Goal: Task Accomplishment & Management: Manage account settings

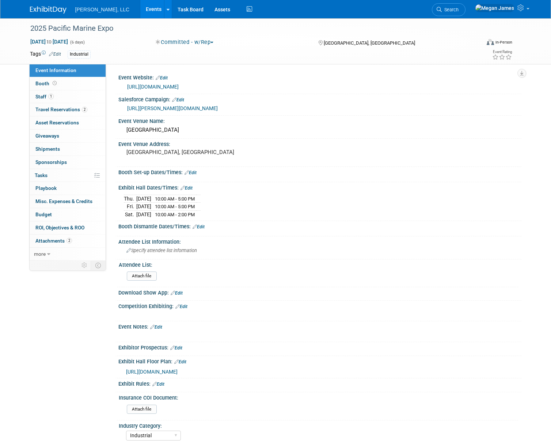
select select "Industrial"
click at [140, 8] on link "Events" at bounding box center [153, 9] width 27 height 18
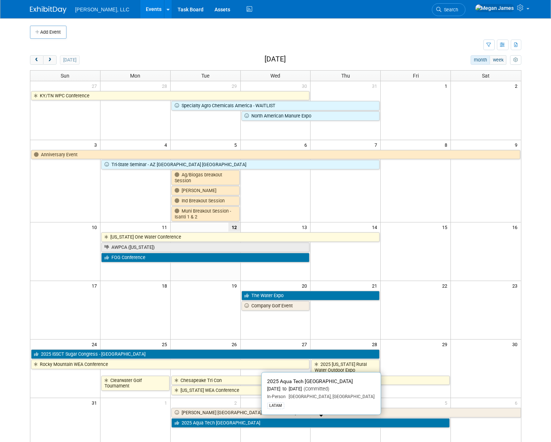
click at [218, 425] on link "2025 Aqua Tech [GEOGRAPHIC_DATA]" at bounding box center [310, 423] width 279 height 10
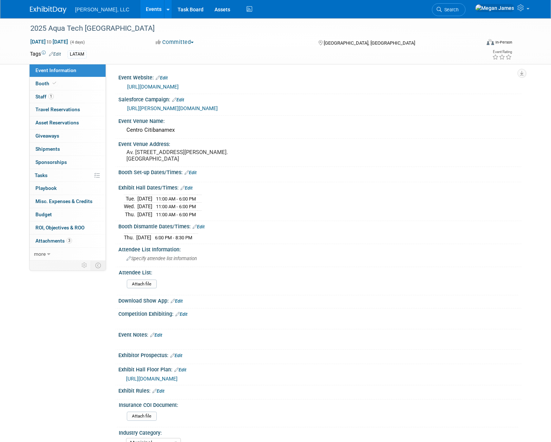
select select "Municipal"
click at [63, 82] on link "Booth" at bounding box center [68, 83] width 76 height 13
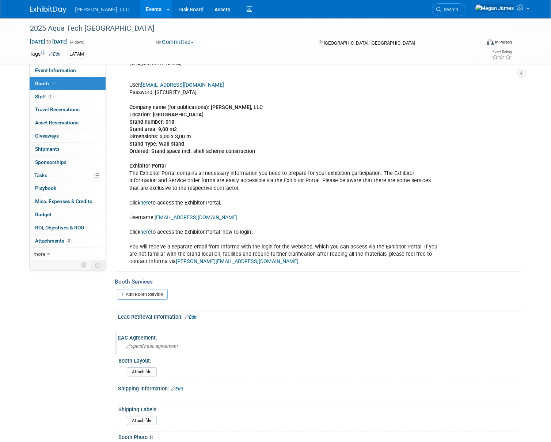
scroll to position [233, 0]
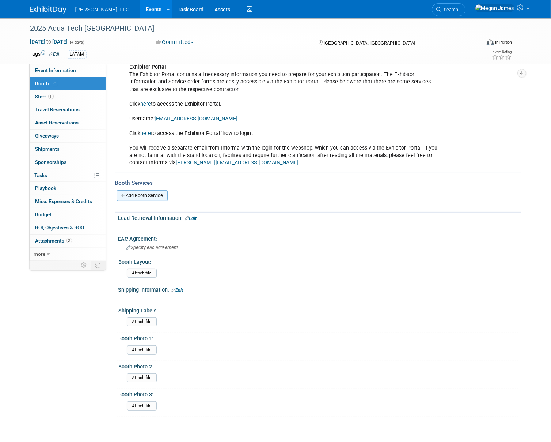
click at [152, 190] on link "Add Booth Service" at bounding box center [142, 195] width 51 height 11
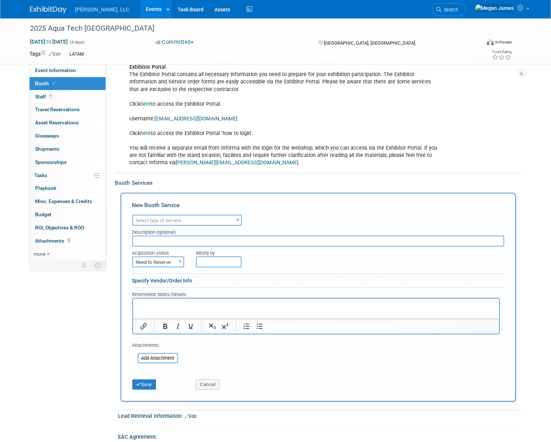
scroll to position [0, 0]
click at [160, 218] on span "Select type of service" at bounding box center [158, 220] width 45 height 5
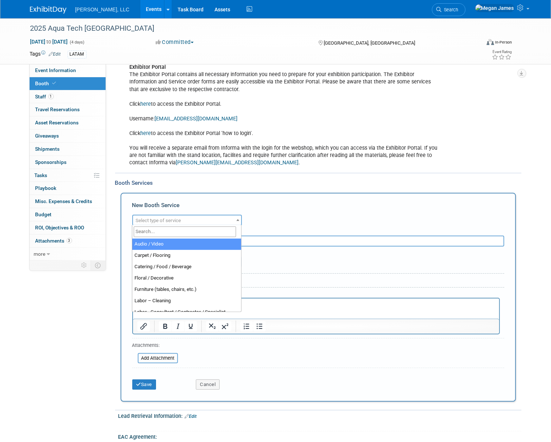
click at [158, 230] on input "search" at bounding box center [185, 231] width 102 height 11
select select "4"
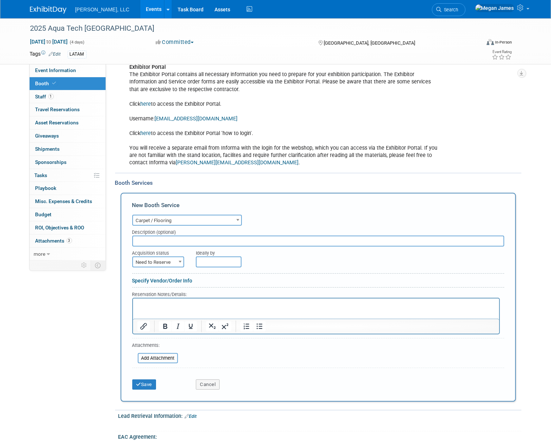
click at [155, 241] on input "text" at bounding box center [318, 240] width 372 height 11
type input "INCLUDED"
click at [156, 258] on span "Need to Reserve" at bounding box center [158, 262] width 50 height 10
select select "2"
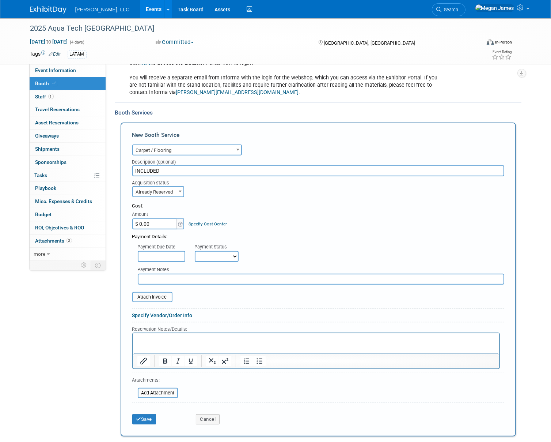
scroll to position [366, 0]
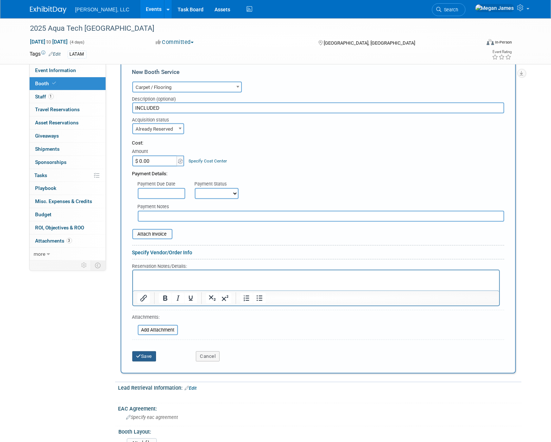
click at [150, 355] on button "Save" at bounding box center [144, 356] width 24 height 10
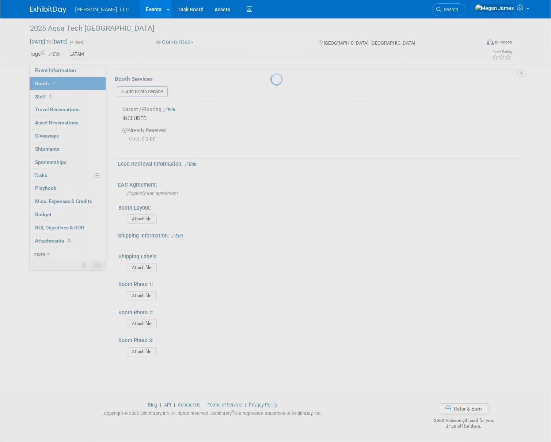
scroll to position [334, 0]
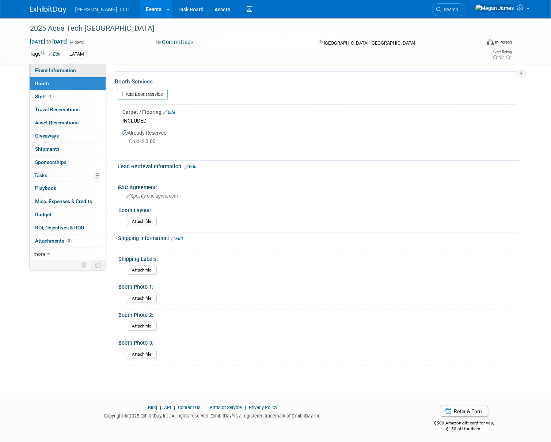
click at [84, 73] on link "Event Information" at bounding box center [68, 70] width 76 height 13
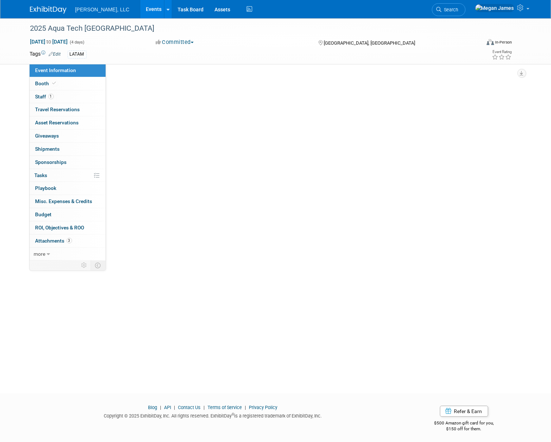
scroll to position [0, 0]
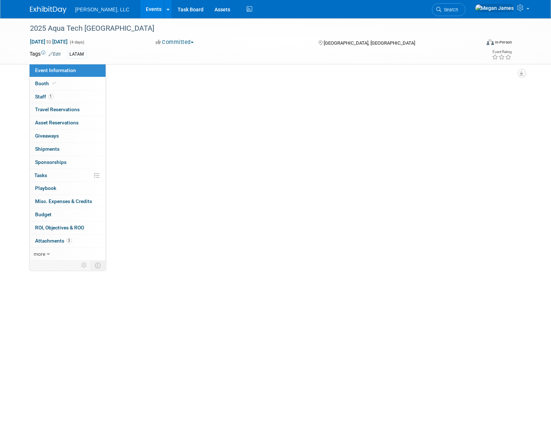
select select "Municipal"
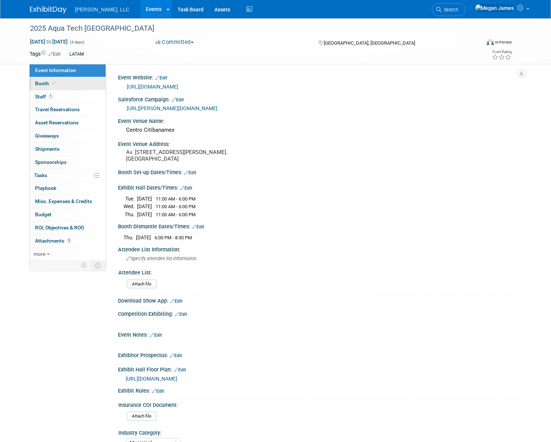
click at [87, 82] on link "Booth" at bounding box center [68, 83] width 76 height 13
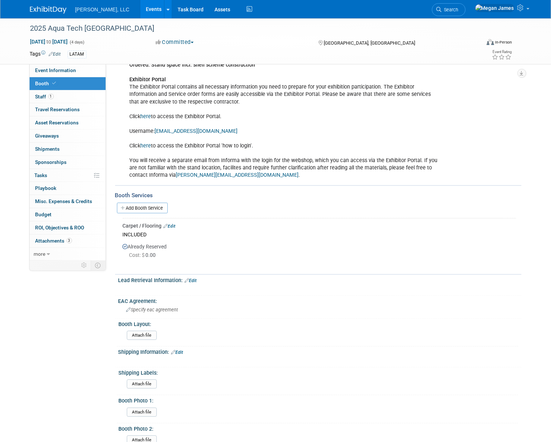
scroll to position [233, 0]
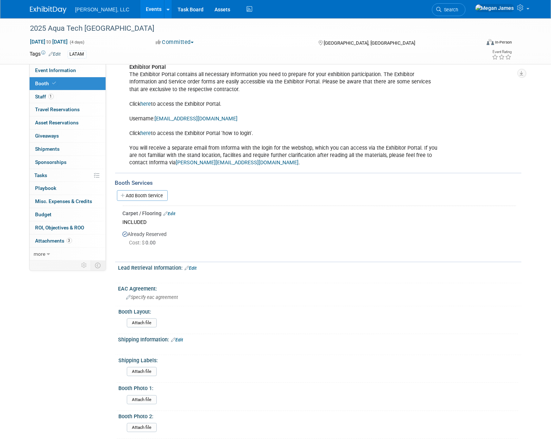
click at [174, 213] on link "Edit" at bounding box center [170, 213] width 12 height 5
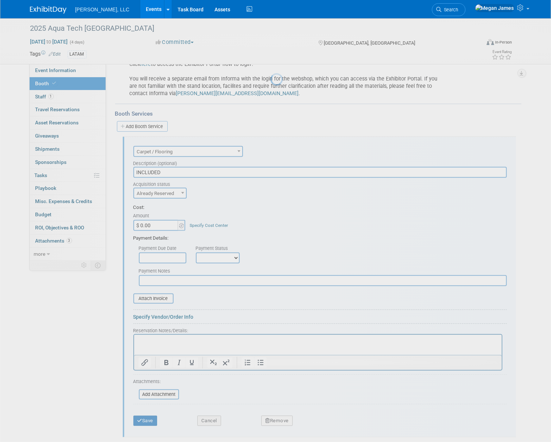
scroll to position [354, 0]
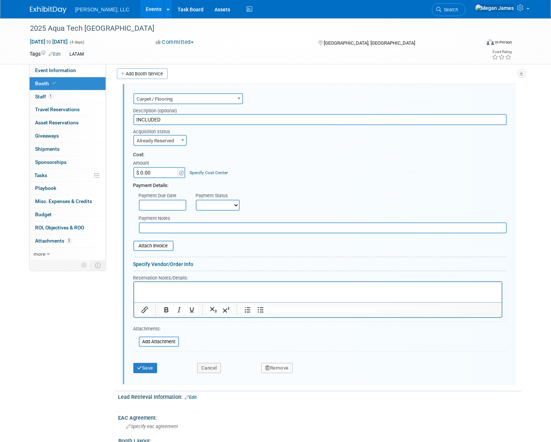
click at [168, 96] on span "Carpet / Flooring" at bounding box center [188, 99] width 108 height 10
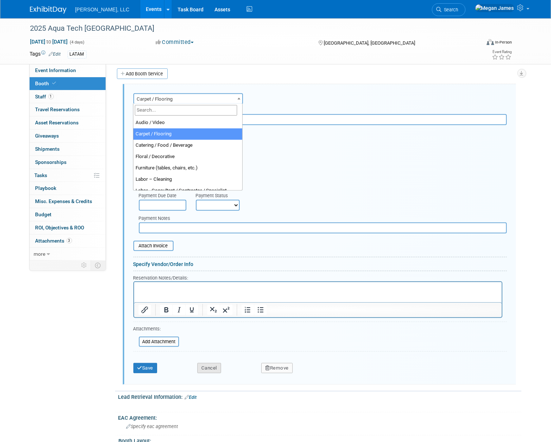
click at [213, 367] on button "Cancel" at bounding box center [209, 368] width 24 height 10
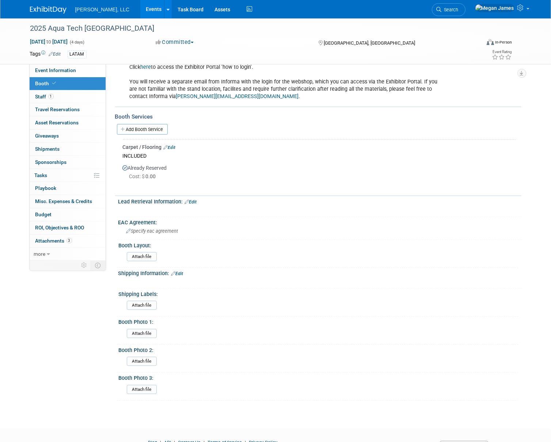
scroll to position [234, 0]
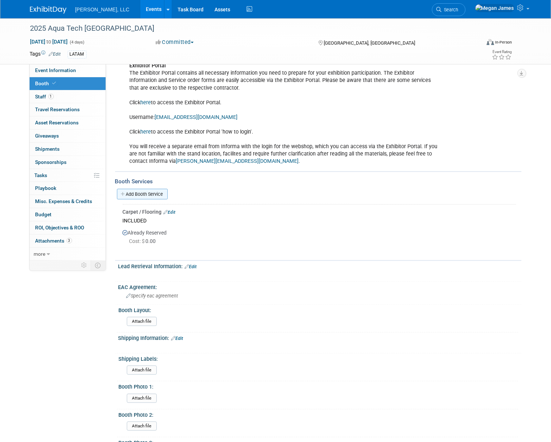
click at [150, 194] on link "Add Booth Service" at bounding box center [142, 194] width 51 height 11
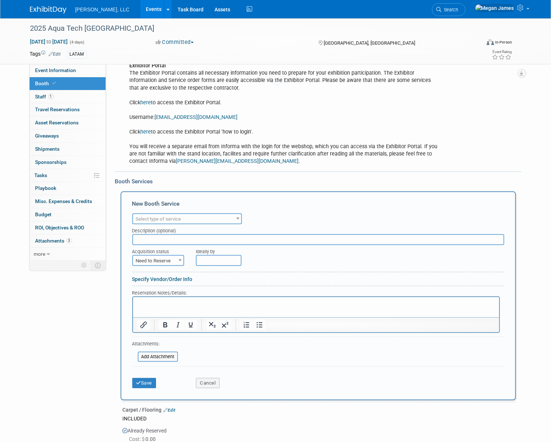
scroll to position [0, 0]
click at [169, 220] on span "Select type of service" at bounding box center [158, 218] width 45 height 5
type input "Gra"
select select "3"
click at [160, 260] on span "Need to Reserve" at bounding box center [158, 261] width 50 height 10
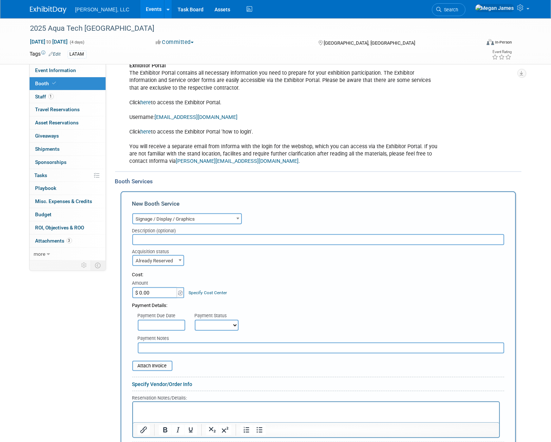
click at [174, 260] on span "Already Reserved" at bounding box center [158, 261] width 50 height 10
click at [173, 265] on form "Audio / Video Carpet / Flooring Catering / Food / Beverage Floral / Decorative …" at bounding box center [318, 353] width 372 height 285
click at [170, 261] on span "Already Reserved" at bounding box center [158, 261] width 50 height 10
select select "1"
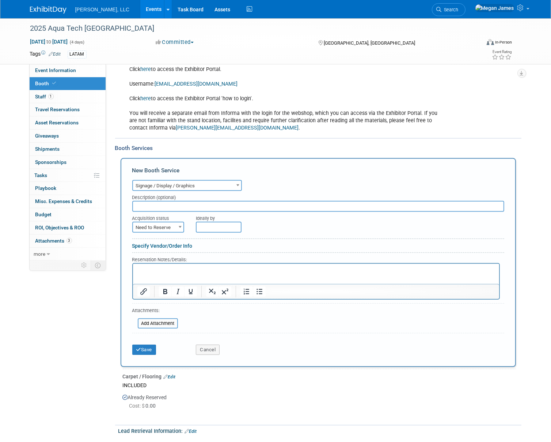
scroll to position [334, 0]
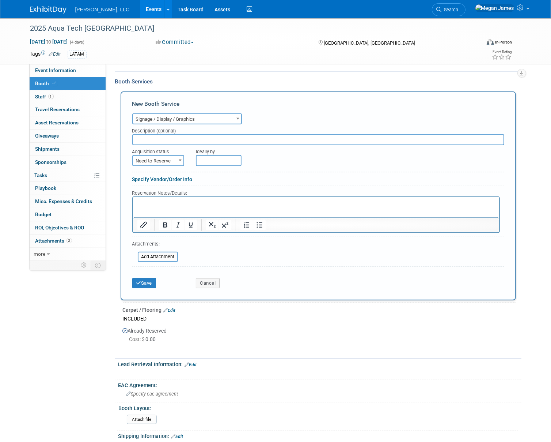
click at [164, 204] on p "Rich Text Area. Press ALT-0 for help." at bounding box center [316, 203] width 358 height 7
click at [151, 283] on button "Save" at bounding box center [144, 283] width 24 height 10
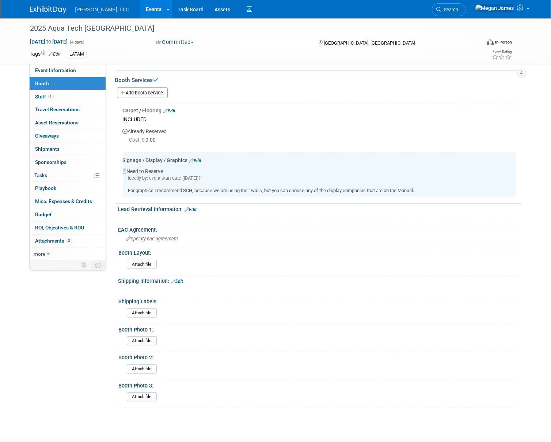
scroll to position [278, 0]
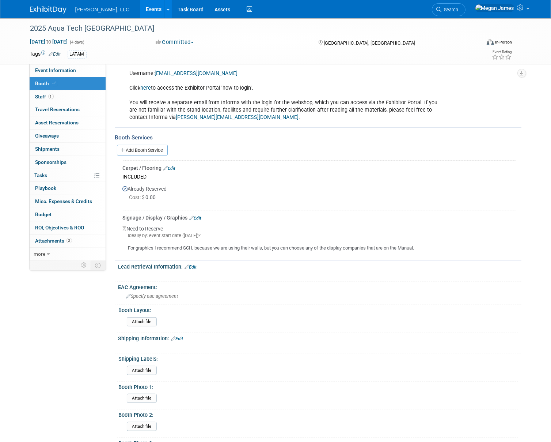
click at [140, 11] on link "Events" at bounding box center [153, 9] width 27 height 18
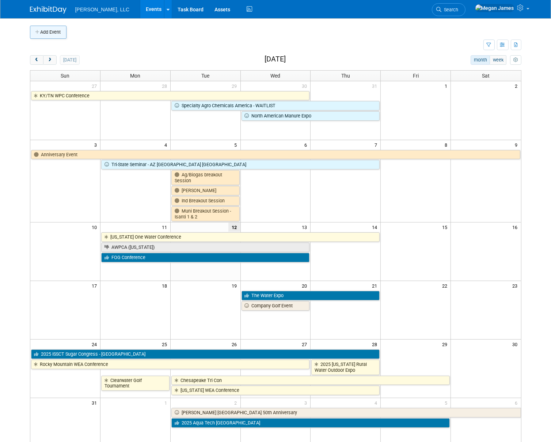
click at [54, 35] on button "Add Event" at bounding box center [48, 32] width 37 height 13
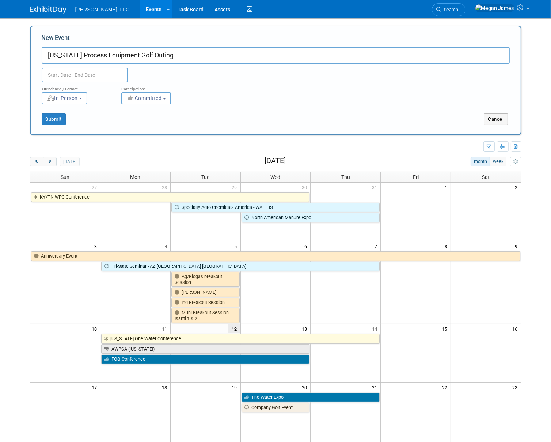
type input "Illinois Process Equipment Golf Outing"
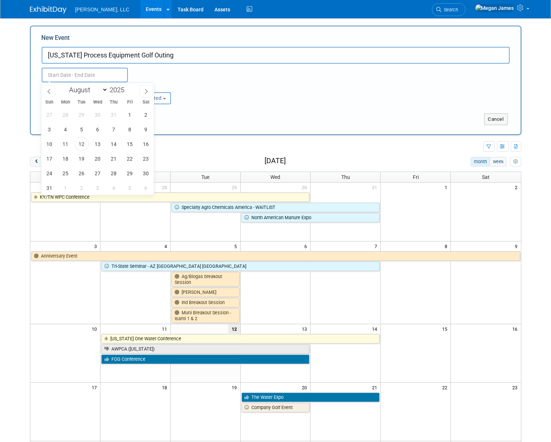
click at [79, 73] on input "text" at bounding box center [85, 75] width 86 height 15
click at [149, 158] on span "23" at bounding box center [146, 158] width 14 height 14
type input "Aug 23, 2025 to Aug 23, 2025"
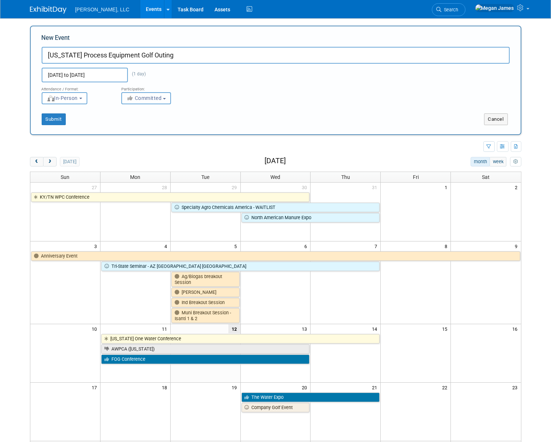
click at [151, 98] on span "Committed" at bounding box center [143, 98] width 35 height 6
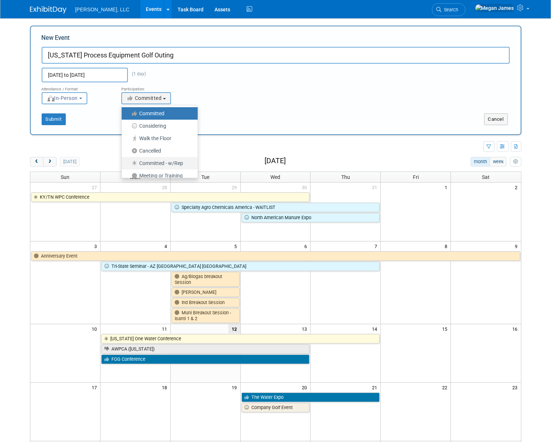
click at [168, 162] on label "Committed - w/Rep" at bounding box center [157, 163] width 65 height 10
click at [128, 162] on input "Committed - w/Rep" at bounding box center [126, 163] width 5 height 5
select select "103"
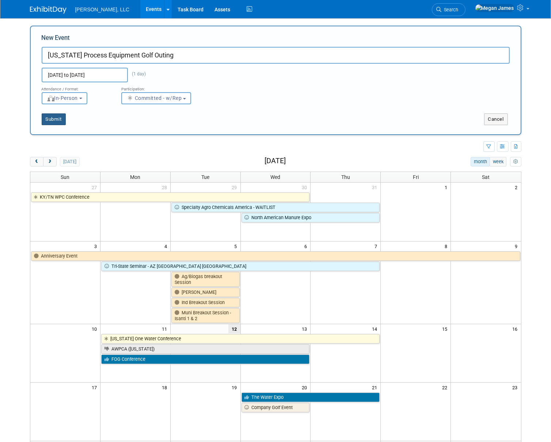
click at [59, 118] on button "Submit" at bounding box center [54, 119] width 24 height 12
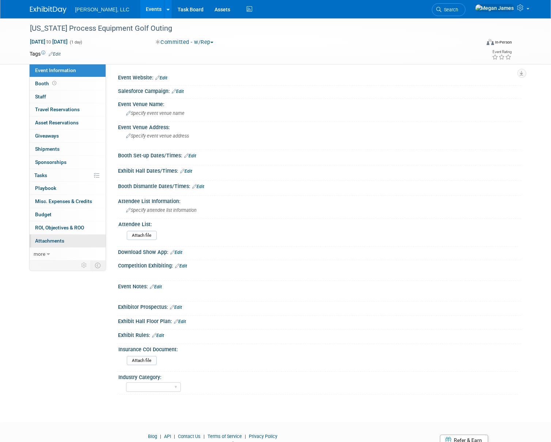
drag, startPoint x: 82, startPoint y: 240, endPoint x: 86, endPoint y: 239, distance: 4.0
click at [82, 240] on link "0 Attachments 0" at bounding box center [68, 240] width 76 height 13
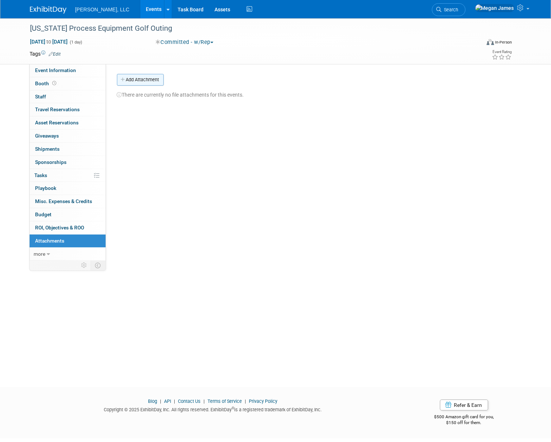
click at [139, 75] on button "Add Attachment" at bounding box center [140, 80] width 47 height 12
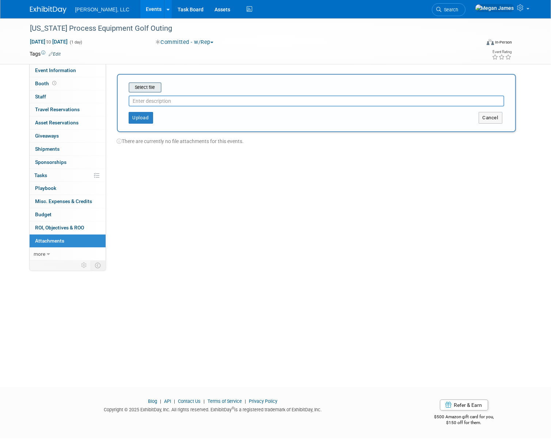
click at [155, 88] on input "file" at bounding box center [117, 87] width 87 height 9
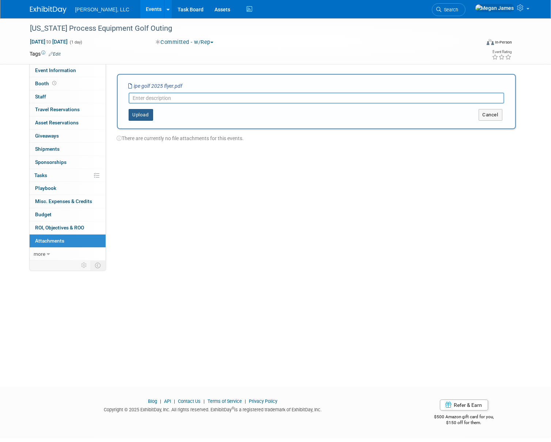
click at [143, 113] on button "Upload" at bounding box center [141, 115] width 24 height 12
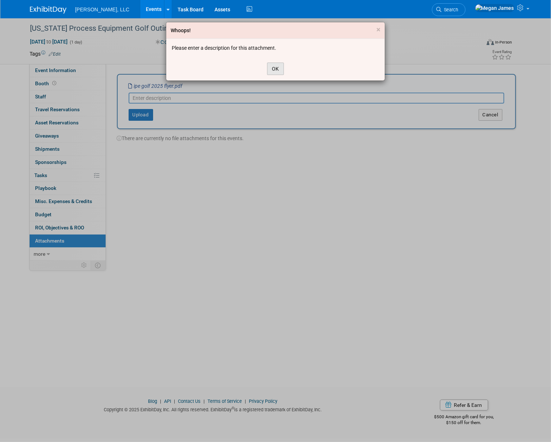
click at [276, 64] on button "OK" at bounding box center [275, 69] width 17 height 12
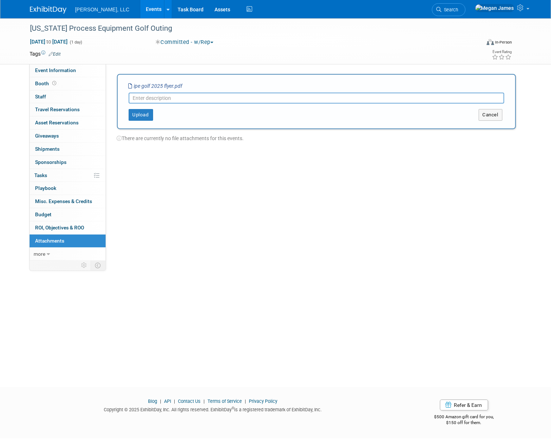
click at [209, 95] on input "text" at bounding box center [317, 97] width 376 height 11
type input "Flyer"
click at [143, 118] on button "Upload" at bounding box center [141, 115] width 24 height 12
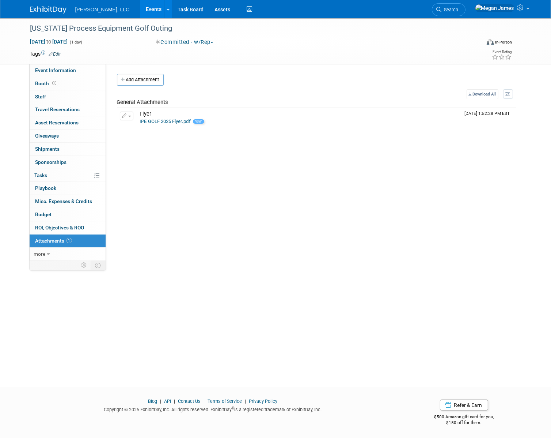
drag, startPoint x: 187, startPoint y: 186, endPoint x: 132, endPoint y: 90, distance: 110.9
click at [187, 186] on div "Event Website: Edit Salesforce Campaign: Edit Event Venue Name: Specify event v…" at bounding box center [314, 162] width 416 height 196
click at [140, 14] on link "Events" at bounding box center [153, 9] width 27 height 18
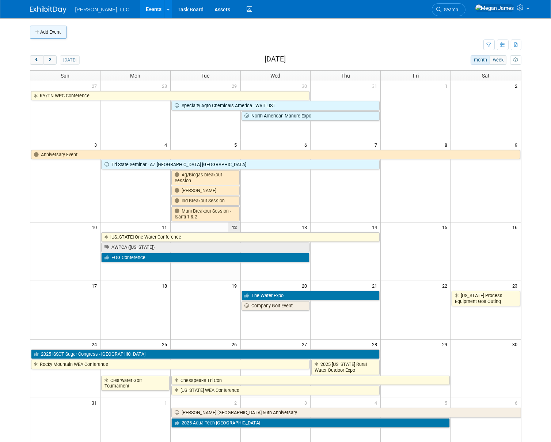
click at [56, 38] on button "Add Event" at bounding box center [48, 32] width 37 height 13
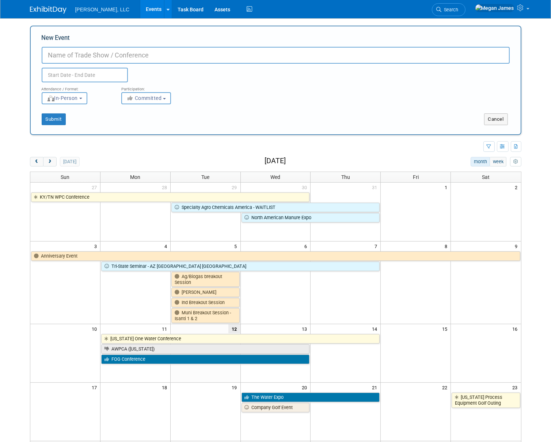
click at [90, 52] on input "New Event" at bounding box center [276, 55] width 468 height 17
paste input "Reno Facilities Expo"
type input "Reno Facilities Expo"
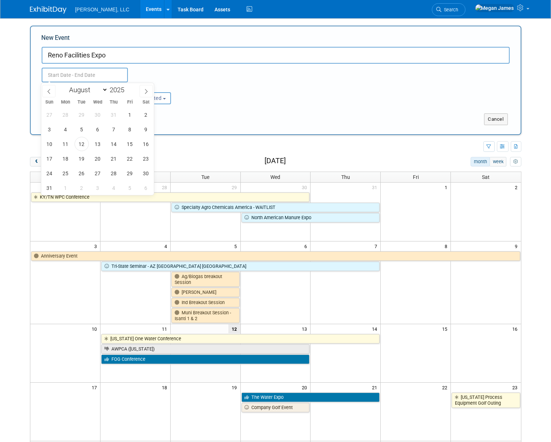
click at [62, 81] on body "[PERSON_NAME], LLC Events Add Event Bulk Upload Events Shareable Event Boards R…" at bounding box center [275, 221] width 551 height 442
click at [105, 160] on span "20" at bounding box center [98, 158] width 14 height 14
click at [112, 160] on span "21" at bounding box center [114, 158] width 14 height 14
type input "[DATE] to [DATE]"
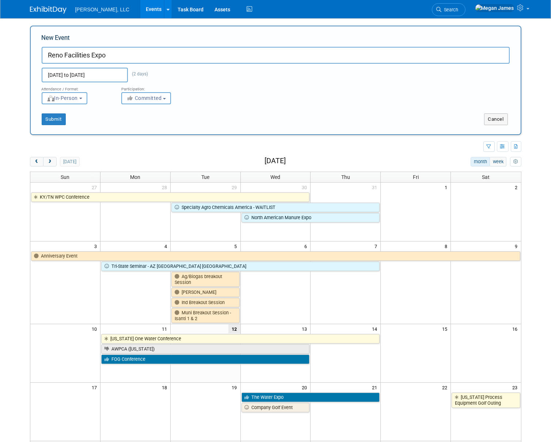
click at [145, 102] on button "Committed" at bounding box center [146, 98] width 50 height 12
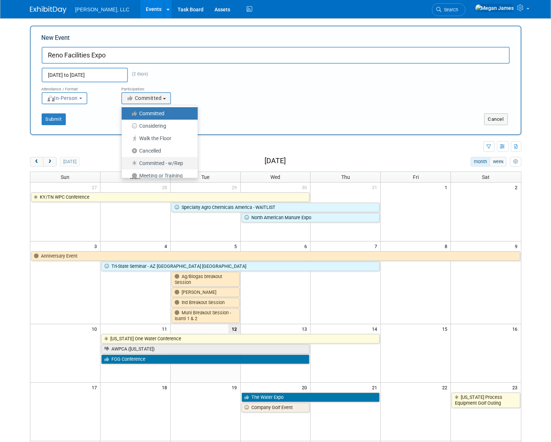
click at [167, 163] on label "Committed - w/Rep" at bounding box center [157, 163] width 65 height 10
click at [128, 163] on input "Committed - w/Rep" at bounding box center [126, 163] width 5 height 5
select select "103"
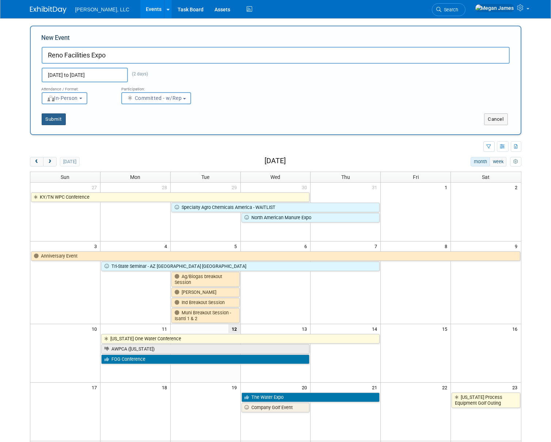
click at [59, 120] on button "Submit" at bounding box center [54, 119] width 24 height 12
type input "Reno Facilities Expo"
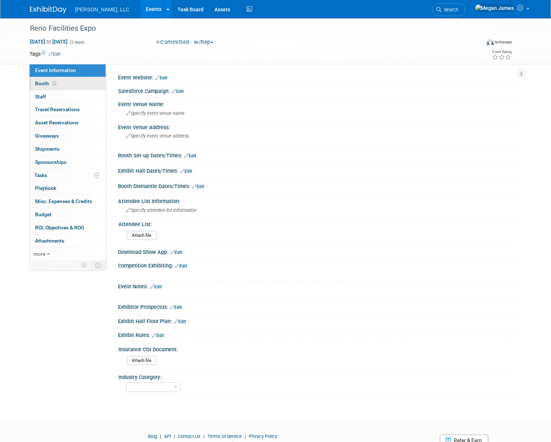
drag, startPoint x: 57, startPoint y: 85, endPoint x: 77, endPoint y: 85, distance: 20.1
click at [57, 85] on span "Booth" at bounding box center [46, 83] width 23 height 6
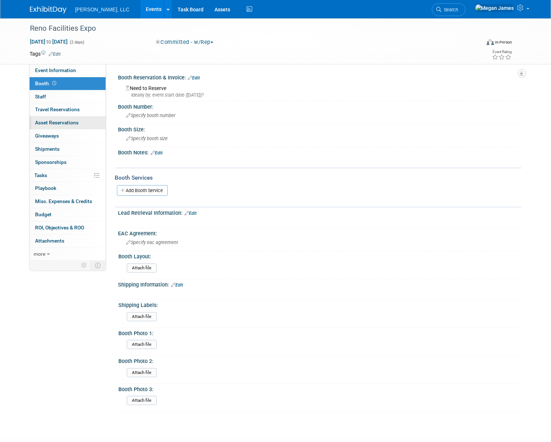
click at [54, 121] on span "Asset Reservations 0" at bounding box center [57, 123] width 44 height 6
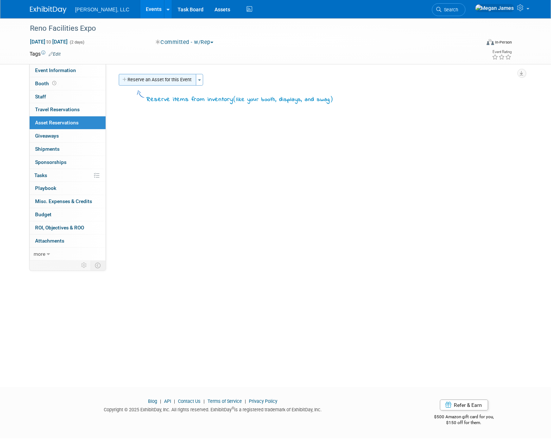
click at [168, 82] on button "Reserve an Asset for this Event" at bounding box center [158, 80] width 78 height 12
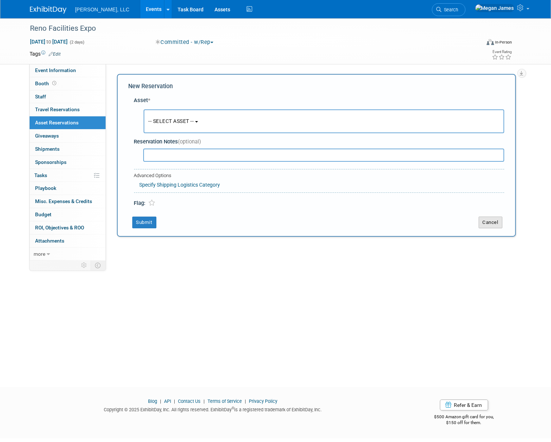
click at [490, 221] on button "Cancel" at bounding box center [491, 222] width 24 height 12
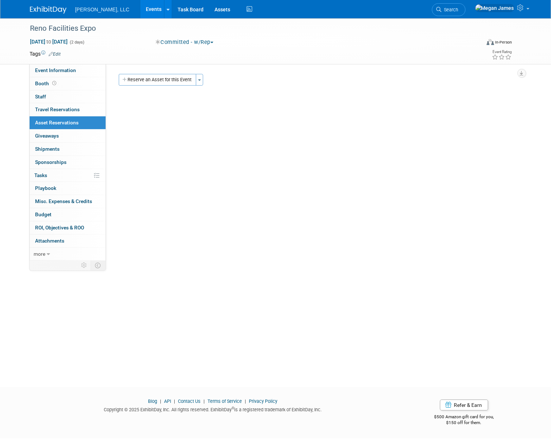
click at [140, 8] on link "Events" at bounding box center [153, 9] width 27 height 18
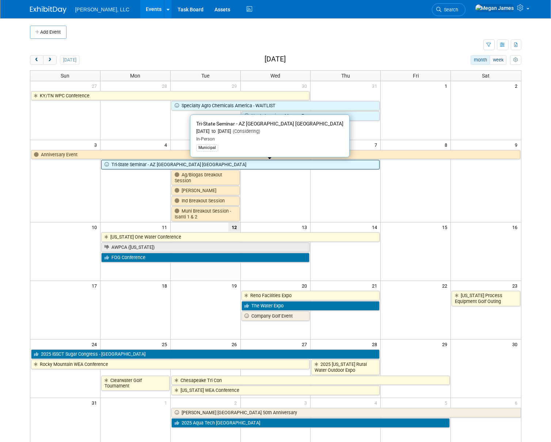
click at [128, 166] on link "Tri-State Seminar - AZ [GEOGRAPHIC_DATA] [GEOGRAPHIC_DATA]" at bounding box center [240, 165] width 279 height 10
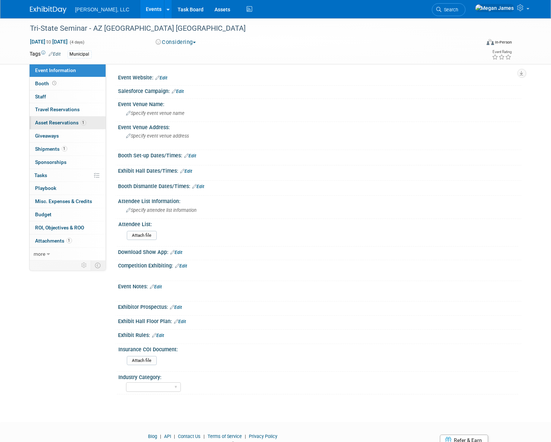
click at [85, 122] on span "1" at bounding box center [83, 122] width 5 height 5
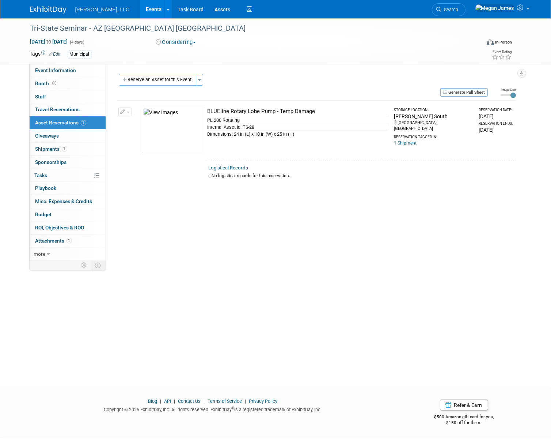
drag, startPoint x: 507, startPoint y: 132, endPoint x: 218, endPoint y: 107, distance: 289.5
click at [218, 107] on tr "Change Reservation Manage Logistical Records Cancel Reservation" at bounding box center [316, 130] width 399 height 59
drag, startPoint x: 218, startPoint y: 107, endPoint x: 334, endPoint y: 129, distance: 117.7
click at [344, 158] on td "BLUEline Rotary Lobe Pump - Temp Damage PL 200 Rotating Internal Asset Id: TS-2…" at bounding box center [298, 130] width 185 height 59
click at [229, 113] on div "BLUEline Rotary Lobe Pump - Temp Damage" at bounding box center [298, 111] width 180 height 8
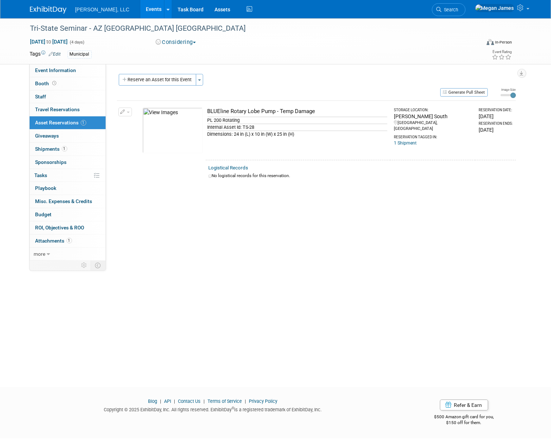
click at [229, 113] on div "BLUEline Rotary Lobe Pump - Temp Damage" at bounding box center [298, 111] width 180 height 8
drag, startPoint x: 229, startPoint y: 113, endPoint x: 253, endPoint y: 128, distance: 28.1
click at [253, 127] on div "Internal Asset Id: TS-28" at bounding box center [298, 127] width 180 height 7
drag, startPoint x: 255, startPoint y: 128, endPoint x: 243, endPoint y: 126, distance: 12.2
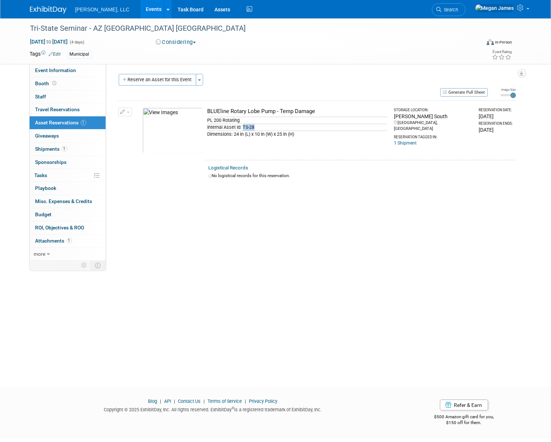
click at [243, 126] on div "Internal Asset Id: TS-28" at bounding box center [298, 127] width 180 height 7
copy div "TS-28"
click at [140, 11] on link "Events" at bounding box center [153, 9] width 27 height 18
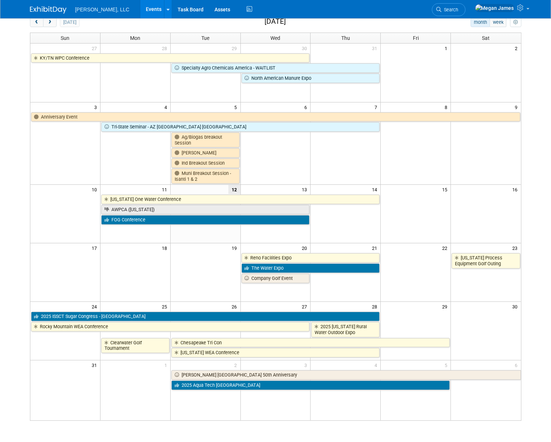
scroll to position [95, 0]
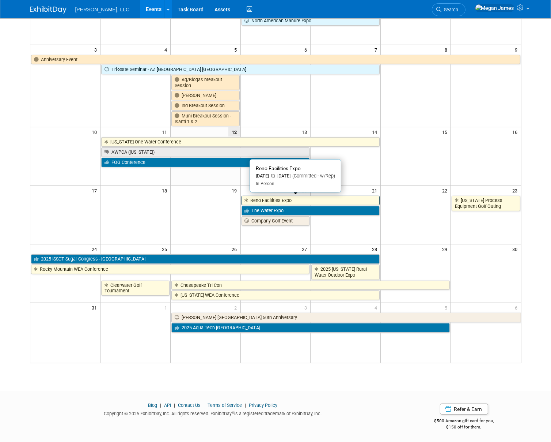
click at [293, 201] on link "Reno Facilities Expo" at bounding box center [311, 201] width 139 height 10
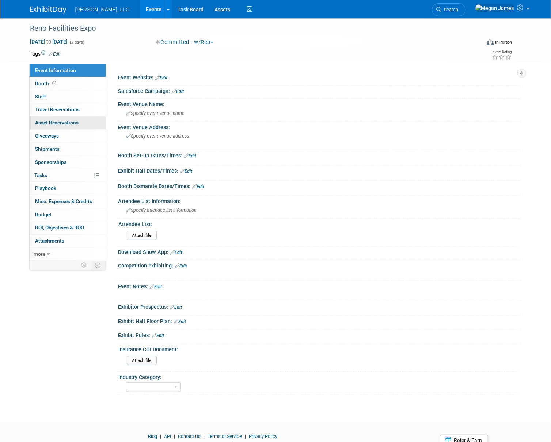
click at [77, 120] on span "Asset Reservations 0" at bounding box center [57, 123] width 44 height 6
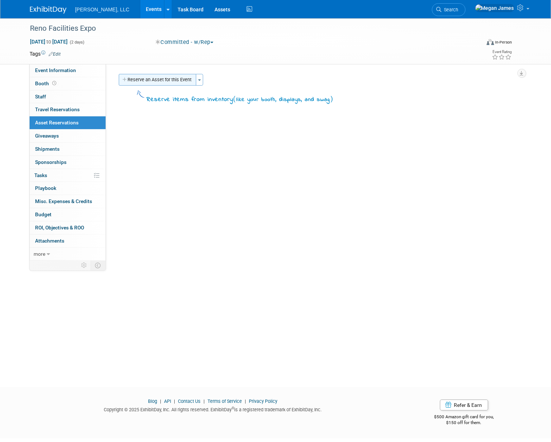
click at [146, 78] on button "Reserve an Asset for this Event" at bounding box center [158, 80] width 78 height 12
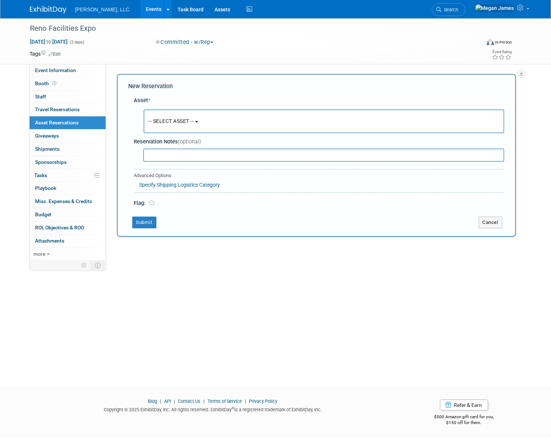
drag, startPoint x: 181, startPoint y: 117, endPoint x: 187, endPoint y: 126, distance: 10.9
click at [181, 117] on button "-- SELECT ASSET --" at bounding box center [324, 121] width 361 height 24
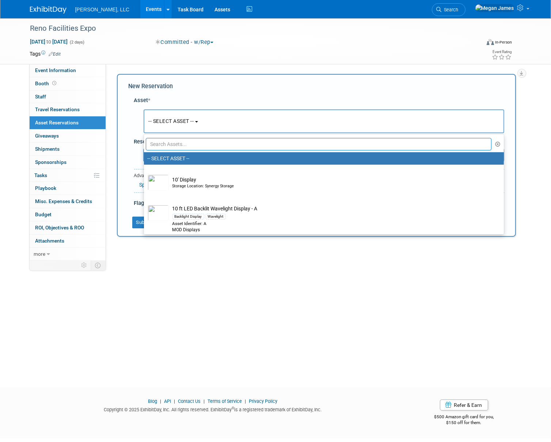
click at [188, 138] on input "text" at bounding box center [319, 144] width 346 height 12
paste input "TS-28"
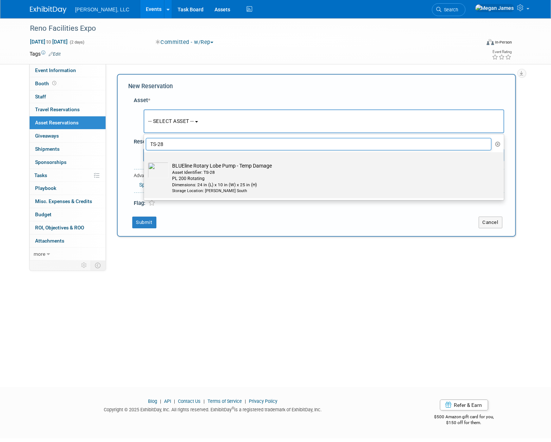
type input "TS-28"
click at [209, 190] on div "Storage Location: Boerger South" at bounding box center [331, 191] width 317 height 6
click at [145, 161] on input "BLUEline Rotary Lobe Pump - Temp Damage Asset Identifier: TS-28 PL 200 Rotating…" at bounding box center [142, 158] width 5 height 5
select select "10696297"
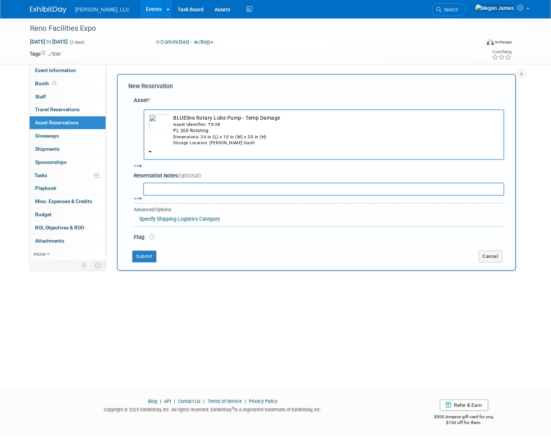
select select "7"
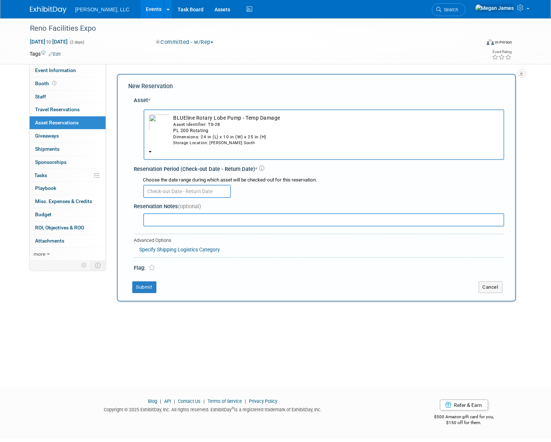
click at [160, 190] on input "text" at bounding box center [187, 191] width 88 height 13
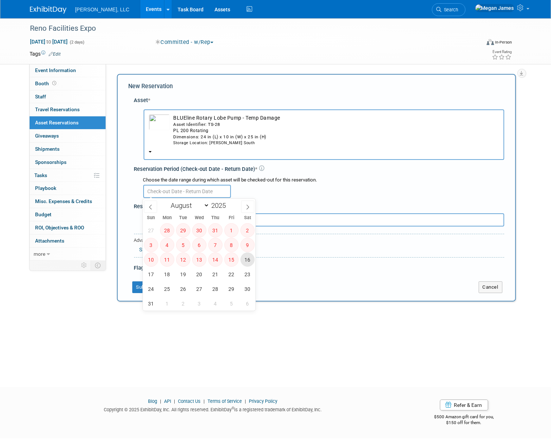
click at [249, 261] on span "16" at bounding box center [248, 259] width 14 height 14
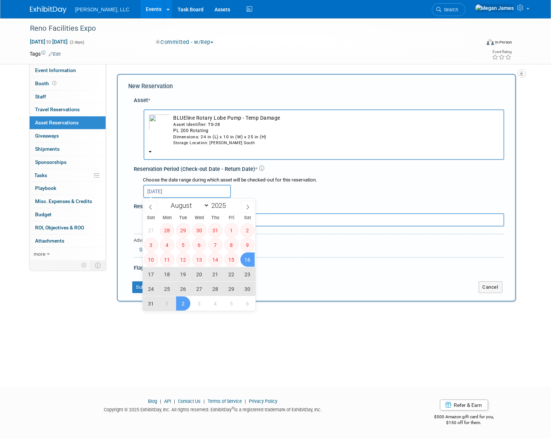
click at [182, 304] on span "2" at bounding box center [183, 303] width 14 height 14
type input "Aug 16, 2025 to Sep 2, 2025"
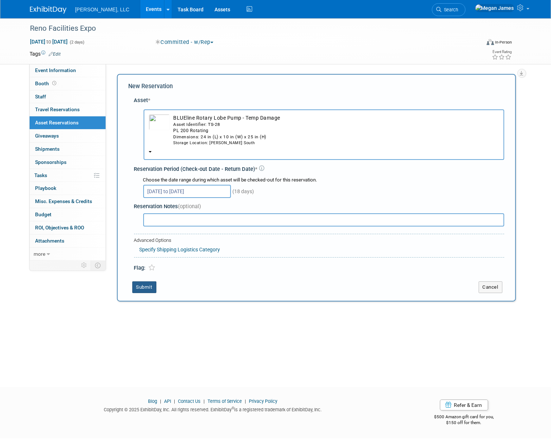
click at [150, 288] on button "Submit" at bounding box center [144, 287] width 24 height 12
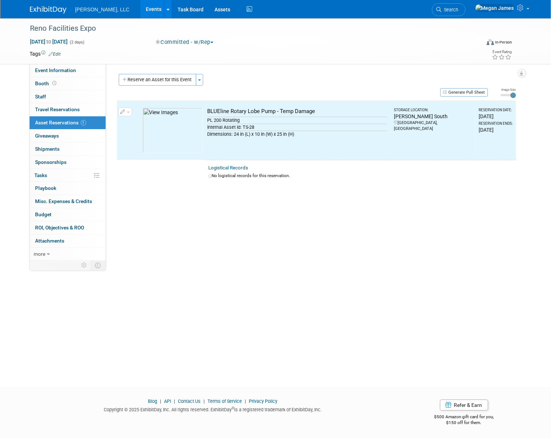
click at [140, 8] on link "Events" at bounding box center [153, 9] width 27 height 18
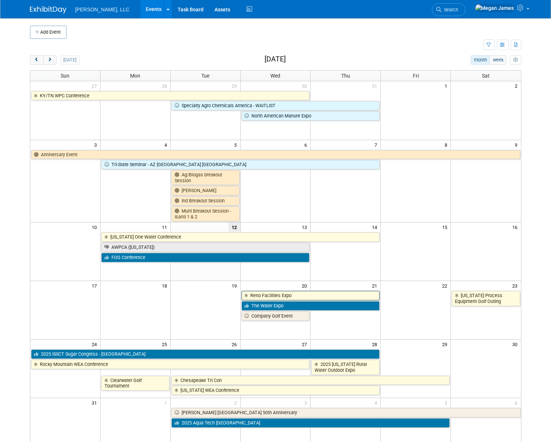
click at [279, 295] on link "Reno Facilities Expo" at bounding box center [311, 296] width 139 height 10
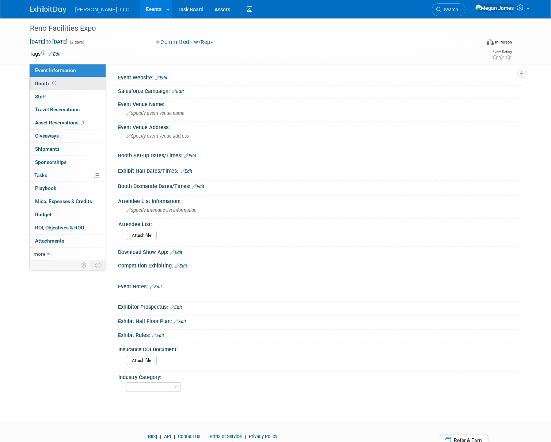
click at [73, 84] on link "Booth" at bounding box center [68, 83] width 76 height 13
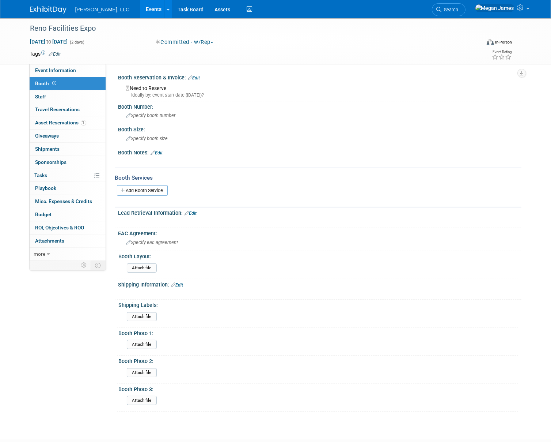
click at [162, 153] on link "Edit" at bounding box center [157, 152] width 12 height 5
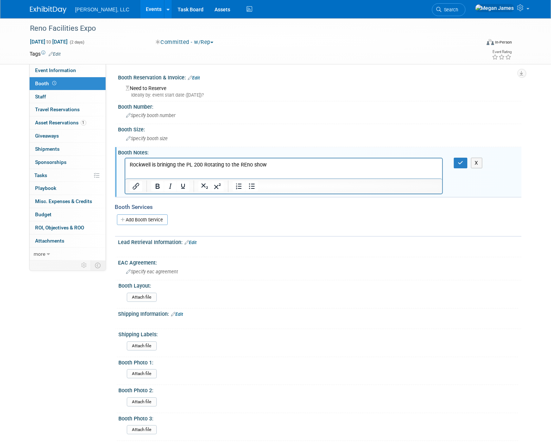
click at [243, 165] on p "Rockwell is brinigng the PL 200 Rotating to the REno show" at bounding box center [283, 164] width 309 height 7
click at [458, 163] on icon "button" at bounding box center [460, 162] width 5 height 5
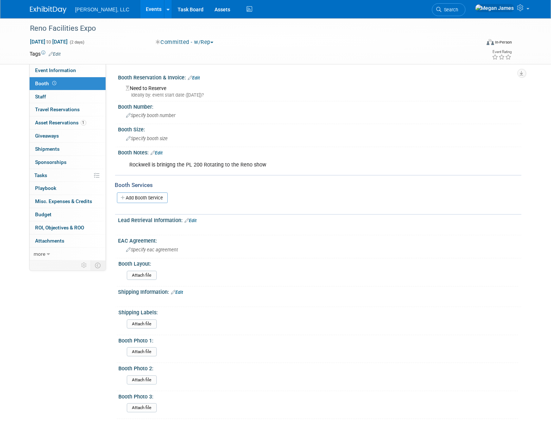
click at [140, 13] on link "Events" at bounding box center [153, 9] width 27 height 18
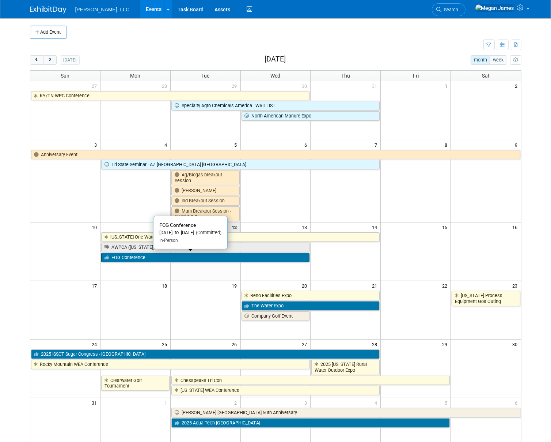
click at [147, 257] on link "FOG Conference" at bounding box center [205, 258] width 209 height 10
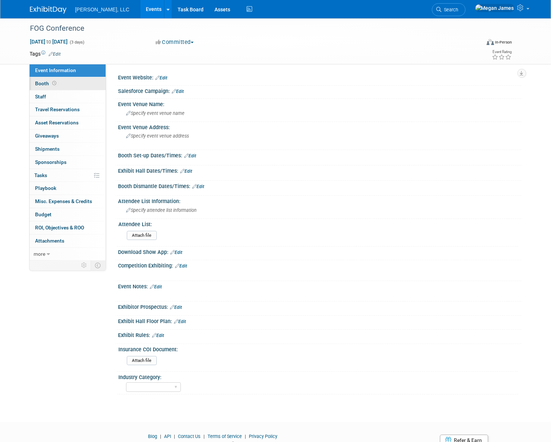
click at [91, 82] on link "Booth" at bounding box center [68, 83] width 76 height 13
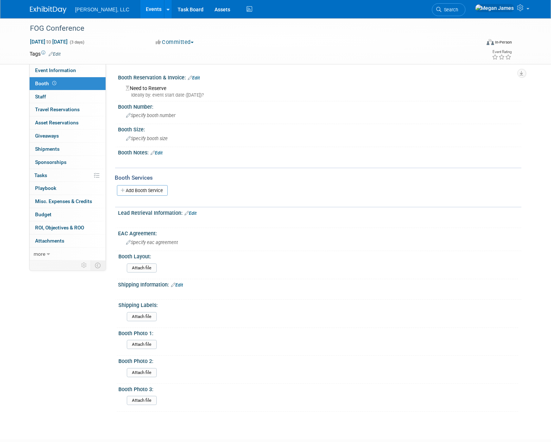
click at [197, 78] on link "Edit" at bounding box center [194, 77] width 12 height 5
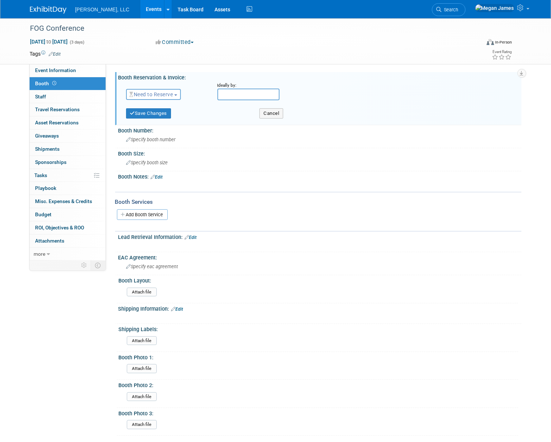
click at [172, 94] on span "Need to Reserve" at bounding box center [152, 94] width 44 height 6
click at [166, 116] on link "Reserved" at bounding box center [165, 117] width 78 height 10
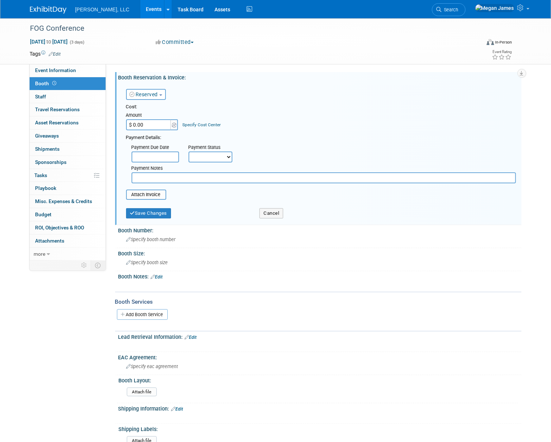
click at [158, 127] on input "$ 0.00" at bounding box center [149, 124] width 46 height 11
type input "$ 700.00"
click at [165, 215] on button "Save Changes" at bounding box center [148, 213] width 45 height 10
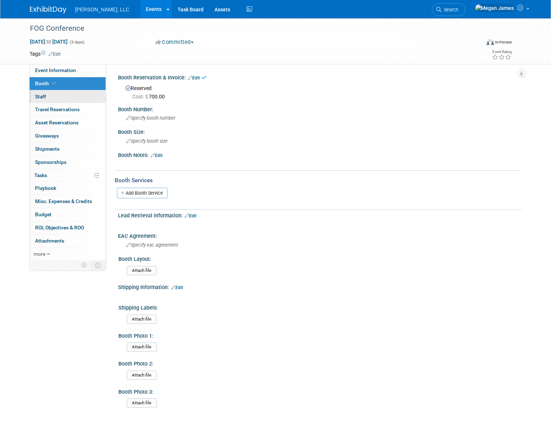
click at [69, 98] on link "0 Staff 0" at bounding box center [68, 96] width 76 height 13
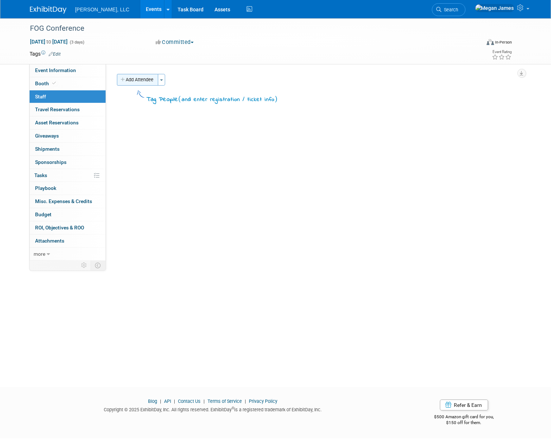
click at [141, 80] on button "Add Attendee" at bounding box center [137, 80] width 41 height 12
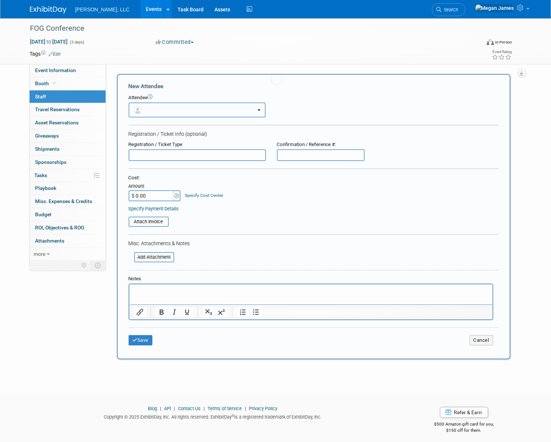
click at [156, 108] on button "button" at bounding box center [197, 109] width 137 height 15
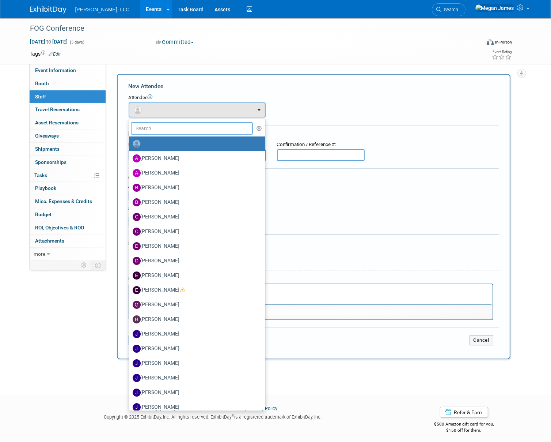
click at [156, 125] on input "text" at bounding box center [192, 128] width 122 height 12
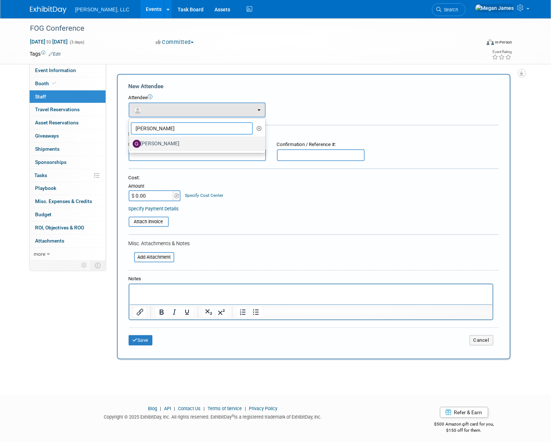
type input "Gera"
click at [162, 142] on label "[PERSON_NAME]" at bounding box center [195, 144] width 125 height 12
click at [130, 142] on input "[PERSON_NAME]" at bounding box center [127, 142] width 5 height 5
select select "50185ce4-bb51-4775-bc73-a019a0efb72d"
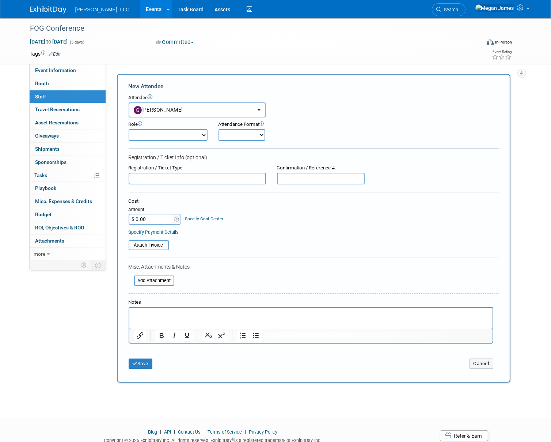
click at [186, 136] on select "Conference Attendee Demonstrator Host Planner Presenter Sales Representative" at bounding box center [168, 135] width 79 height 12
select select "4"
click at [129, 129] on select "Conference Attendee Demonstrator Host Planner Presenter Sales Representative" at bounding box center [168, 135] width 79 height 12
drag, startPoint x: 251, startPoint y: 134, endPoint x: 256, endPoint y: 139, distance: 7.0
click at [251, 134] on select "Onsite Remote" at bounding box center [242, 135] width 47 height 12
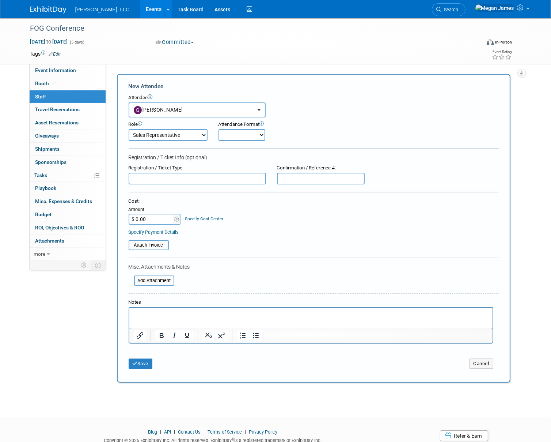
select select "1"
click at [219, 129] on select "Onsite Remote" at bounding box center [242, 135] width 47 height 12
click at [147, 364] on button "Save" at bounding box center [141, 363] width 24 height 10
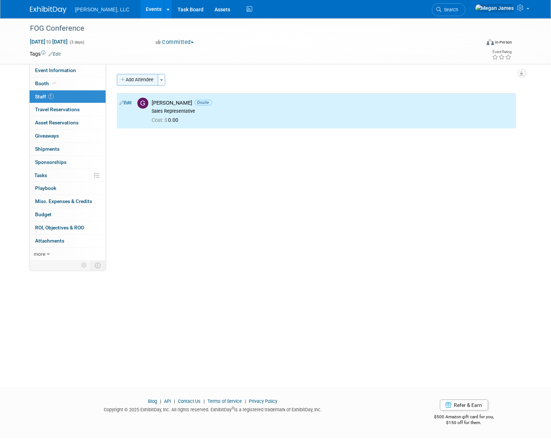
click at [148, 83] on button "Add Attendee" at bounding box center [137, 80] width 41 height 12
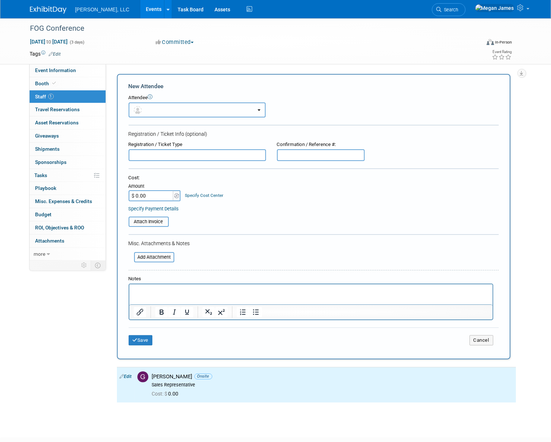
click at [164, 105] on button "button" at bounding box center [197, 109] width 137 height 15
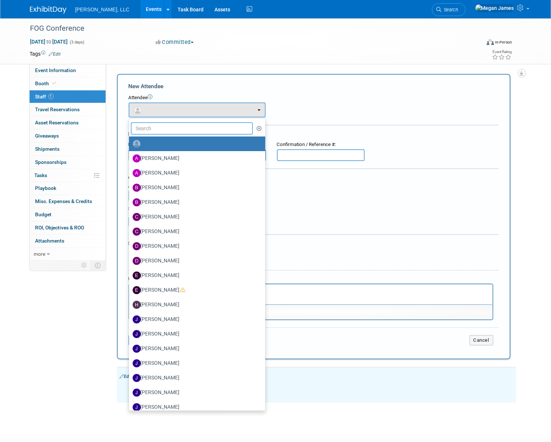
click at [153, 125] on input "text" at bounding box center [192, 128] width 122 height 12
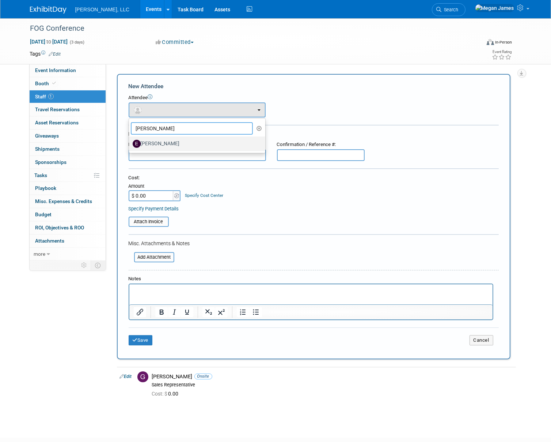
type input "Eric"
click at [163, 144] on label "[PERSON_NAME]" at bounding box center [195, 144] width 125 height 12
click at [130, 144] on input "[PERSON_NAME]" at bounding box center [127, 142] width 5 height 5
select select "ff91b159-016c-4f0b-99b3-891f8357f05b"
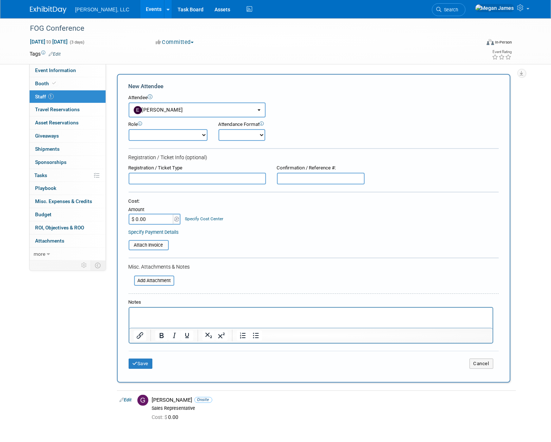
drag, startPoint x: 182, startPoint y: 136, endPoint x: 186, endPoint y: 140, distance: 6.2
click at [182, 136] on select "Conference Attendee Demonstrator Host Planner Presenter Sales Representative" at bounding box center [168, 135] width 79 height 12
select select "4"
click at [129, 129] on select "Conference Attendee Demonstrator Host Planner Presenter Sales Representative" at bounding box center [168, 135] width 79 height 12
click at [234, 140] on select "Onsite Remote" at bounding box center [242, 135] width 47 height 12
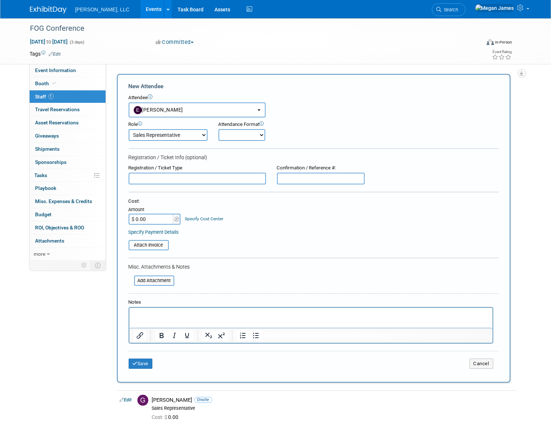
select select "1"
click at [219, 129] on select "Onsite Remote" at bounding box center [242, 135] width 47 height 12
click at [150, 365] on button "Save" at bounding box center [141, 363] width 24 height 10
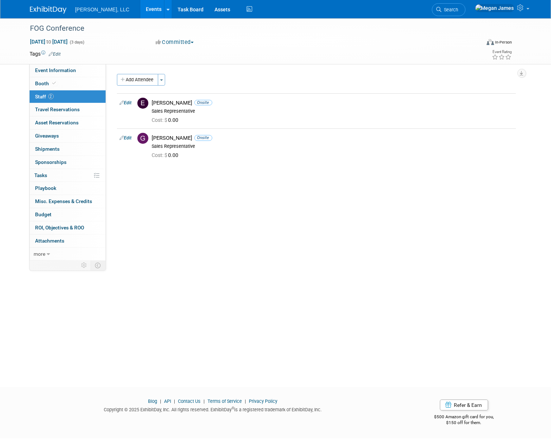
drag, startPoint x: 59, startPoint y: 84, endPoint x: 106, endPoint y: 85, distance: 47.2
click at [59, 84] on link "Booth" at bounding box center [68, 83] width 76 height 13
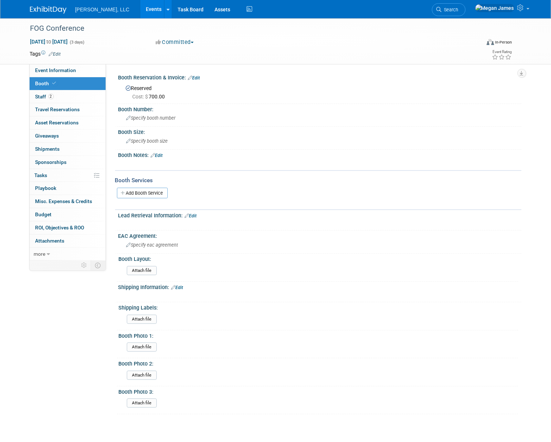
click at [197, 78] on link "Edit" at bounding box center [194, 77] width 12 height 5
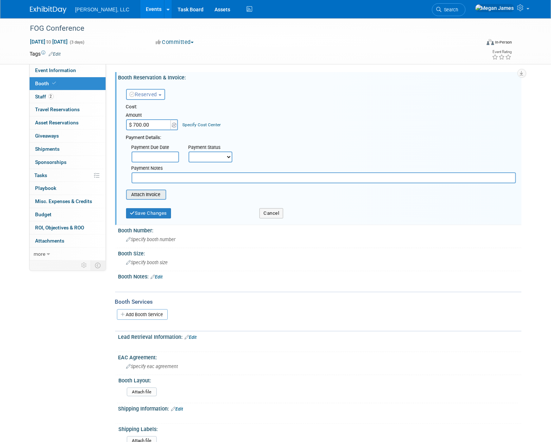
click at [157, 196] on input "file" at bounding box center [122, 194] width 87 height 9
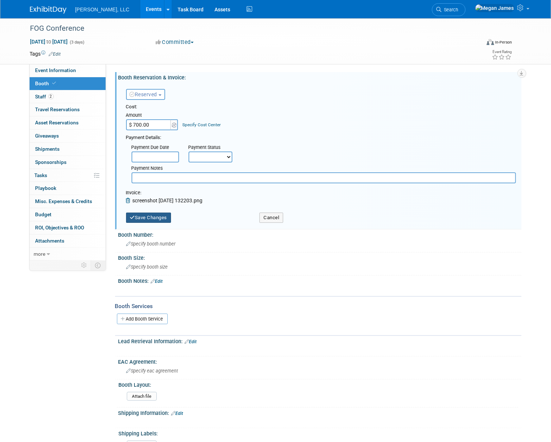
click at [168, 220] on button "Save Changes" at bounding box center [148, 217] width 45 height 10
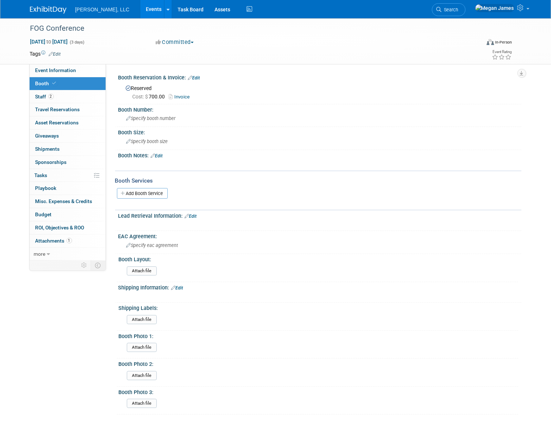
click at [140, 11] on link "Events" at bounding box center [153, 9] width 27 height 18
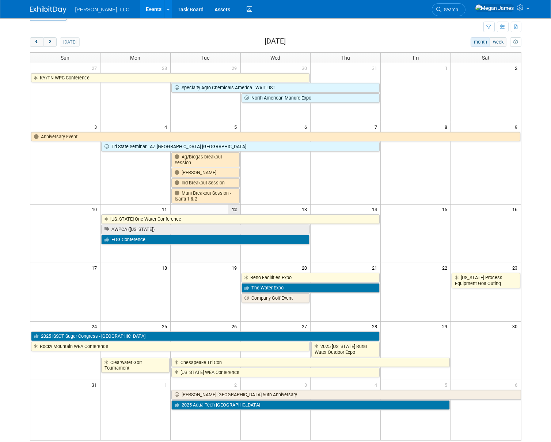
scroll to position [33, 0]
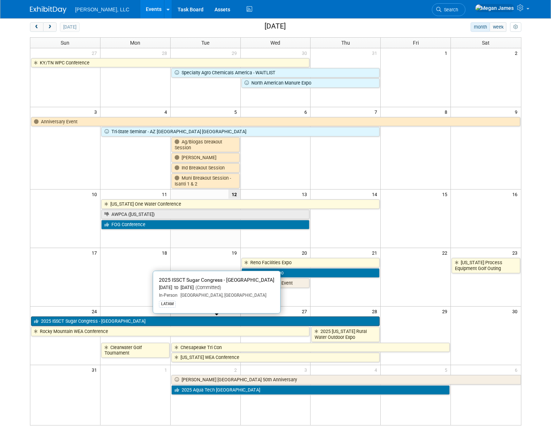
click at [67, 320] on link "2025 ISSCT Sugar Congress - [GEOGRAPHIC_DATA]" at bounding box center [205, 321] width 349 height 10
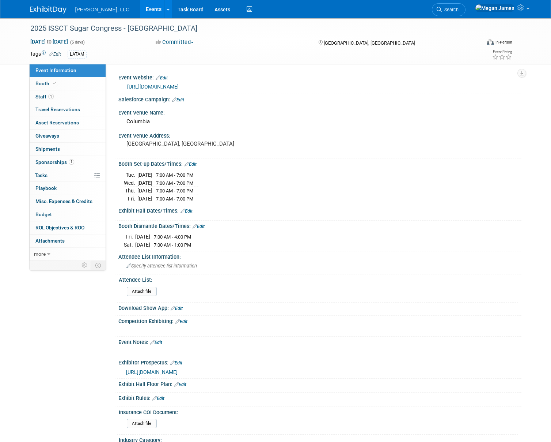
select select "Industrial"
click at [64, 83] on link "Booth" at bounding box center [68, 83] width 76 height 13
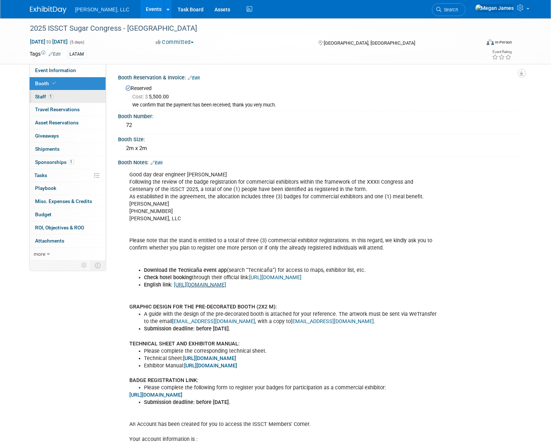
click at [74, 96] on link "1 Staff 1" at bounding box center [68, 96] width 76 height 13
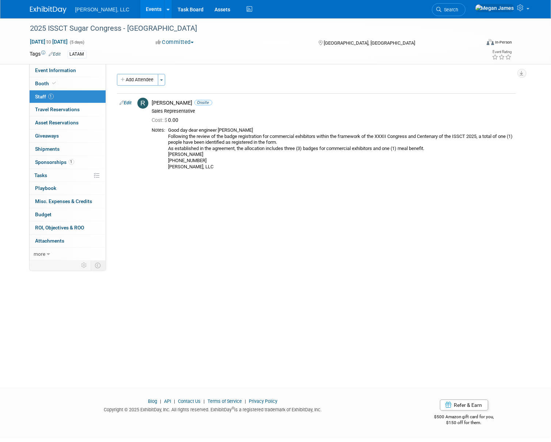
drag, startPoint x: 148, startPoint y: 79, endPoint x: 168, endPoint y: 78, distance: 20.2
click at [148, 79] on button "Add Attendee" at bounding box center [137, 80] width 41 height 12
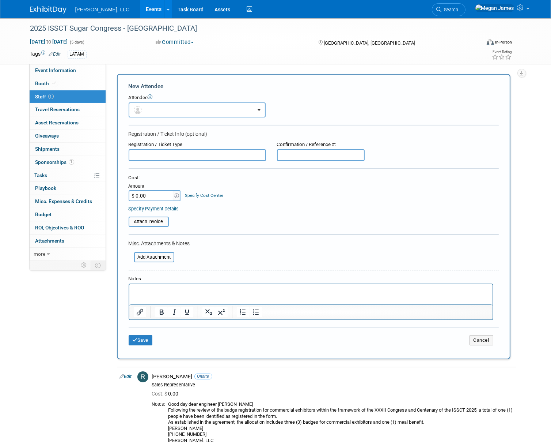
drag, startPoint x: 157, startPoint y: 295, endPoint x: 160, endPoint y: 293, distance: 3.9
click at [156, 294] on html at bounding box center [310, 289] width 363 height 10
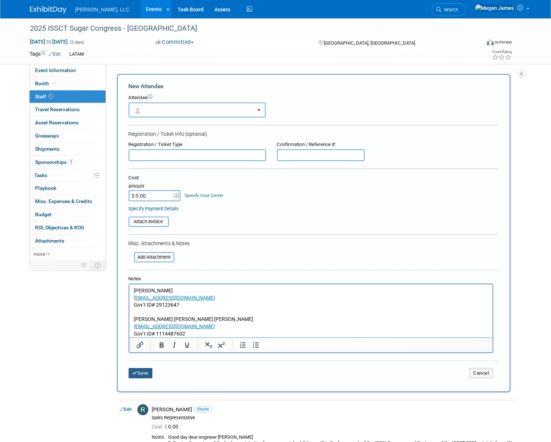
click at [147, 371] on button "Save" at bounding box center [141, 373] width 24 height 10
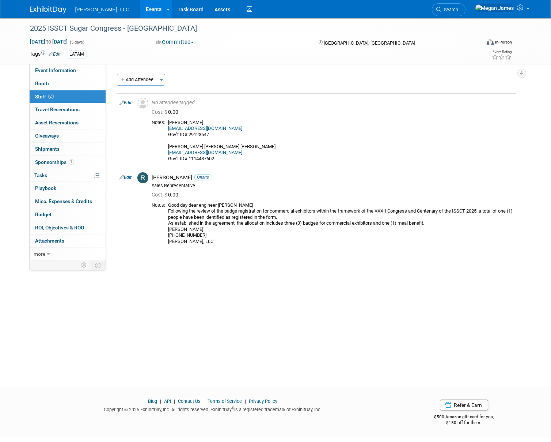
drag, startPoint x: 127, startPoint y: 102, endPoint x: 186, endPoint y: 109, distance: 59.6
click at [127, 102] on link "Edit" at bounding box center [126, 102] width 12 height 5
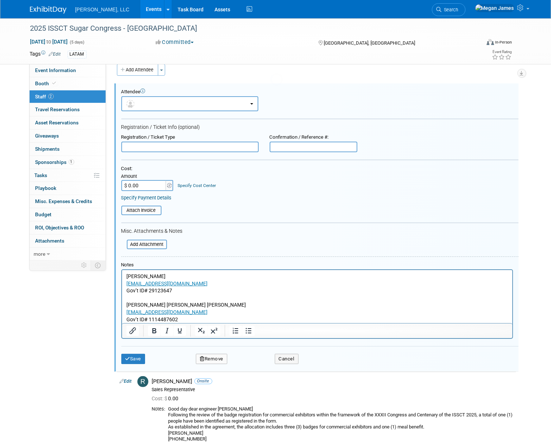
scroll to position [10, 0]
click at [126, 274] on p "[PERSON_NAME] Victoria [EMAIL_ADDRESS][DOMAIN_NAME] Gov’t ID# 29123647 [PERSON_…" at bounding box center [317, 297] width 382 height 50
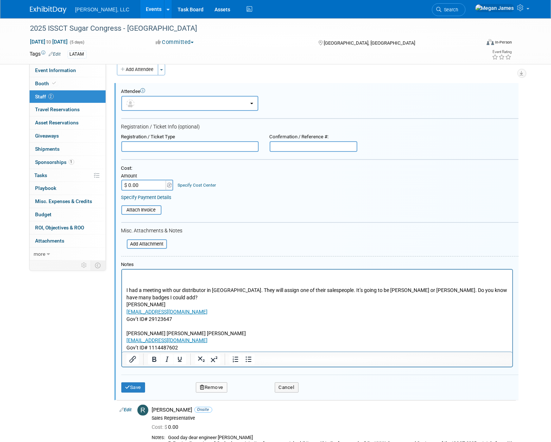
click at [185, 300] on p "I had a meeting with our distributor in [GEOGRAPHIC_DATA]. They will assign one…" at bounding box center [317, 294] width 382 height 14
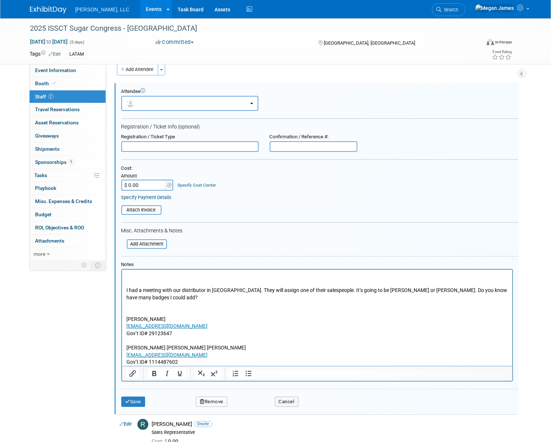
click at [125, 290] on html "I had a meeting with our distributor in [GEOGRAPHIC_DATA]. They will assign one…" at bounding box center [317, 317] width 390 height 96
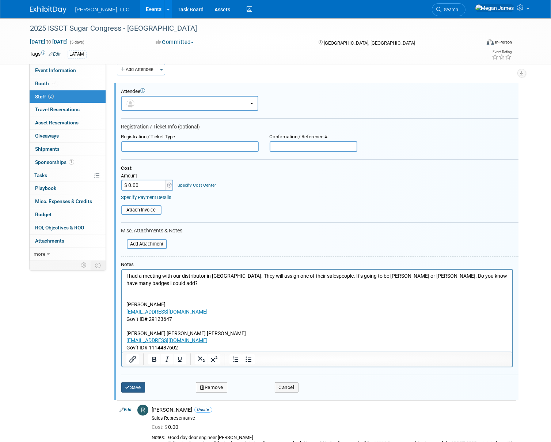
click at [137, 384] on button "Save" at bounding box center [133, 387] width 24 height 10
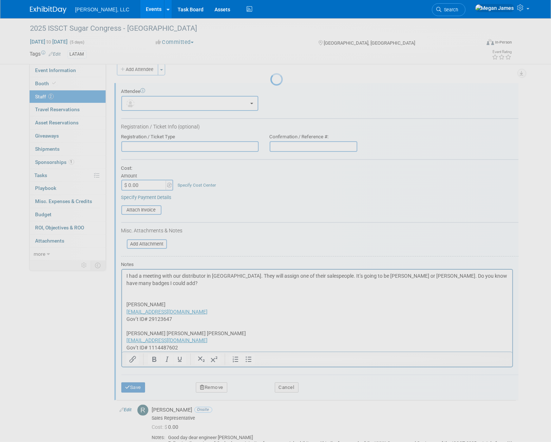
scroll to position [0, 0]
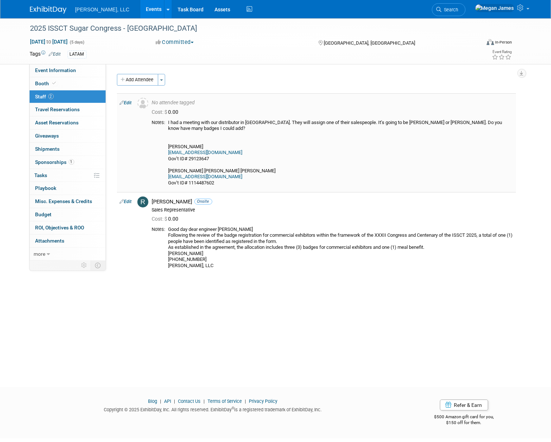
click at [129, 104] on link "Edit" at bounding box center [126, 102] width 12 height 5
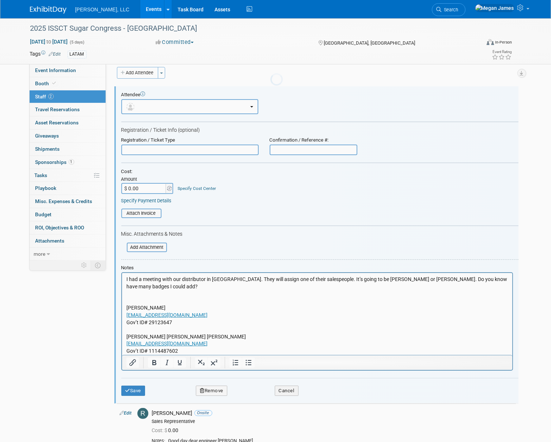
scroll to position [10, 0]
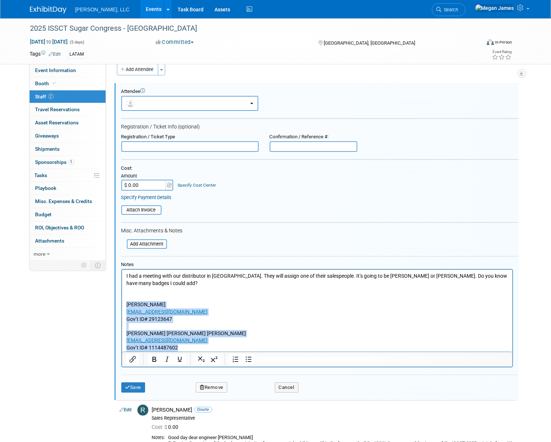
drag, startPoint x: 182, startPoint y: 345, endPoint x: 122, endPoint y: 306, distance: 71.6
click at [122, 306] on html "I had a meeting with our distributor in [GEOGRAPHIC_DATA]. They will assign one…" at bounding box center [317, 310] width 390 height 82
paste body "Rich Text Area. Press ALT-0 for help."
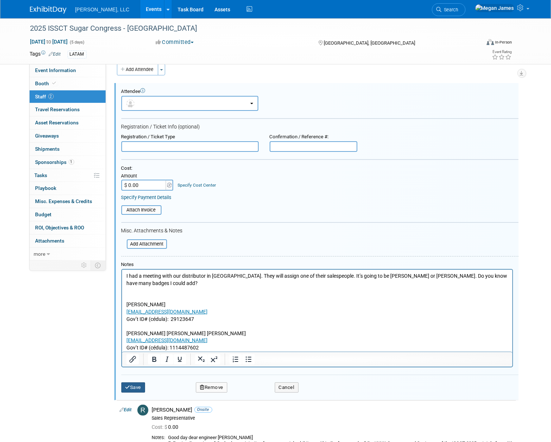
click at [145, 386] on button "Save" at bounding box center [133, 387] width 24 height 10
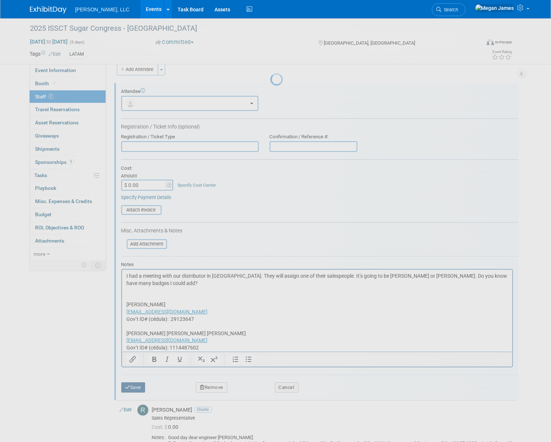
scroll to position [0, 0]
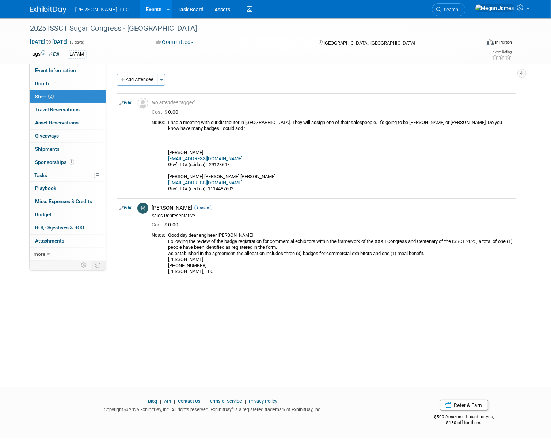
drag, startPoint x: 128, startPoint y: 103, endPoint x: 177, endPoint y: 108, distance: 49.3
click at [128, 103] on link "Edit" at bounding box center [126, 102] width 12 height 5
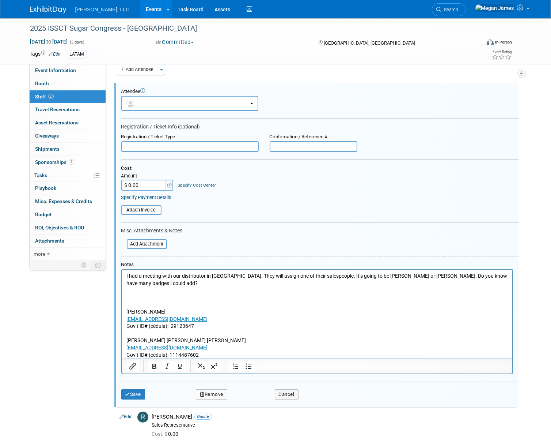
click at [134, 294] on p "I had a meeting with our distributor in [GEOGRAPHIC_DATA]. They will assign one…" at bounding box center [317, 315] width 382 height 86
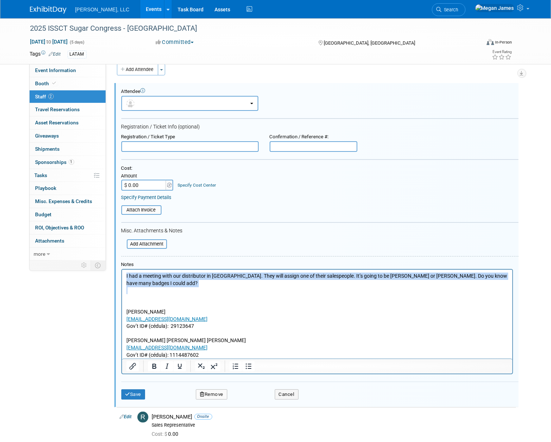
drag, startPoint x: 135, startPoint y: 300, endPoint x: 125, endPoint y: 272, distance: 29.1
click at [125, 272] on html "I had a meeting with our distributor in [GEOGRAPHIC_DATA]. They will assign one…" at bounding box center [317, 313] width 390 height 89
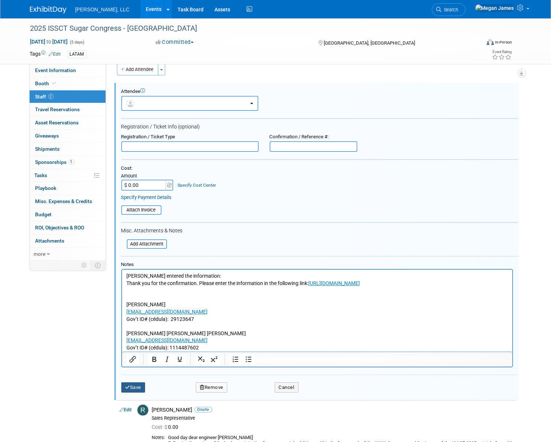
click at [132, 388] on button "Save" at bounding box center [133, 387] width 24 height 10
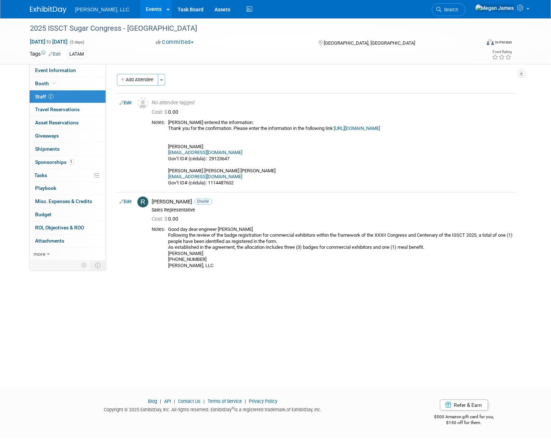
click at [140, 7] on link "Events" at bounding box center [153, 9] width 27 height 18
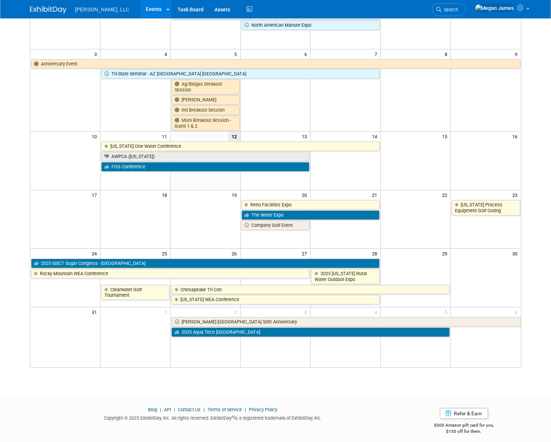
scroll to position [95, 0]
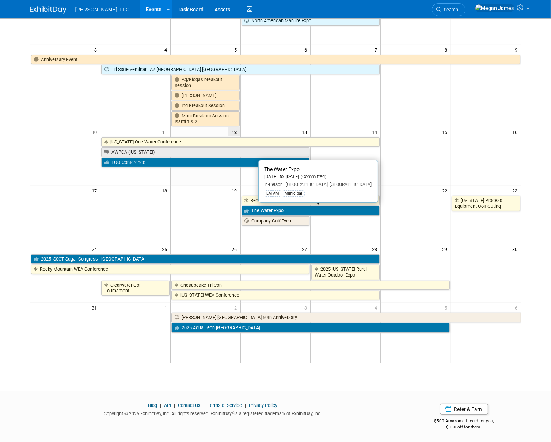
click at [274, 211] on link "The Water Expo" at bounding box center [311, 211] width 139 height 10
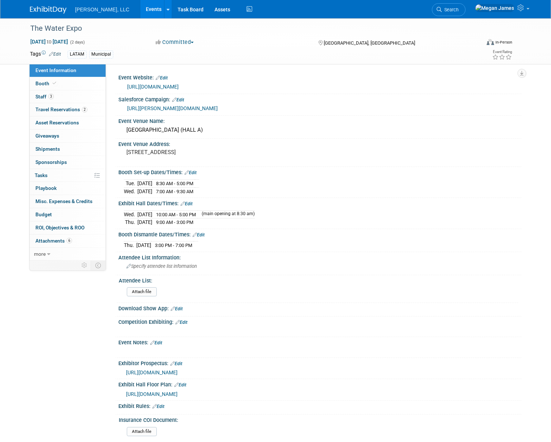
select select "Municipal"
click at [67, 78] on link "Booth" at bounding box center [68, 83] width 76 height 13
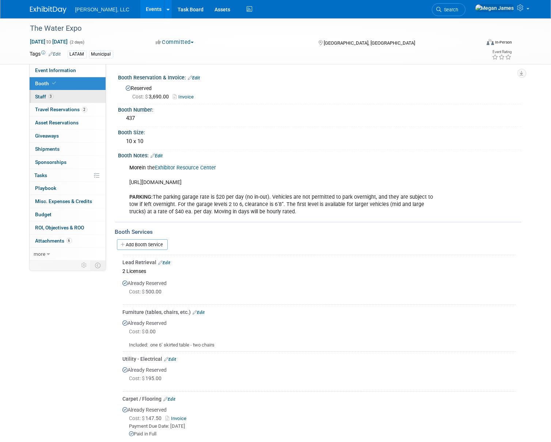
click at [73, 99] on link "3 Staff 3" at bounding box center [68, 96] width 76 height 13
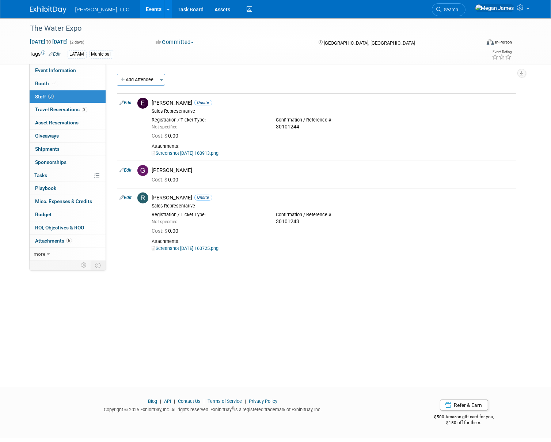
click at [193, 277] on div "The Water Expo [DATE] to [DATE] (2 days) [DATE] to [DATE] Committed Committed C…" at bounding box center [275, 195] width 551 height 355
click at [205, 152] on link "Screenshot [DATE] 160913.png" at bounding box center [185, 152] width 67 height 5
click at [90, 110] on link "2 Travel Reservations 2" at bounding box center [68, 109] width 76 height 13
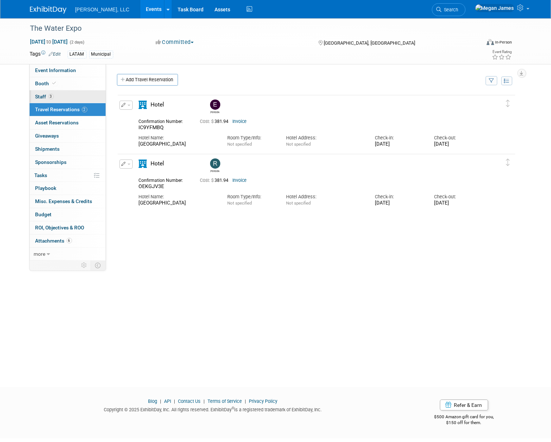
click at [92, 95] on link "3 Staff 3" at bounding box center [68, 96] width 76 height 13
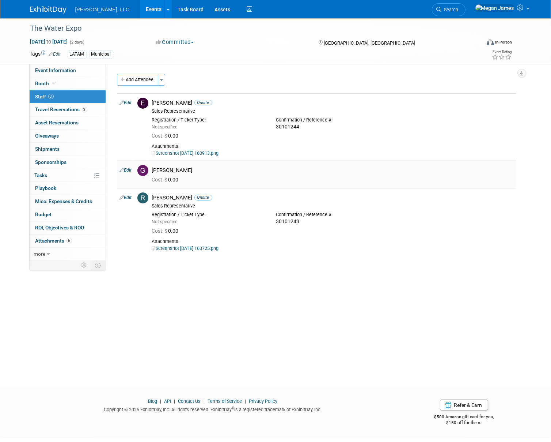
drag, startPoint x: 192, startPoint y: 179, endPoint x: 152, endPoint y: 166, distance: 42.1
click at [152, 166] on td "Gerald DaBoub Cost: $ 0.00" at bounding box center [332, 173] width 367 height 27
drag, startPoint x: 152, startPoint y: 166, endPoint x: 145, endPoint y: 146, distance: 20.7
click at [185, 173] on div "Gerald DaBoub" at bounding box center [332, 170] width 361 height 7
click at [67, 72] on span "Event Information" at bounding box center [55, 70] width 41 height 6
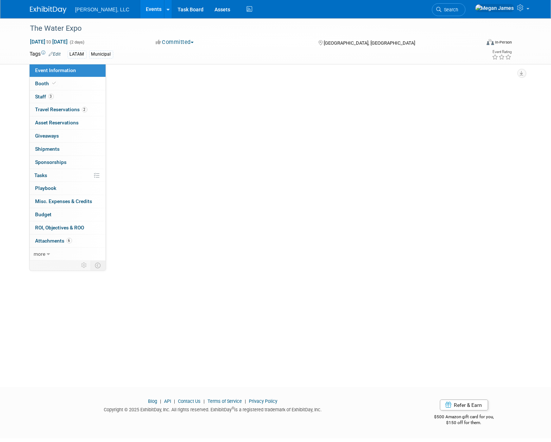
select select "Municipal"
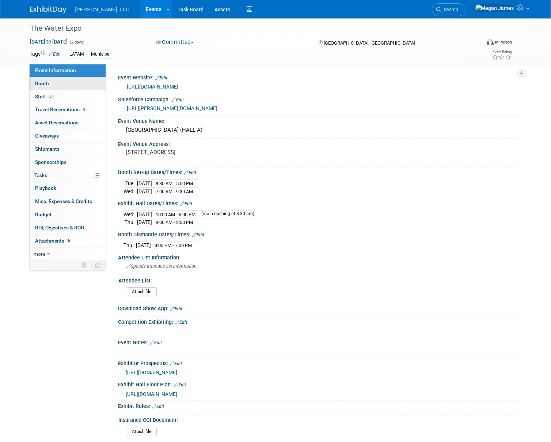
click at [72, 84] on link "Booth" at bounding box center [68, 83] width 76 height 13
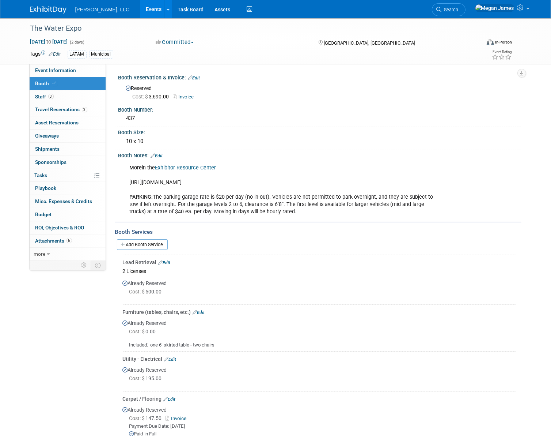
click at [182, 167] on link "Exhibitor Resource Center" at bounding box center [185, 168] width 61 height 6
click at [84, 69] on link "Event Information" at bounding box center [68, 70] width 76 height 13
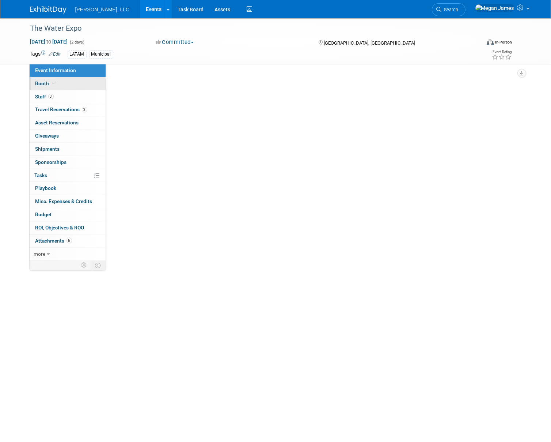
select select "Municipal"
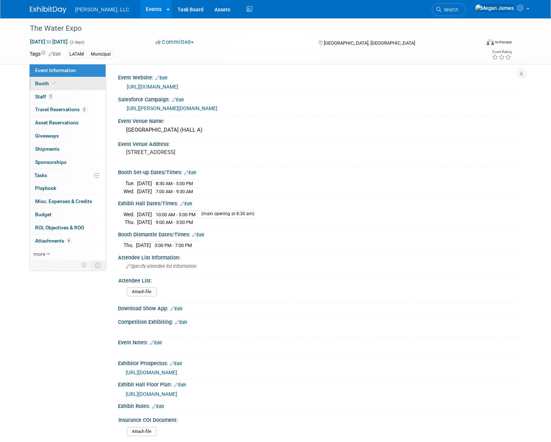
click at [83, 81] on link "Booth" at bounding box center [68, 83] width 76 height 13
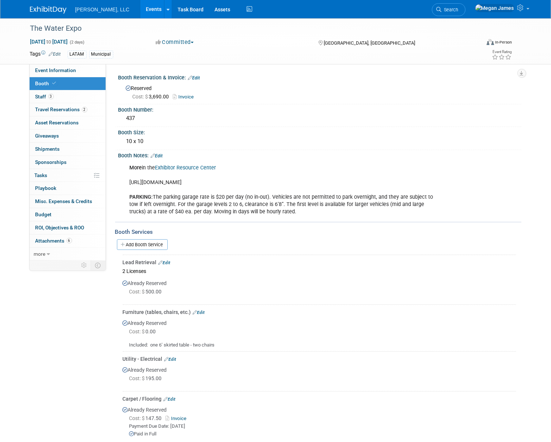
click at [404, 13] on div "Boerger, LLC Events Add Event Bulk Upload Events Shareable Event Boards Recentl…" at bounding box center [276, 9] width 492 height 18
click at [140, 9] on link "Events" at bounding box center [153, 9] width 27 height 18
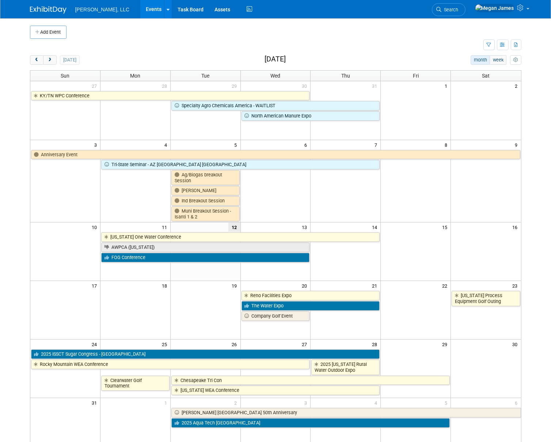
click at [415, 322] on td at bounding box center [416, 310] width 70 height 58
click at [60, 35] on button "Add Event" at bounding box center [48, 32] width 37 height 13
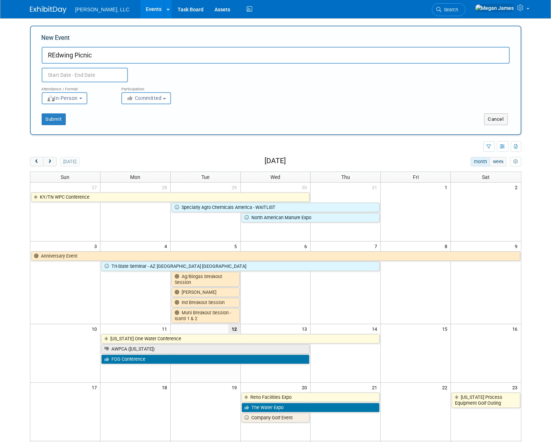
click at [56, 56] on input "REdwing Picnic" at bounding box center [276, 55] width 468 height 17
type input "Redwing Picnic"
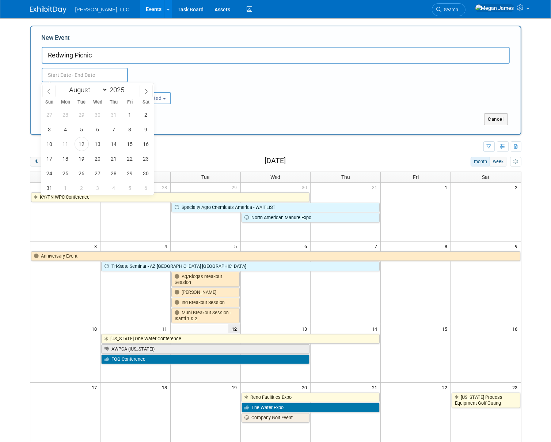
click at [61, 77] on input "text" at bounding box center [85, 75] width 86 height 15
click at [128, 159] on span "22" at bounding box center [130, 158] width 14 height 14
type input "[DATE] to [DATE]"
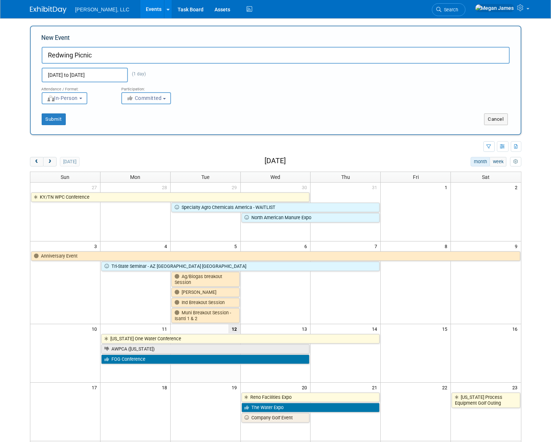
click at [157, 97] on span "Committed" at bounding box center [143, 98] width 35 height 6
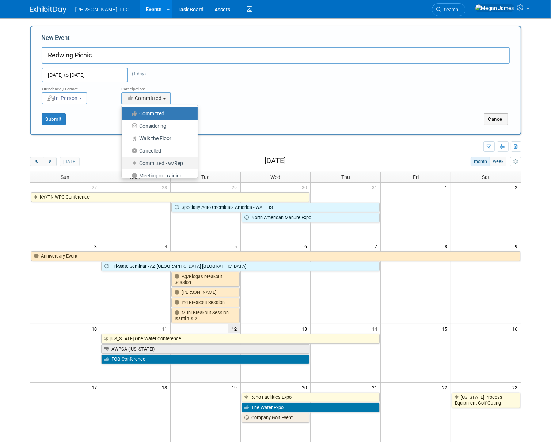
click at [166, 164] on label "Committed - w/Rep" at bounding box center [157, 163] width 65 height 10
click at [128, 164] on input "Committed - w/Rep" at bounding box center [126, 163] width 5 height 5
select select "103"
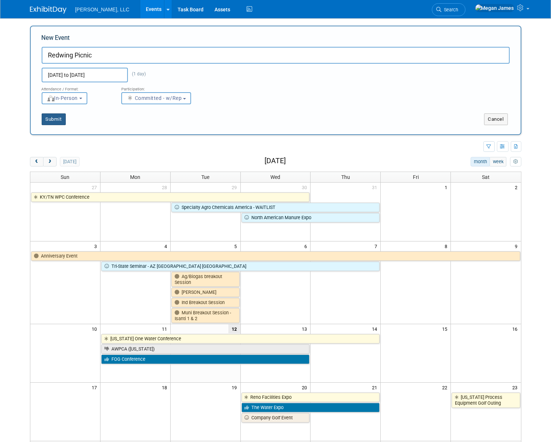
click at [60, 119] on button "Submit" at bounding box center [54, 119] width 24 height 12
type input "Redwing Picnic"
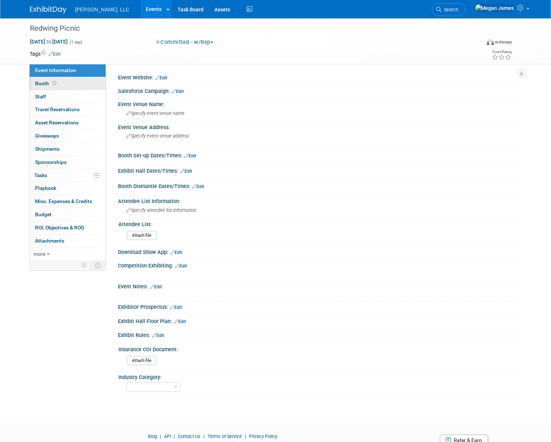
click at [77, 84] on link "Booth" at bounding box center [68, 83] width 76 height 13
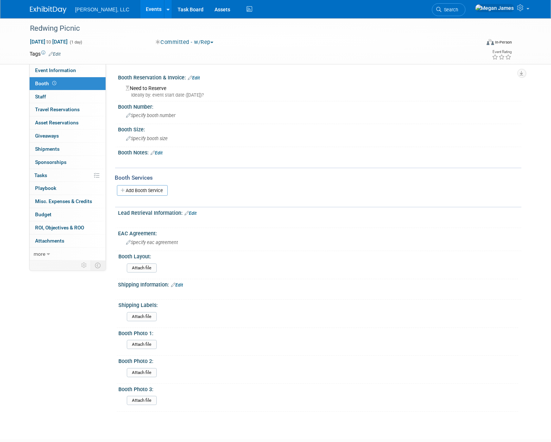
click at [163, 153] on link "Edit" at bounding box center [157, 152] width 12 height 5
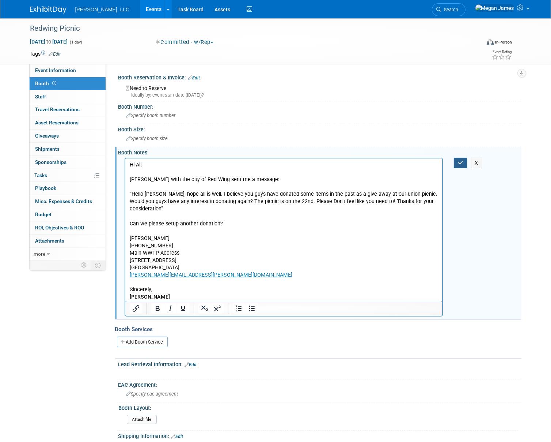
click at [462, 163] on icon "button" at bounding box center [460, 162] width 5 height 5
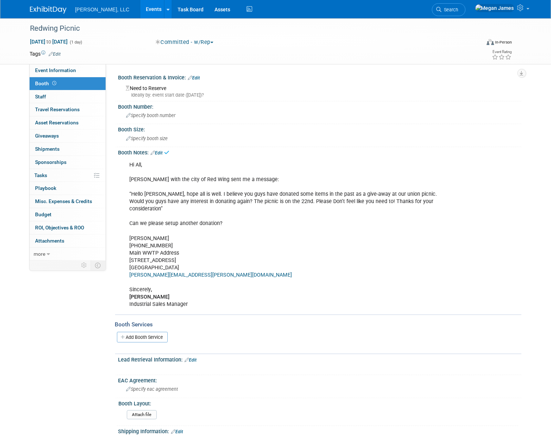
click at [140, 9] on link "Events" at bounding box center [153, 9] width 27 height 18
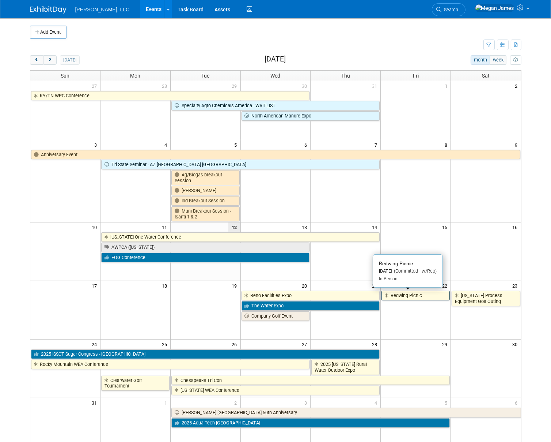
click at [415, 296] on link "Redwing Picnic" at bounding box center [416, 296] width 68 height 10
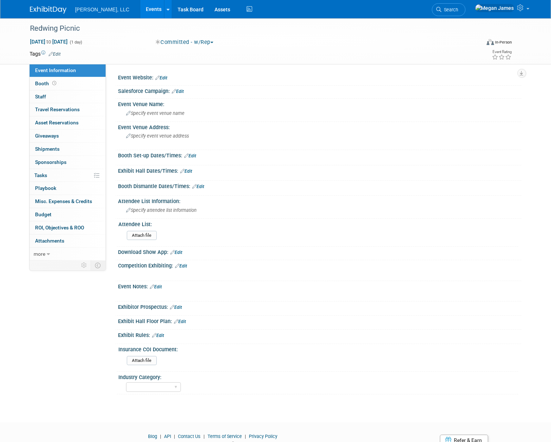
click at [172, 39] on button "Committed - w/Rep" at bounding box center [184, 42] width 63 height 8
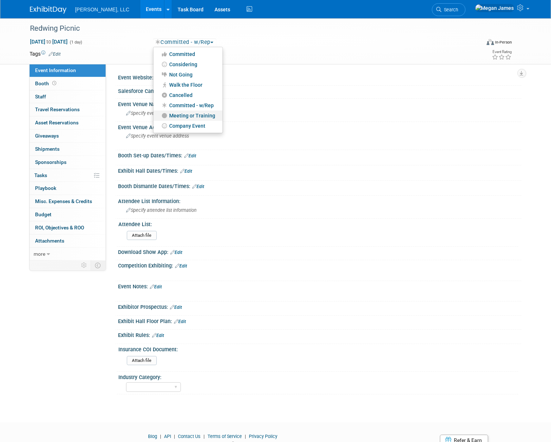
click at [193, 117] on link "Meeting or Training" at bounding box center [188, 115] width 69 height 10
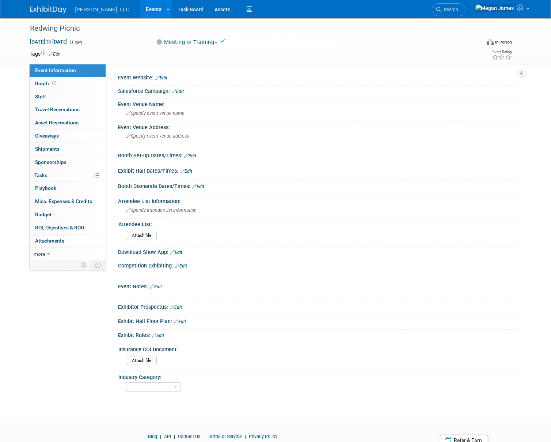
click at [140, 8] on link "Events" at bounding box center [153, 9] width 27 height 18
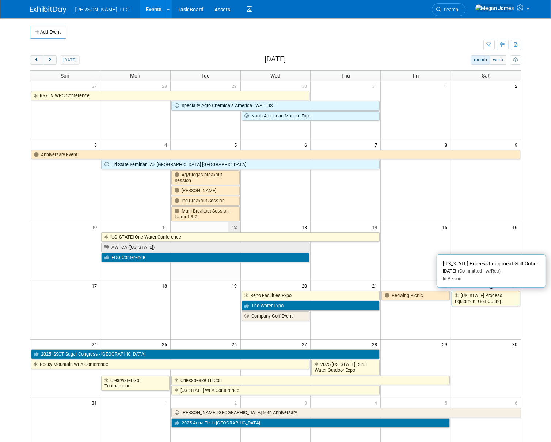
click at [488, 302] on link "[US_STATE] Process Equipment Golf Outing" at bounding box center [486, 298] width 68 height 15
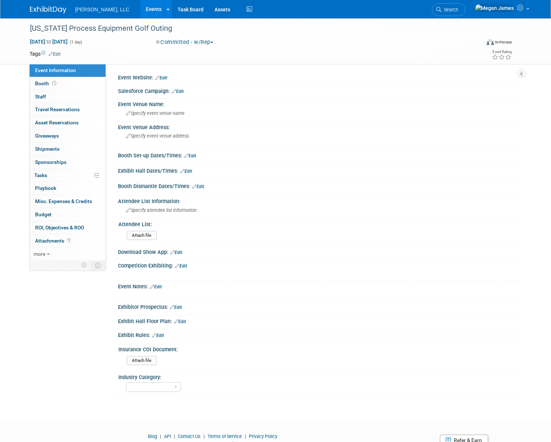
click at [167, 44] on button "Committed - w/Rep" at bounding box center [184, 42] width 63 height 8
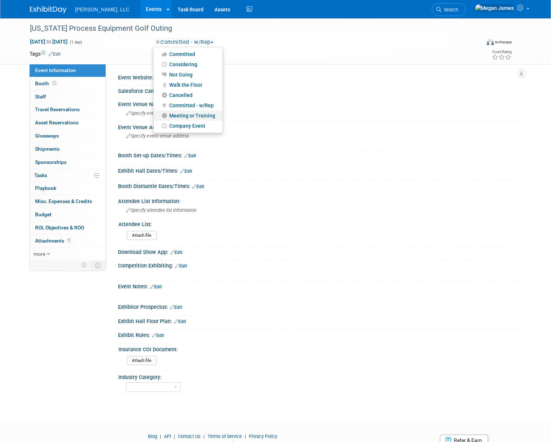
click at [197, 117] on link "Meeting or Training" at bounding box center [188, 115] width 69 height 10
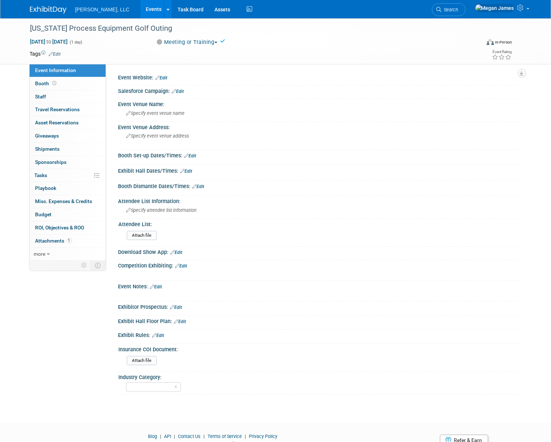
click at [140, 11] on link "Events" at bounding box center [153, 9] width 27 height 18
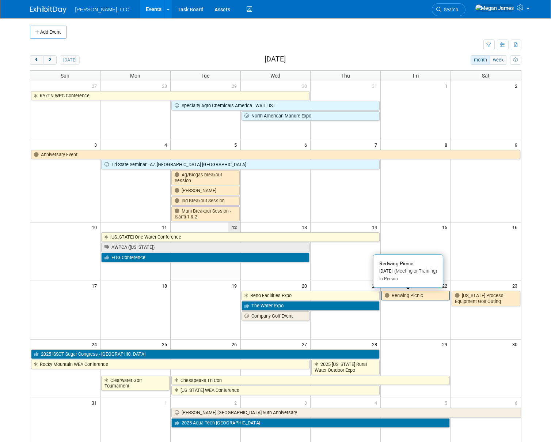
click at [397, 297] on link "Redwing Picnic" at bounding box center [416, 296] width 68 height 10
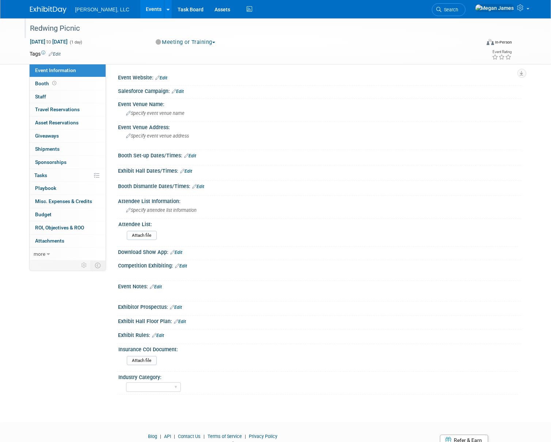
click at [68, 28] on div "Redwing Picnic" at bounding box center [250, 28] width 444 height 13
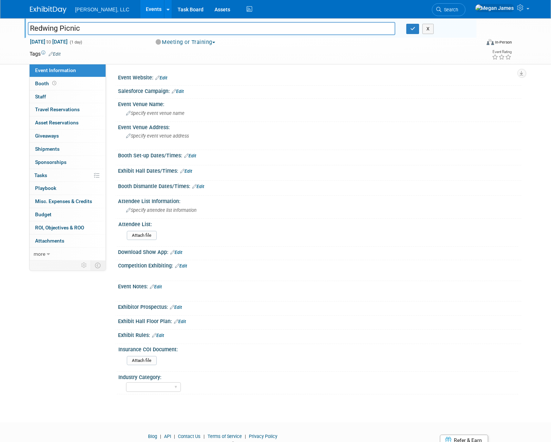
click at [31, 28] on input "Redwing Picnic" at bounding box center [212, 28] width 368 height 13
type input "City of Redwing Picnic"
click at [74, 82] on link "Booth" at bounding box center [68, 83] width 76 height 13
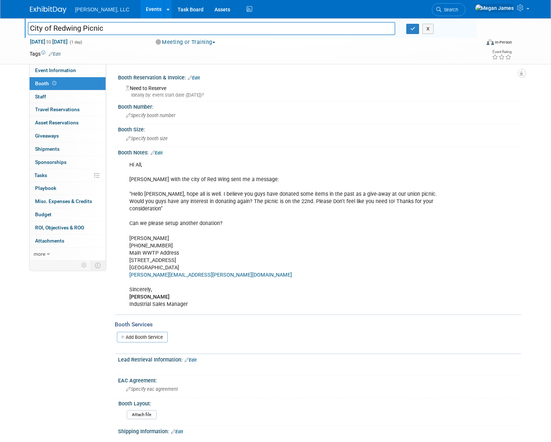
click at [200, 254] on div "Hi All, [PERSON_NAME] with the city of Red Wing sent me a message: “Hello [PERS…" at bounding box center [284, 235] width 319 height 154
drag, startPoint x: 132, startPoint y: 229, endPoint x: 216, endPoint y: 267, distance: 92.1
click at [216, 267] on div "Hi All, [PERSON_NAME] with the city of Red Wing sent me a message: “Hello [PERS…" at bounding box center [284, 235] width 319 height 154
click at [414, 27] on icon "button" at bounding box center [413, 28] width 5 height 5
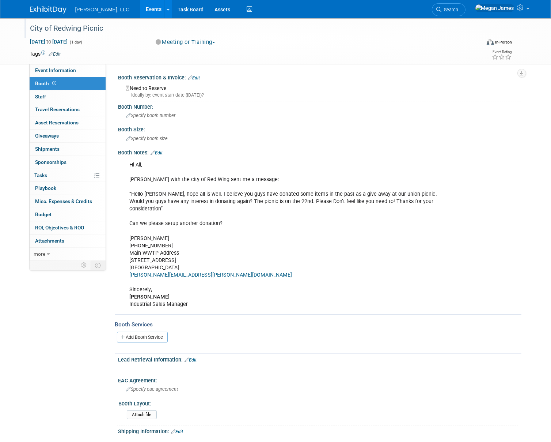
click at [68, 341] on div "Event Information Event Info Booth Booth 0 Staff 0 Staff 0 Travel Reservations …" at bounding box center [275, 288] width 503 height 540
click at [140, 13] on link "Events" at bounding box center [153, 9] width 27 height 18
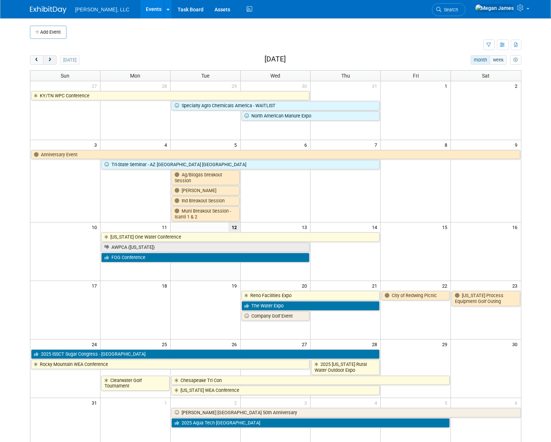
drag, startPoint x: 0, startPoint y: 0, endPoint x: 53, endPoint y: 62, distance: 81.4
click at [53, 62] on button "next" at bounding box center [50, 60] width 14 height 10
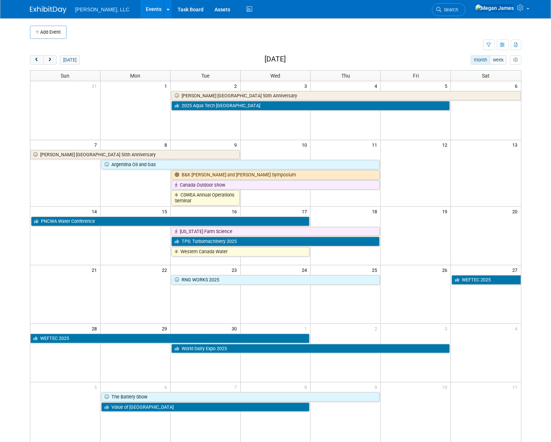
scroll to position [79, 0]
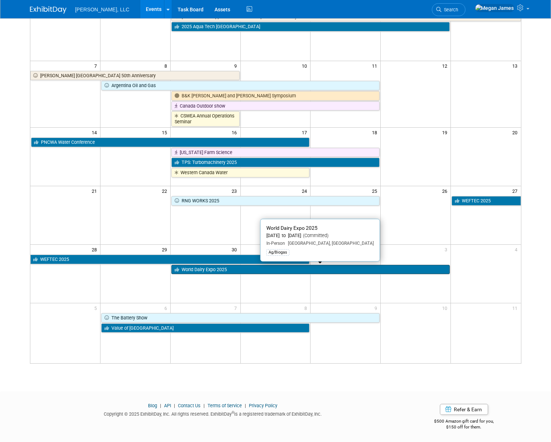
click at [219, 266] on link "World Dairy Expo 2025" at bounding box center [310, 270] width 279 height 10
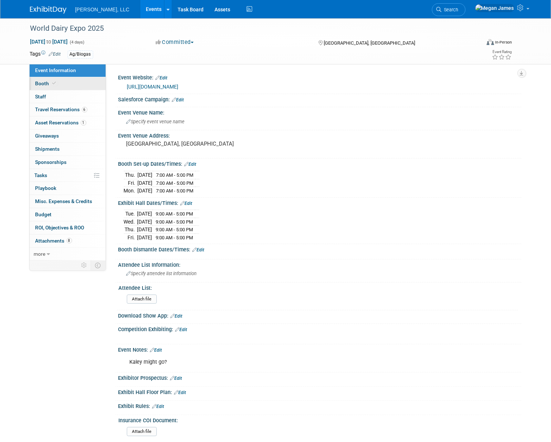
click at [59, 86] on link "Booth" at bounding box center [68, 83] width 76 height 13
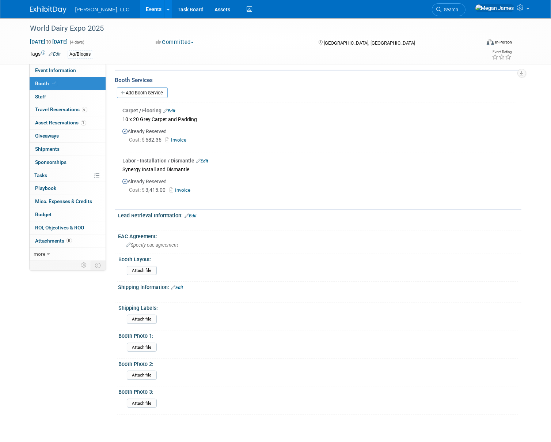
scroll to position [99, 0]
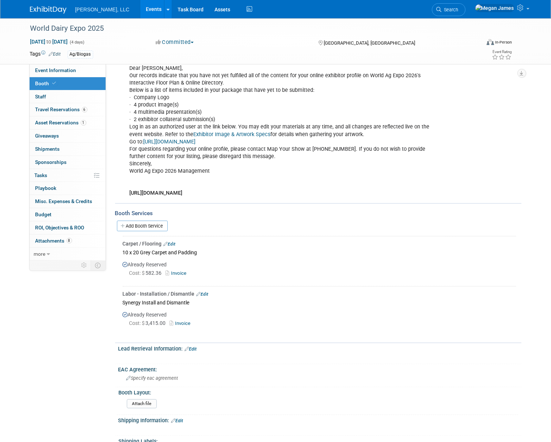
click at [50, 315] on div "Event Information Event Info Booth Booth 0 Staff 0 Staff 6 Travel Reservations …" at bounding box center [275, 233] width 503 height 628
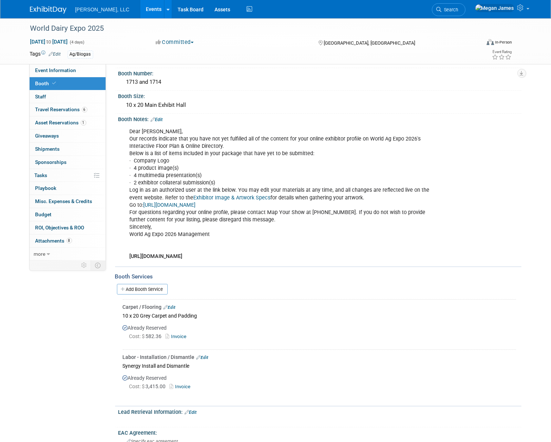
scroll to position [0, 0]
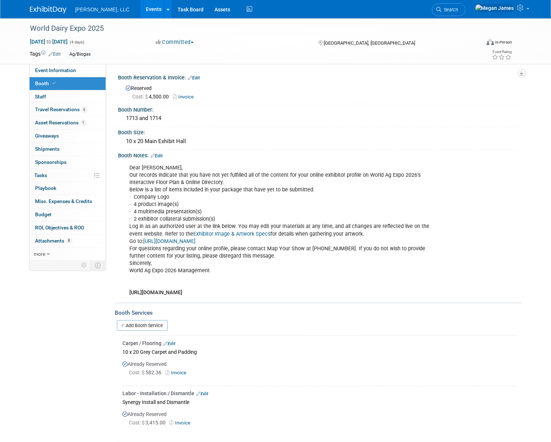
click at [140, 10] on link "Events" at bounding box center [153, 9] width 27 height 18
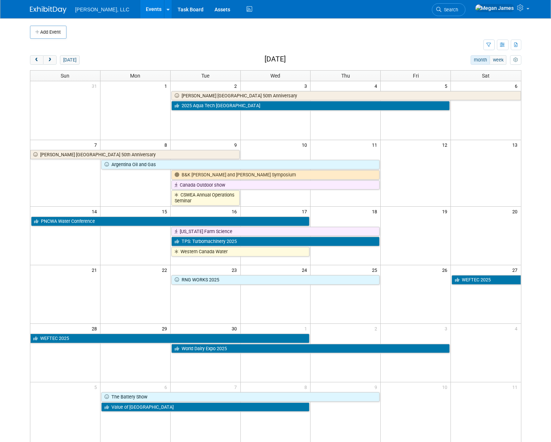
click at [45, 31] on button "Add Event" at bounding box center [48, 32] width 37 height 13
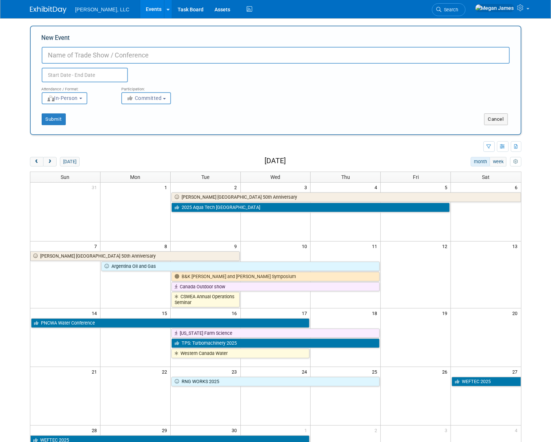
click at [72, 52] on input "New Event" at bounding box center [276, 55] width 468 height 17
type input "RICWA Annual Tradeshow"
click at [63, 73] on input "text" at bounding box center [85, 75] width 86 height 15
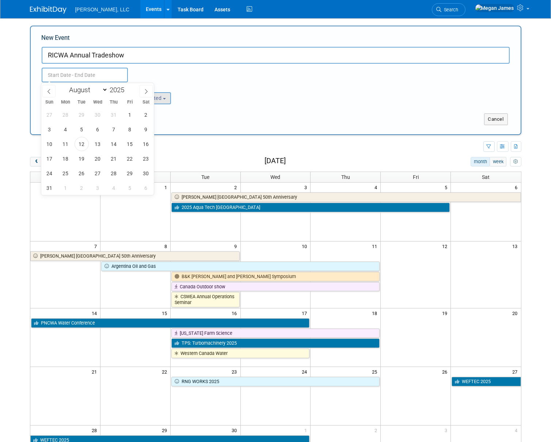
drag, startPoint x: 145, startPoint y: 91, endPoint x: 157, endPoint y: 92, distance: 12.6
click at [145, 91] on icon at bounding box center [146, 91] width 5 height 5
select select "8"
click at [129, 129] on span "12" at bounding box center [130, 129] width 14 height 14
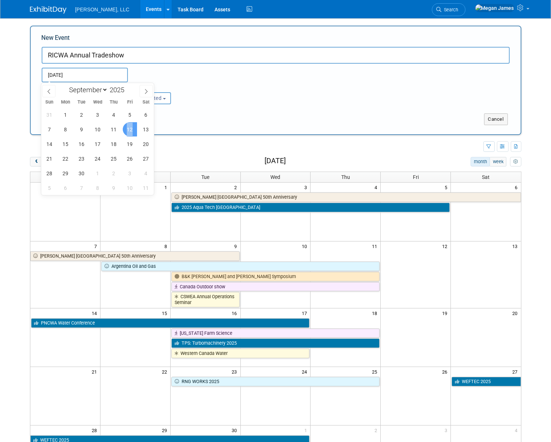
type input "[DATE] to [DATE]"
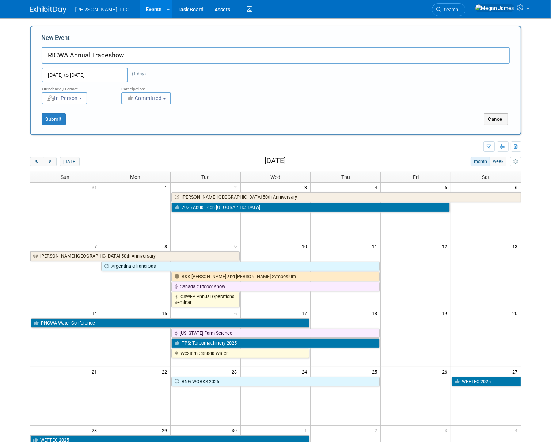
click at [161, 99] on span "Committed" at bounding box center [143, 98] width 35 height 6
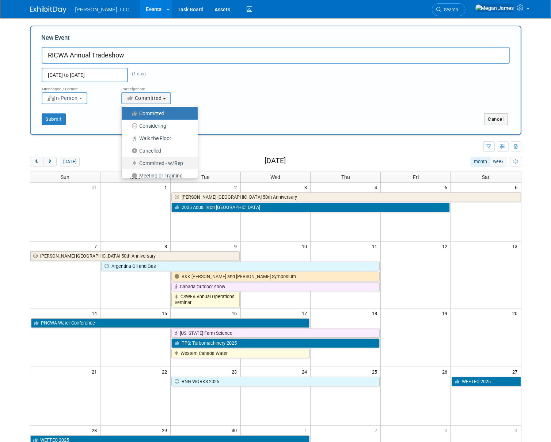
click at [179, 164] on label "Committed - w/Rep" at bounding box center [157, 163] width 65 height 10
click at [128, 164] on input "Committed - w/Rep" at bounding box center [126, 163] width 5 height 5
select select "103"
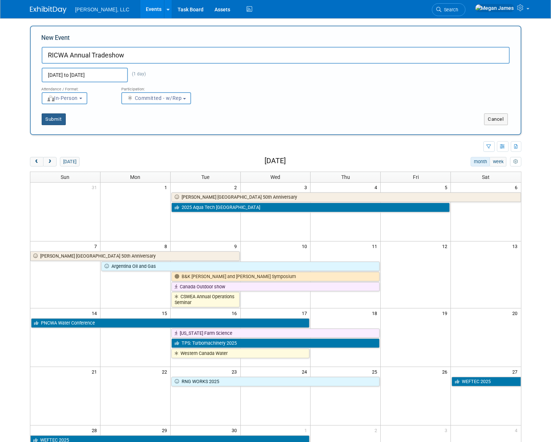
click at [59, 119] on button "Submit" at bounding box center [54, 119] width 24 height 12
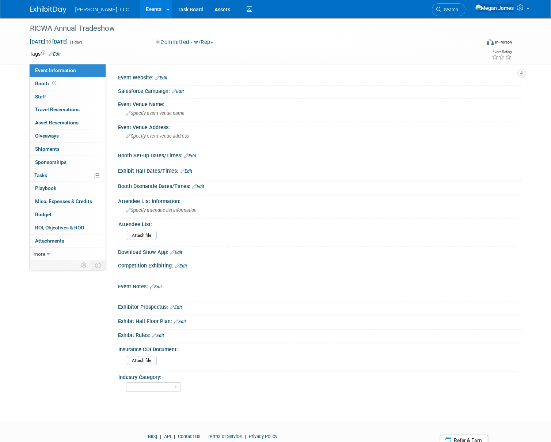
click at [165, 77] on link "Edit" at bounding box center [162, 77] width 12 height 5
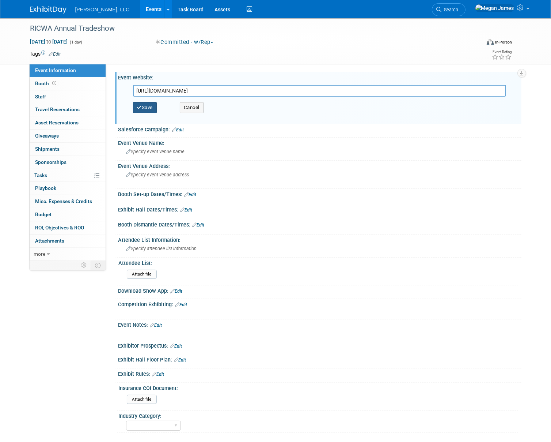
type input "[URL][DOMAIN_NAME]"
click at [153, 106] on button "Save" at bounding box center [145, 107] width 24 height 11
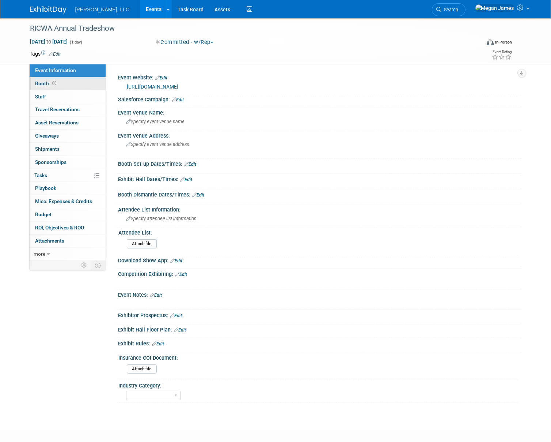
click at [76, 80] on link "Booth" at bounding box center [68, 83] width 76 height 13
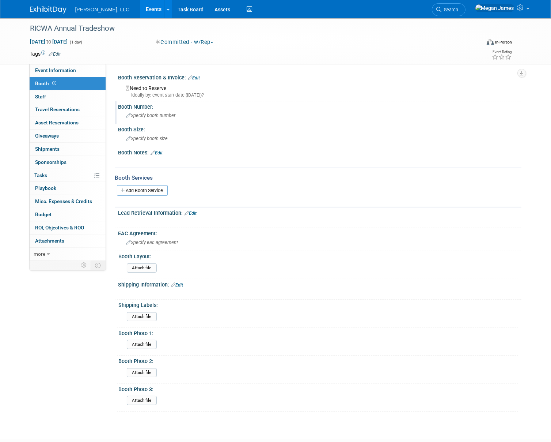
click at [161, 114] on span "Specify booth number" at bounding box center [150, 115] width 49 height 5
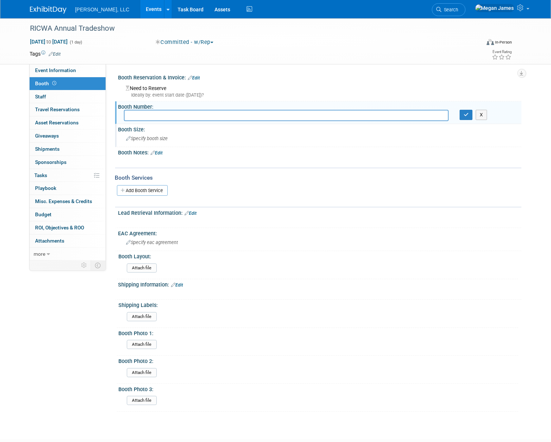
click at [151, 140] on span "Specify booth size" at bounding box center [147, 138] width 42 height 5
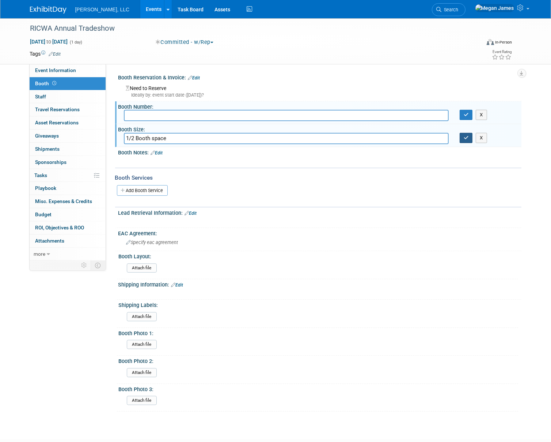
type input "1/2 Booth space"
click at [464, 139] on icon "button" at bounding box center [466, 137] width 5 height 5
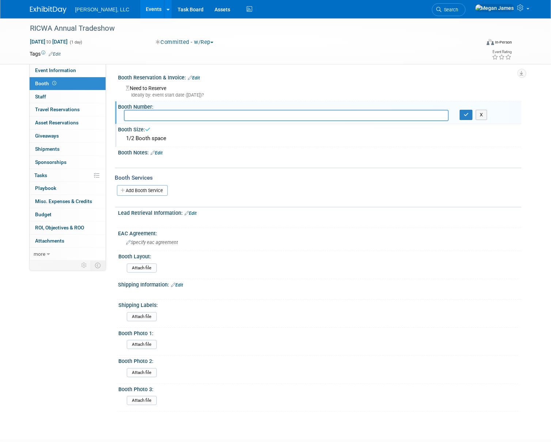
click at [165, 117] on input "text" at bounding box center [286, 115] width 325 height 11
type input "The [PERSON_NAME] Corp"
click at [466, 114] on icon "button" at bounding box center [466, 114] width 5 height 5
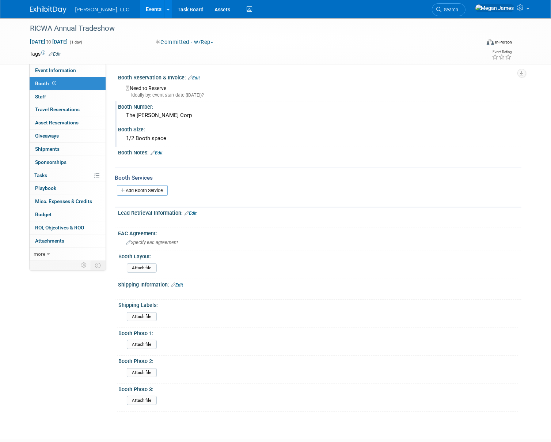
click at [200, 77] on link "Edit" at bounding box center [194, 77] width 12 height 5
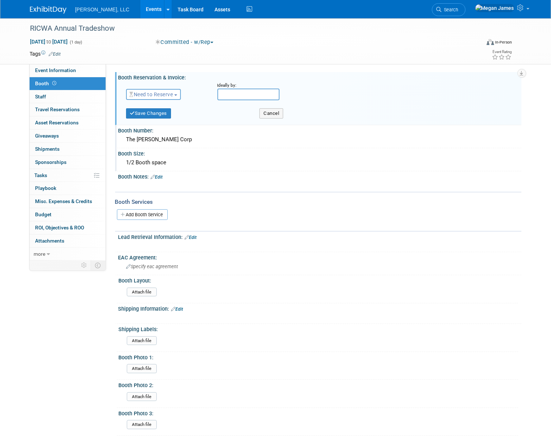
click at [162, 94] on span "Need to Reserve" at bounding box center [152, 94] width 44 height 6
click at [157, 116] on link "Reserved" at bounding box center [165, 117] width 78 height 10
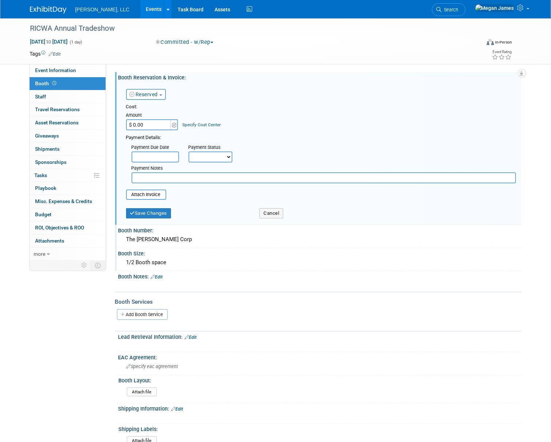
click at [144, 124] on input "$ 0.00" at bounding box center [149, 124] width 46 height 11
type input "$ 275.00"
click at [154, 215] on button "Save Changes" at bounding box center [148, 213] width 45 height 10
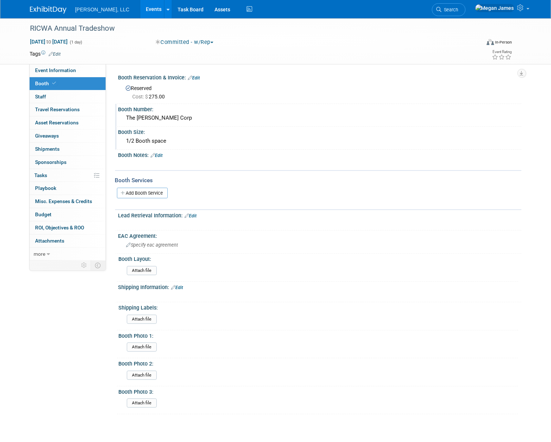
click at [200, 78] on link "Edit" at bounding box center [194, 77] width 12 height 5
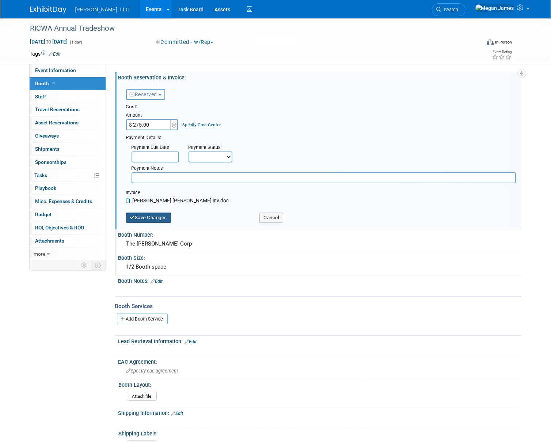
click at [162, 219] on button "Save Changes" at bounding box center [148, 217] width 45 height 10
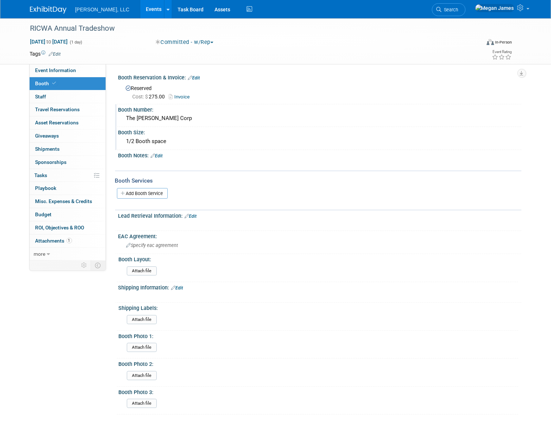
drag, startPoint x: 66, startPoint y: 94, endPoint x: 108, endPoint y: 94, distance: 41.7
click at [66, 94] on link "0 Staff 0" at bounding box center [68, 96] width 76 height 13
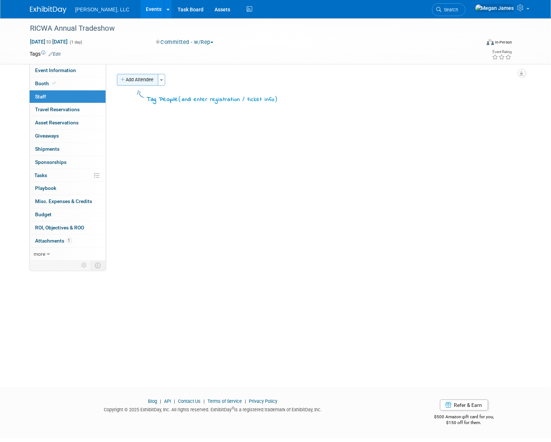
click at [147, 82] on button "Add Attendee" at bounding box center [137, 80] width 41 height 12
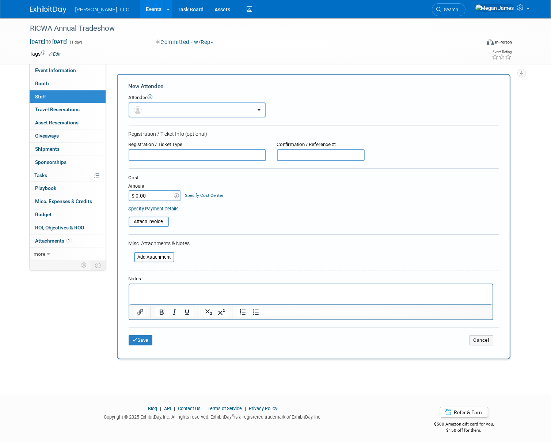
click at [162, 110] on button "button" at bounding box center [197, 109] width 137 height 15
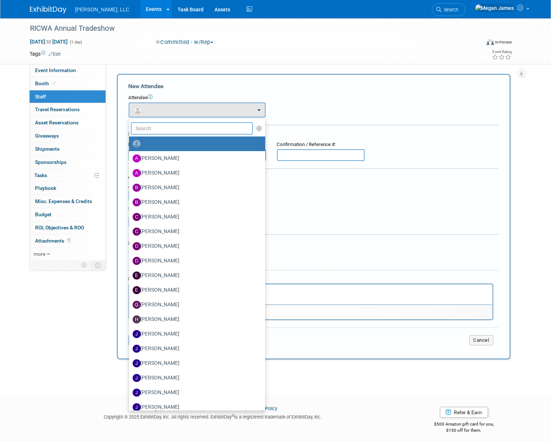
click at [154, 125] on input "text" at bounding box center [192, 128] width 122 height 12
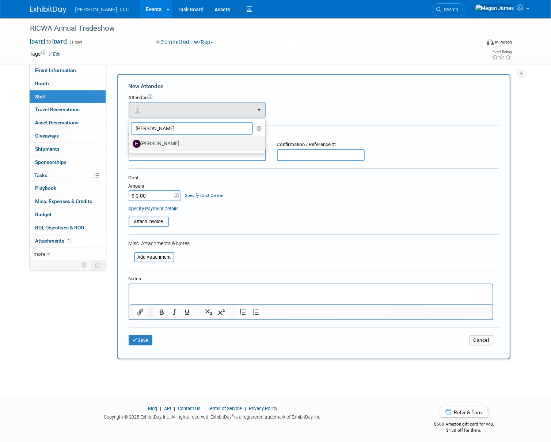
type input "Erik"
click at [157, 145] on label "[PERSON_NAME]" at bounding box center [195, 144] width 125 height 12
click at [130, 145] on input "[PERSON_NAME]" at bounding box center [127, 142] width 5 height 5
select select "c9eee807-84b3-4da2-8191-f3c656ba319a"
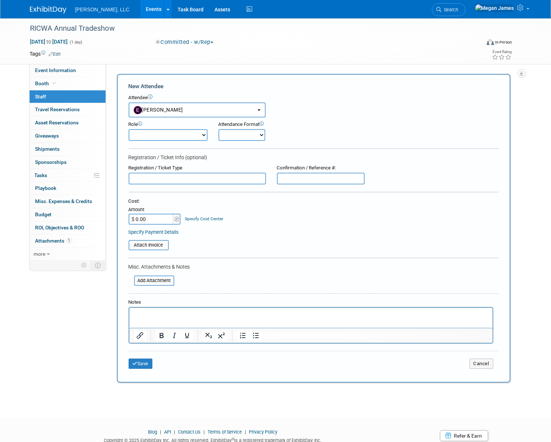
drag, startPoint x: 169, startPoint y: 134, endPoint x: 177, endPoint y: 142, distance: 11.1
click at [169, 134] on select "Conference Attendee Demonstrator Host Planner Presenter Sales Representative" at bounding box center [168, 135] width 79 height 12
select select "4"
click at [129, 129] on select "Conference Attendee Demonstrator Host Planner Presenter Sales Representative" at bounding box center [168, 135] width 79 height 12
drag, startPoint x: 225, startPoint y: 135, endPoint x: 230, endPoint y: 141, distance: 7.8
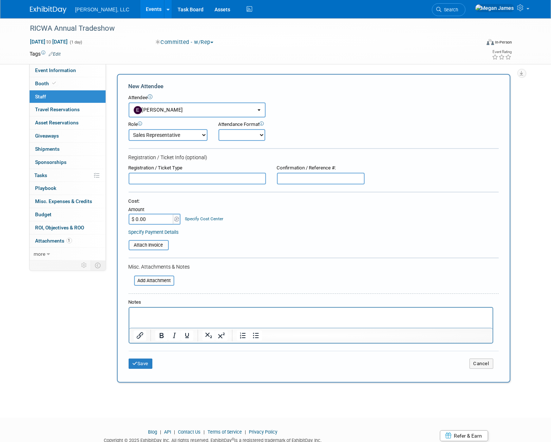
click at [225, 135] on select "Onsite Remote" at bounding box center [242, 135] width 47 height 12
select select "1"
click at [219, 129] on select "Onsite Remote" at bounding box center [242, 135] width 47 height 12
click at [143, 360] on button "Save" at bounding box center [141, 363] width 24 height 10
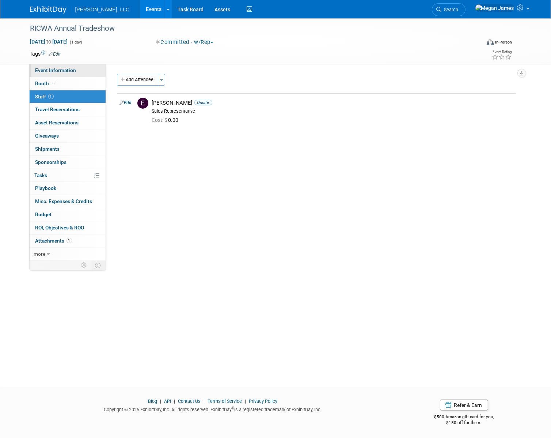
click at [85, 69] on link "Event Information" at bounding box center [68, 70] width 76 height 13
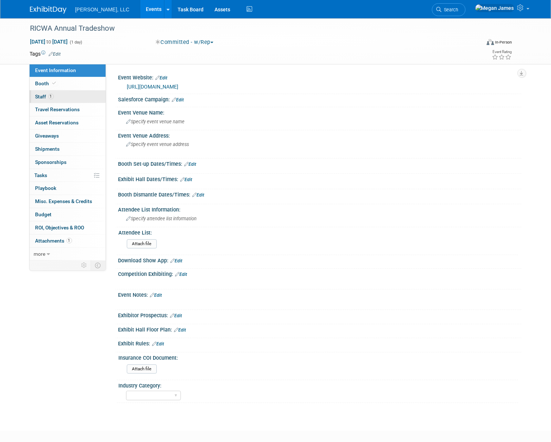
click at [73, 95] on link "1 Staff 1" at bounding box center [68, 96] width 76 height 13
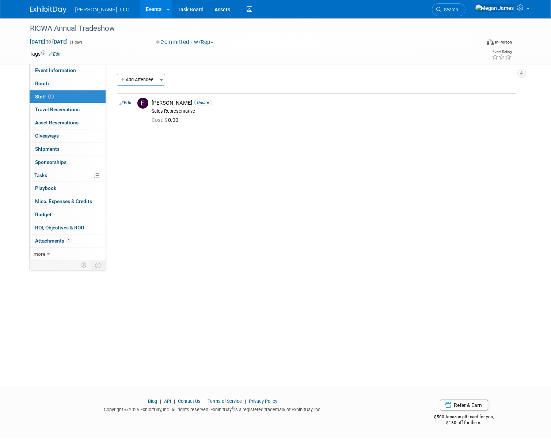
click at [150, 81] on button "Add Attendee" at bounding box center [137, 80] width 41 height 12
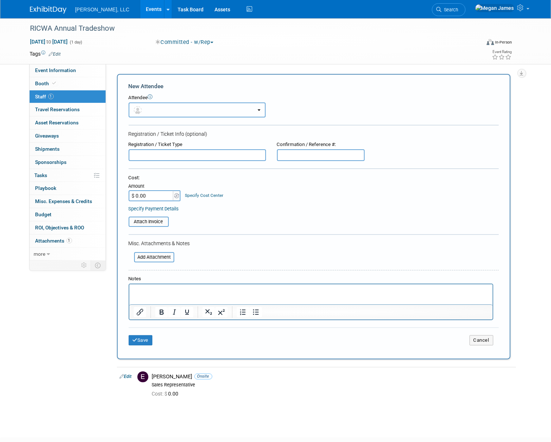
click at [155, 106] on button "button" at bounding box center [197, 109] width 137 height 15
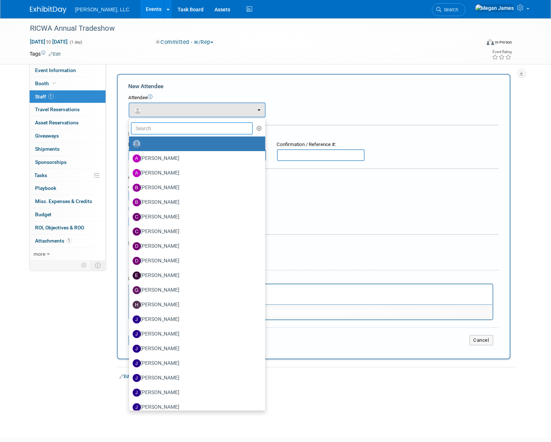
click at [152, 128] on input "text" at bounding box center [192, 128] width 122 height 12
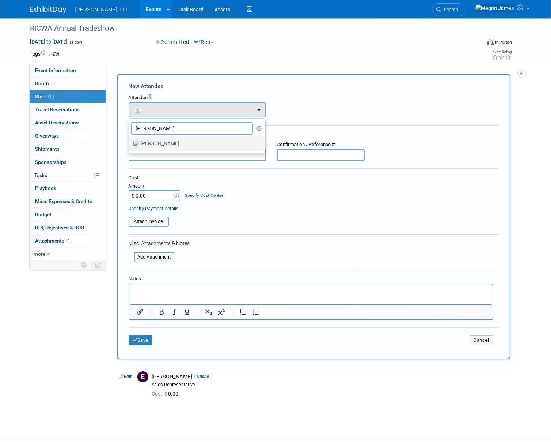
type input "Pete"
drag, startPoint x: 169, startPoint y: 143, endPoint x: 174, endPoint y: 140, distance: 5.7
click at [169, 143] on label "Pete Masson" at bounding box center [195, 144] width 125 height 12
click at [130, 143] on input "Pete Masson" at bounding box center [127, 142] width 5 height 5
select select "3d328524-1dac-4d4f-b95d-16d9de31ce82"
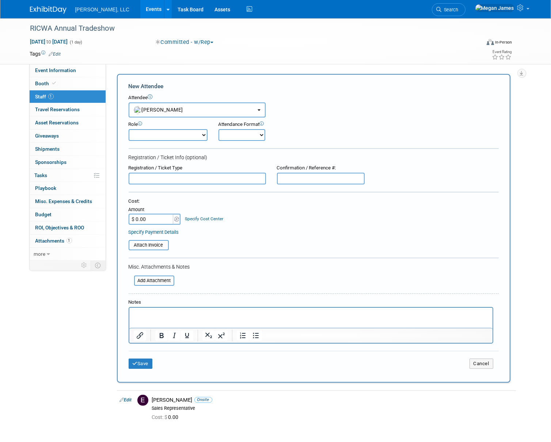
drag, startPoint x: 177, startPoint y: 132, endPoint x: 187, endPoint y: 141, distance: 13.8
click at [177, 132] on select "Conference Attendee Demonstrator Host Planner Presenter Sales Representative" at bounding box center [168, 135] width 79 height 12
select select "4"
click at [129, 129] on select "Conference Attendee Demonstrator Host Planner Presenter Sales Representative" at bounding box center [168, 135] width 79 height 12
click at [232, 134] on select "Onsite Remote" at bounding box center [242, 135] width 47 height 12
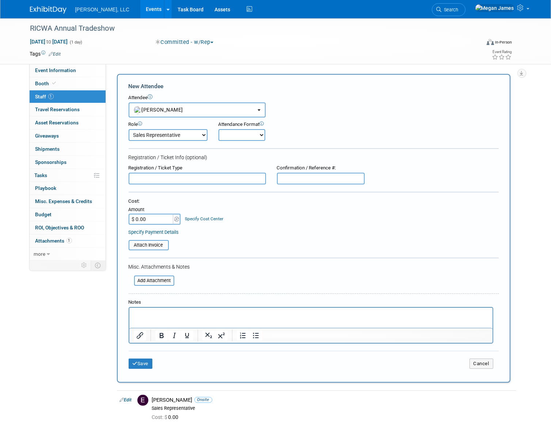
select select "1"
click at [219, 129] on select "Onsite Remote" at bounding box center [242, 135] width 47 height 12
click at [141, 363] on button "Save" at bounding box center [141, 363] width 24 height 10
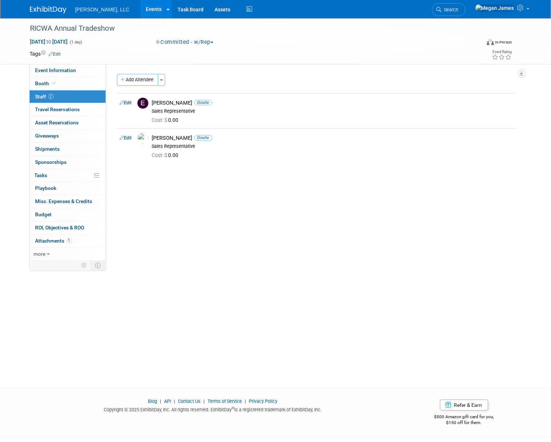
click at [140, 11] on link "Events" at bounding box center [153, 9] width 27 height 18
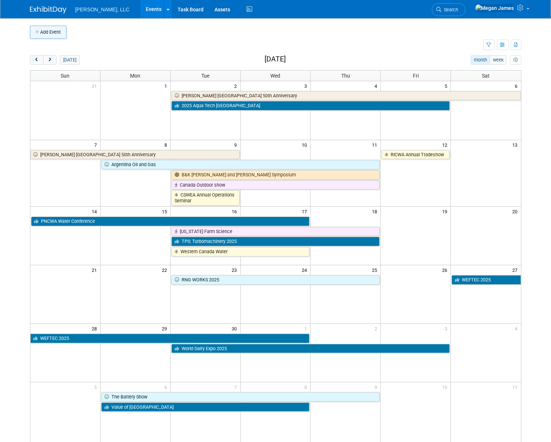
click at [62, 35] on button "Add Event" at bounding box center [48, 32] width 37 height 13
select select "7"
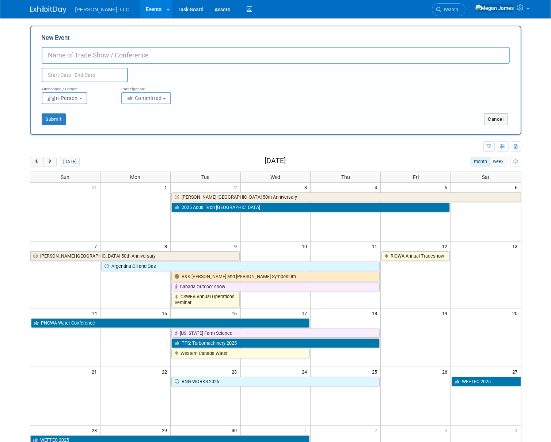
paste input "29th Annual [PERSON_NAME] Memorial Golf Tournament"
type input "29th Annual [PERSON_NAME] Memorial Golf Tournament"
click at [241, 97] on div "Attendance / Format: <img src="[URL][DOMAIN_NAME]" style="width: 19px; margin-t…" at bounding box center [275, 93] width 479 height 22
click at [63, 77] on input "text" at bounding box center [85, 75] width 86 height 15
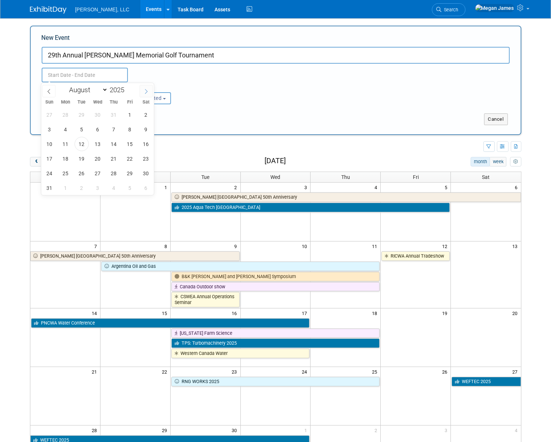
click at [145, 93] on icon at bounding box center [146, 91] width 5 height 5
select select "8"
click at [65, 158] on span "22" at bounding box center [65, 158] width 14 height 14
type input "[DATE] to [DATE]"
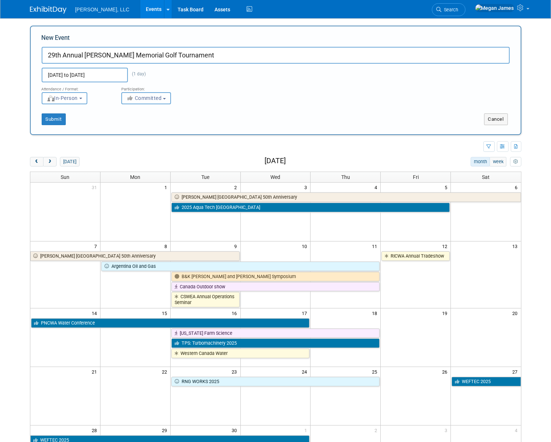
click at [157, 99] on span "Committed" at bounding box center [143, 98] width 35 height 6
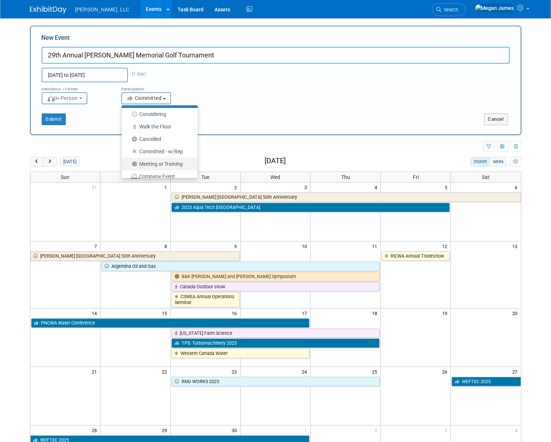
scroll to position [18, 0]
click at [180, 157] on label "Meeting or Training" at bounding box center [157, 157] width 65 height 10
click at [128, 157] on input "Meeting or Training" at bounding box center [126, 157] width 5 height 5
select select "104"
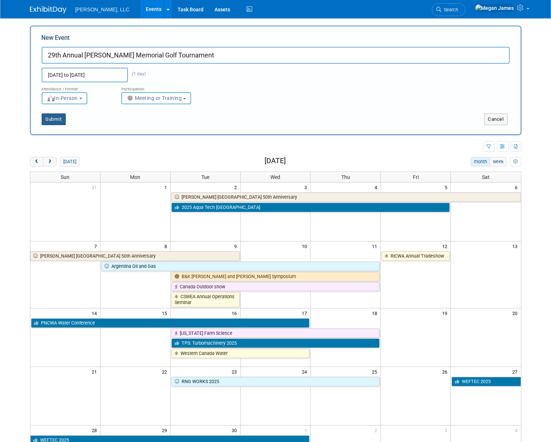
click at [59, 118] on button "Submit" at bounding box center [54, 119] width 24 height 12
type input "29th Annual [PERSON_NAME] Memorial Golf Tournament"
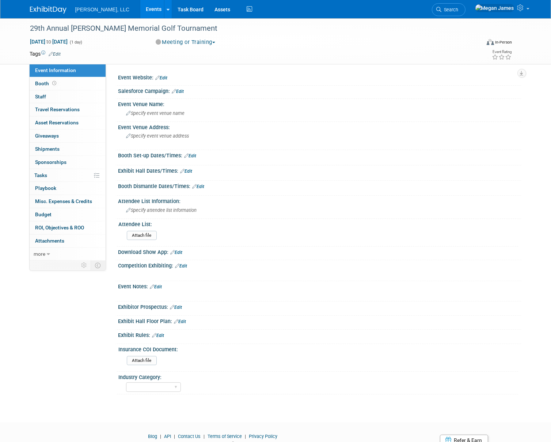
click at [261, 4] on div "[PERSON_NAME], LLC Events Add Event Bulk Upload Events Shareable Event Boards R…" at bounding box center [276, 9] width 492 height 18
click at [140, 8] on link "Events" at bounding box center [153, 9] width 27 height 18
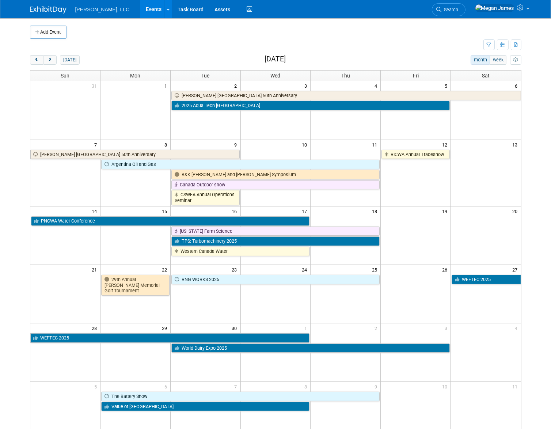
click at [530, 287] on body "[PERSON_NAME], LLC Events Add Event Bulk Upload Events Shareable Event Boards R…" at bounding box center [275, 214] width 551 height 429
click at [39, 59] on span "prev" at bounding box center [36, 60] width 5 height 5
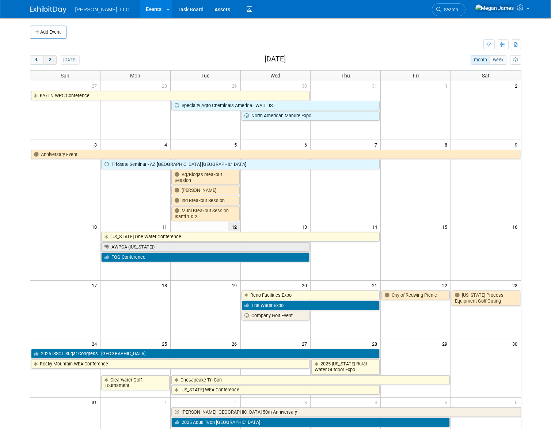
click at [50, 59] on span "next" at bounding box center [49, 60] width 5 height 5
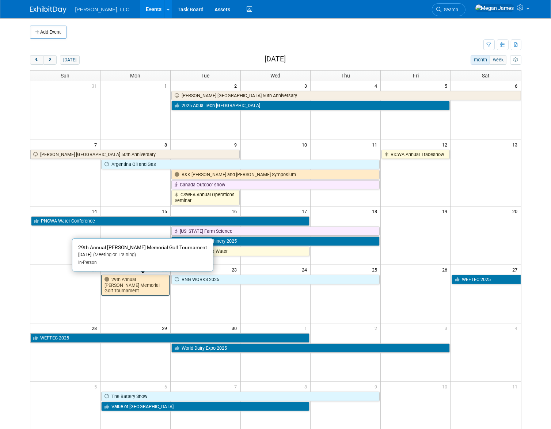
click at [129, 284] on link "29th Annual [PERSON_NAME] Memorial Golf Tournament" at bounding box center [135, 285] width 68 height 21
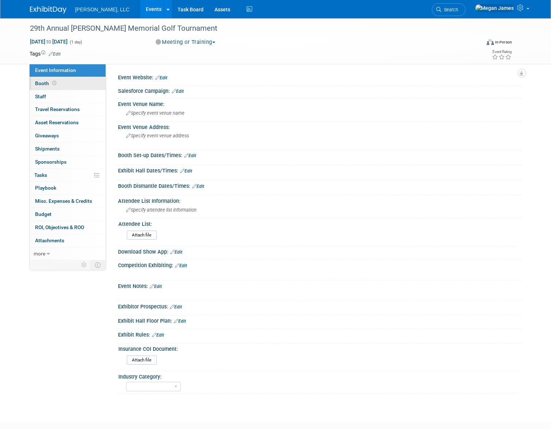
click at [92, 81] on link "Booth" at bounding box center [68, 83] width 76 height 13
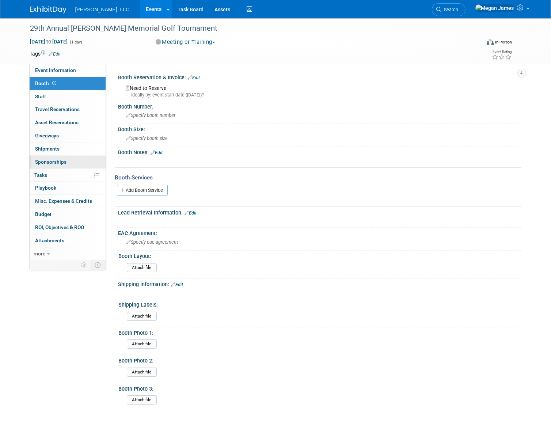
click at [91, 162] on link "0 Sponsorships 0" at bounding box center [68, 162] width 76 height 13
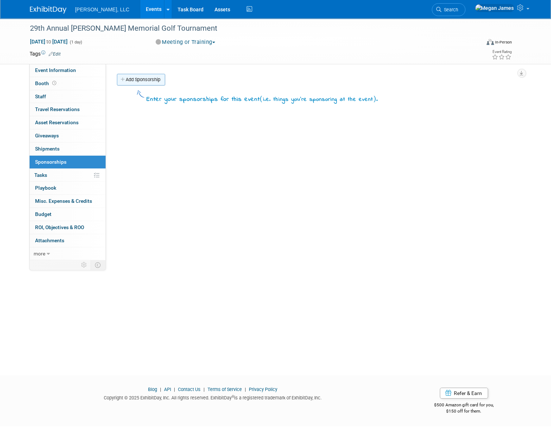
click at [148, 84] on link "Add Sponsorship" at bounding box center [141, 80] width 48 height 12
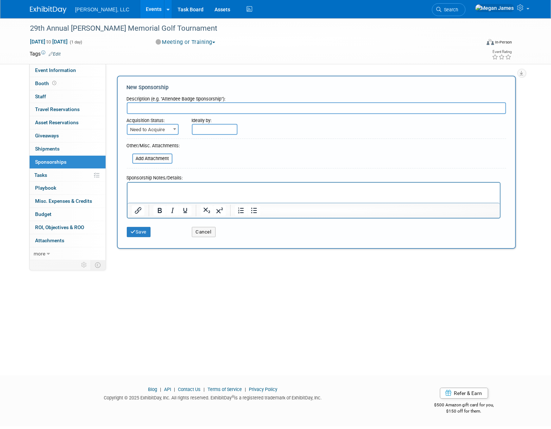
click at [156, 107] on input "text" at bounding box center [316, 108] width 379 height 12
type input "Principal Sponsorship"
click at [172, 131] on span at bounding box center [174, 129] width 7 height 10
select select "2"
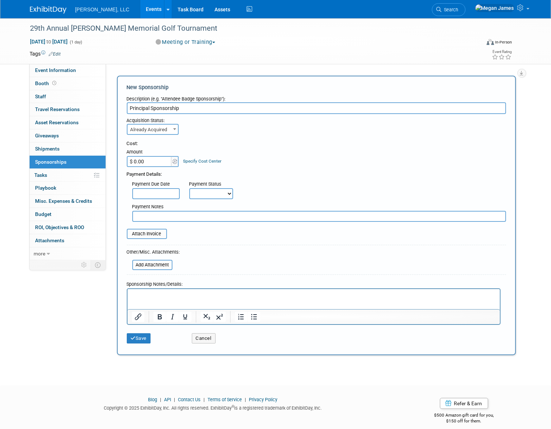
click at [157, 156] on input "$ 0.00" at bounding box center [150, 161] width 46 height 11
type input "$ 1,000.00"
click at [143, 336] on button "Save" at bounding box center [139, 338] width 24 height 10
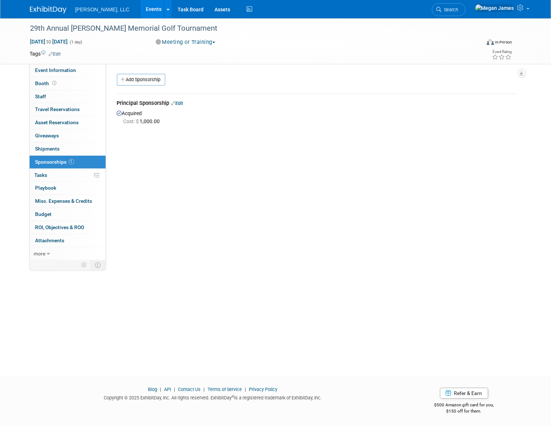
click at [140, 10] on link "Events" at bounding box center [153, 9] width 27 height 18
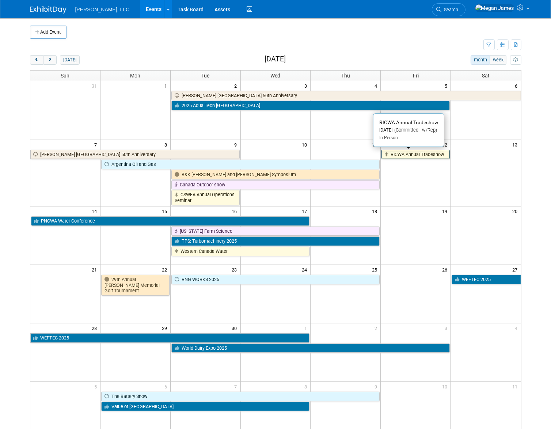
click at [410, 153] on link "RICWA Annual Tradeshow" at bounding box center [416, 155] width 68 height 10
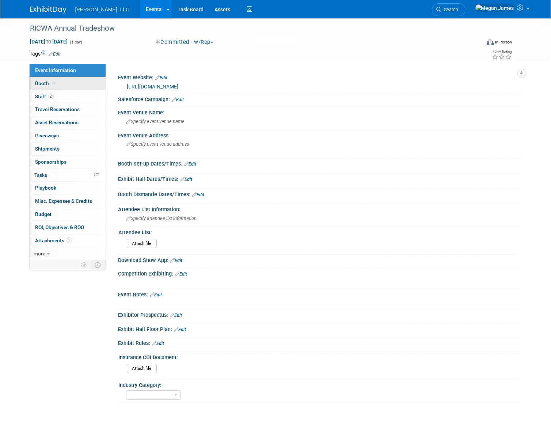
click at [79, 86] on link "Booth" at bounding box center [68, 83] width 76 height 13
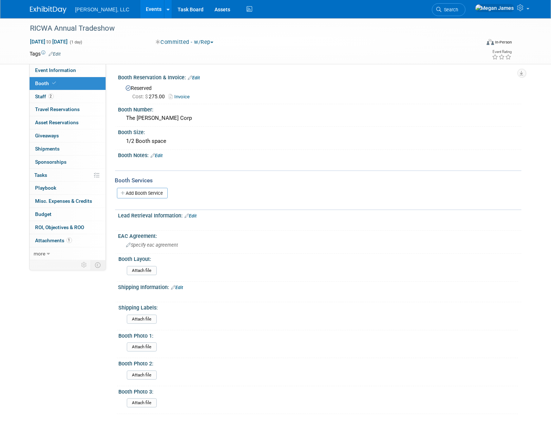
click at [159, 155] on link "Edit" at bounding box center [157, 155] width 12 height 5
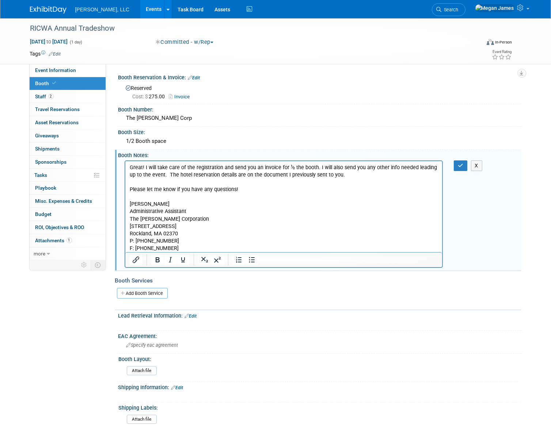
click at [359, 178] on p "Rich Text Area. Press ALT-0 for help." at bounding box center [283, 181] width 309 height 7
click at [465, 163] on button "button" at bounding box center [461, 165] width 14 height 11
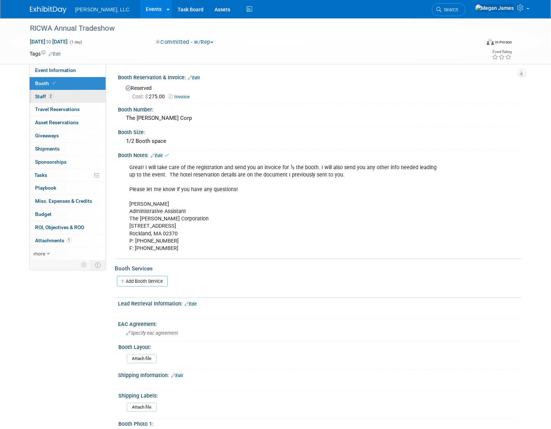
click at [86, 97] on link "2 Staff 2" at bounding box center [68, 96] width 76 height 13
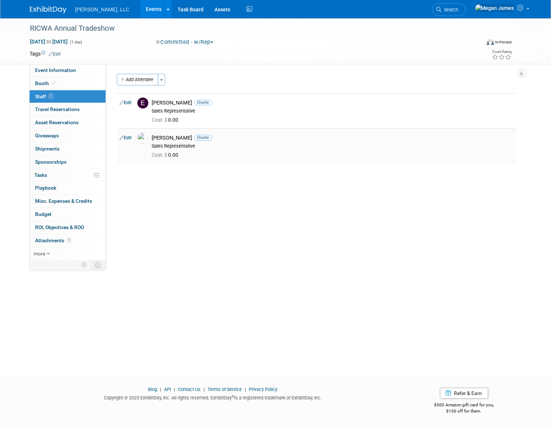
click at [130, 139] on link "Edit" at bounding box center [126, 137] width 12 height 5
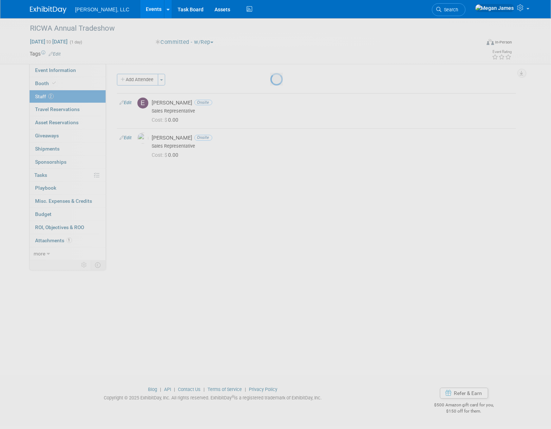
select select "3d328524-1dac-4d4f-b95d-16d9de31ce82"
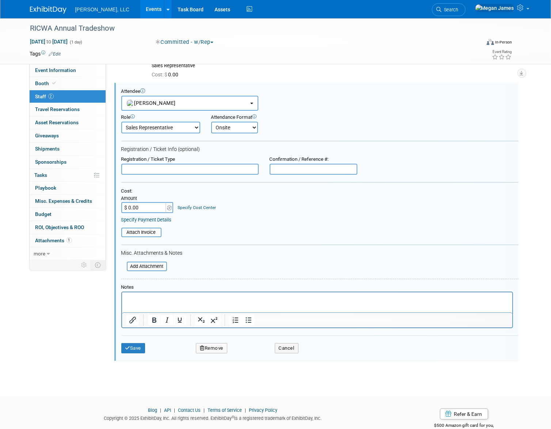
click at [213, 344] on button "Remove" at bounding box center [211, 348] width 31 height 10
click at [254, 354] on link "Yes" at bounding box center [251, 353] width 21 height 12
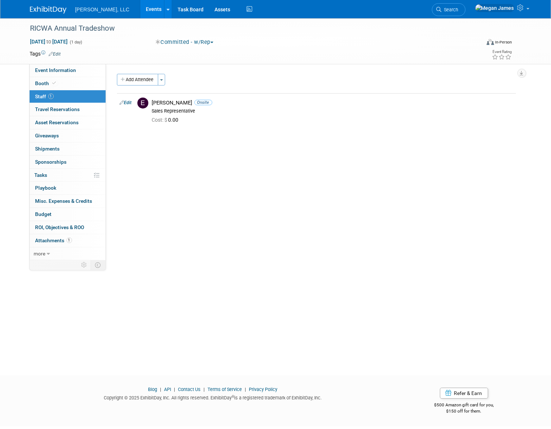
click at [140, 7] on link "Events" at bounding box center [153, 9] width 27 height 18
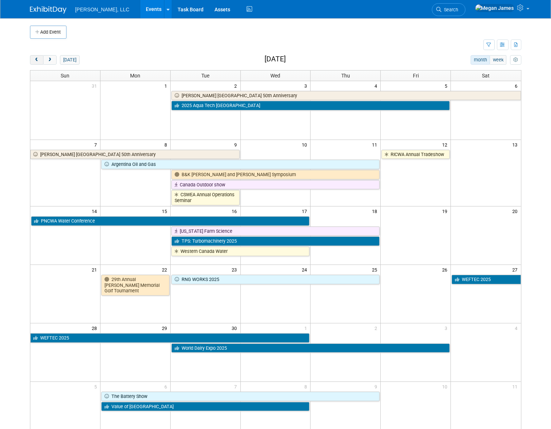
click at [36, 60] on span "prev" at bounding box center [36, 60] width 5 height 5
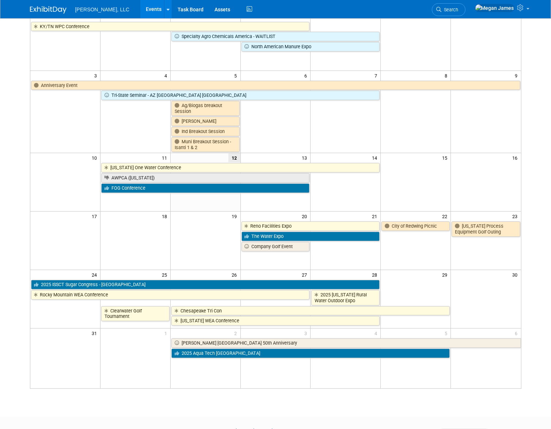
scroll to position [99, 0]
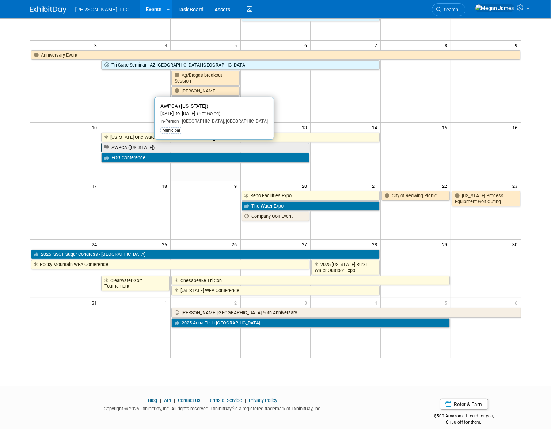
click at [140, 147] on link "AWPCA ([US_STATE])" at bounding box center [205, 148] width 209 height 10
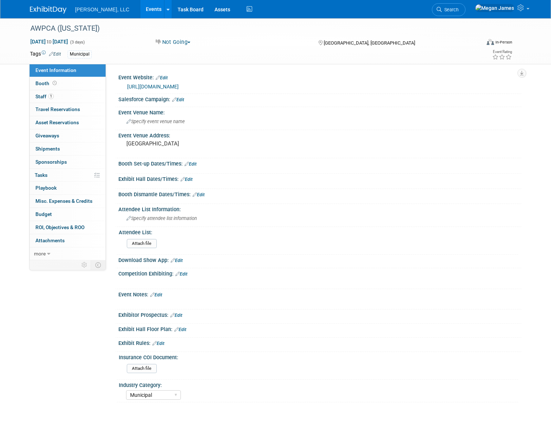
select select "Municipal"
click at [75, 80] on link "Booth" at bounding box center [68, 83] width 76 height 13
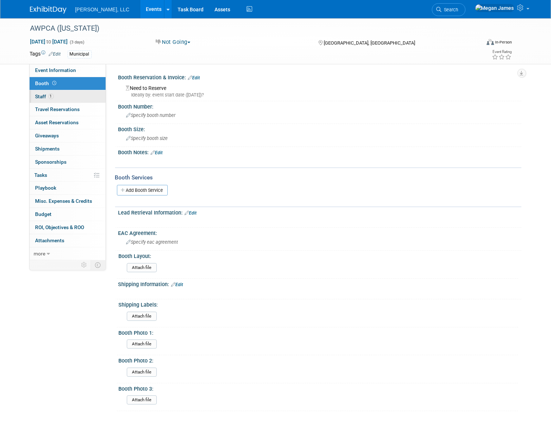
click at [72, 98] on link "1 Staff 1" at bounding box center [68, 96] width 76 height 13
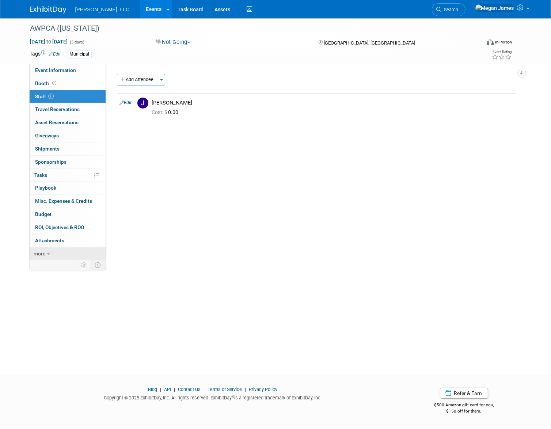
click at [72, 253] on link "more" at bounding box center [68, 253] width 76 height 13
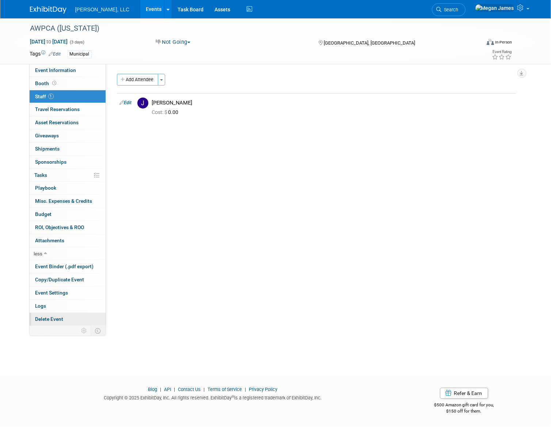
click at [60, 320] on span "Delete Event" at bounding box center [49, 319] width 28 height 6
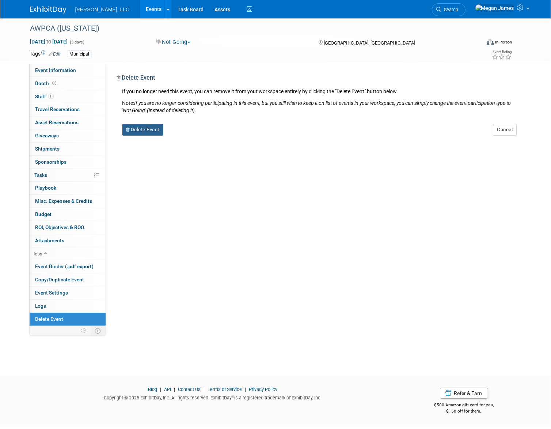
click at [153, 128] on button "Delete Event" at bounding box center [142, 130] width 41 height 12
click at [193, 136] on link "Yes" at bounding box center [188, 136] width 21 height 12
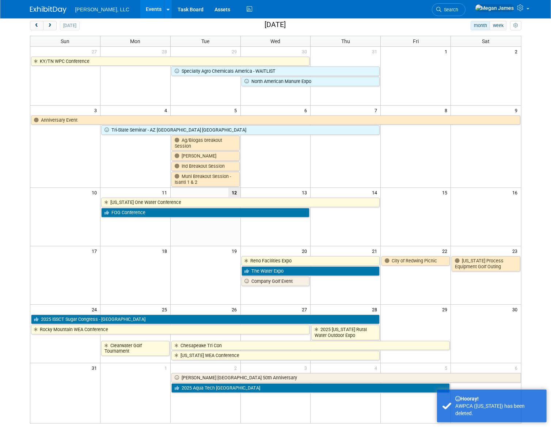
scroll to position [99, 0]
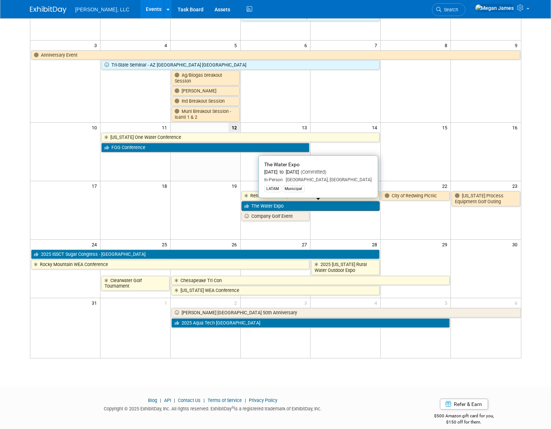
click at [272, 207] on link "The Water Expo" at bounding box center [311, 206] width 139 height 10
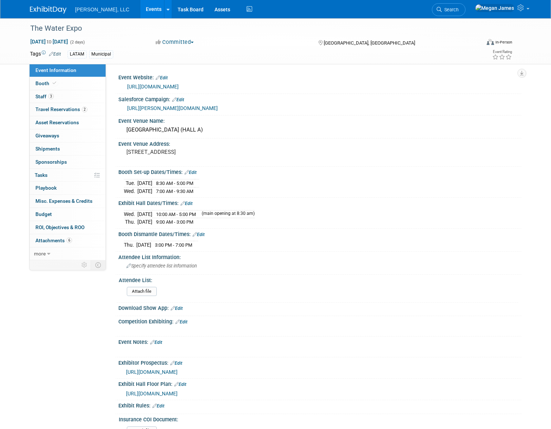
select select "Municipal"
click at [80, 86] on link "Booth" at bounding box center [68, 83] width 76 height 13
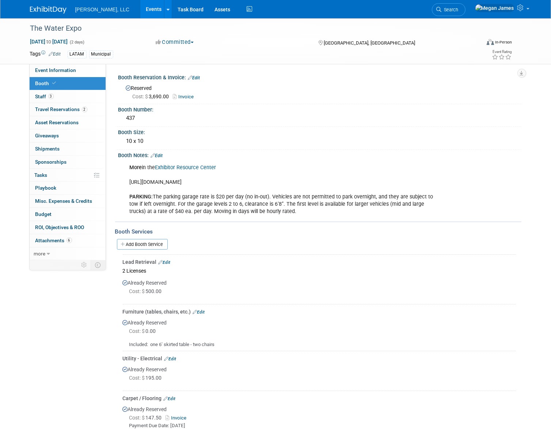
click at [189, 167] on link "Exhibitor Resource Center" at bounding box center [185, 168] width 61 height 6
click at [140, 13] on link "Events" at bounding box center [153, 9] width 27 height 18
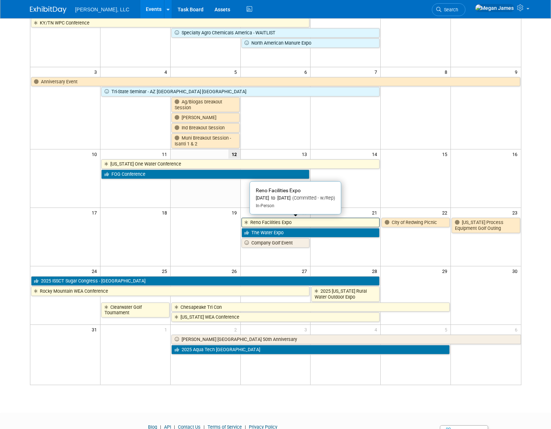
scroll to position [107, 0]
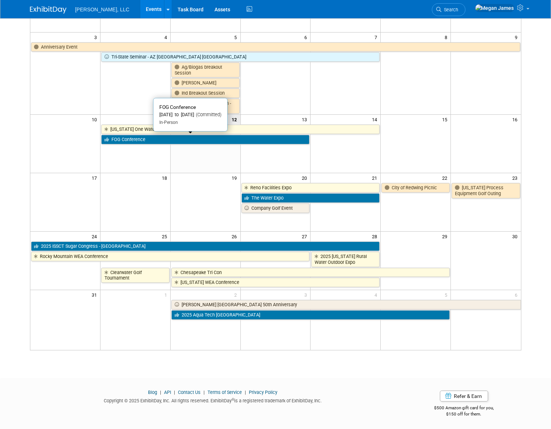
drag, startPoint x: 151, startPoint y: 140, endPoint x: 276, endPoint y: 141, distance: 124.7
click at [151, 140] on link "FOG Conference" at bounding box center [205, 140] width 209 height 10
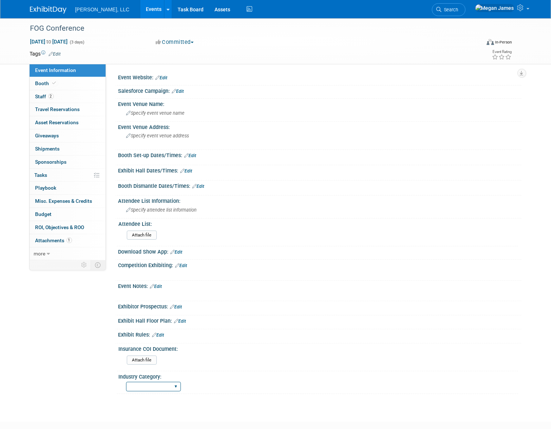
drag, startPoint x: 152, startPoint y: 385, endPoint x: 158, endPoint y: 388, distance: 7.0
click at [152, 385] on select "Municipal Industrial Ag/Biogas" at bounding box center [153, 387] width 55 height 10
select select "Industrial"
click at [126, 382] on select "Municipal Industrial Ag/Biogas" at bounding box center [153, 387] width 55 height 10
drag, startPoint x: 91, startPoint y: 378, endPoint x: 84, endPoint y: 367, distance: 12.6
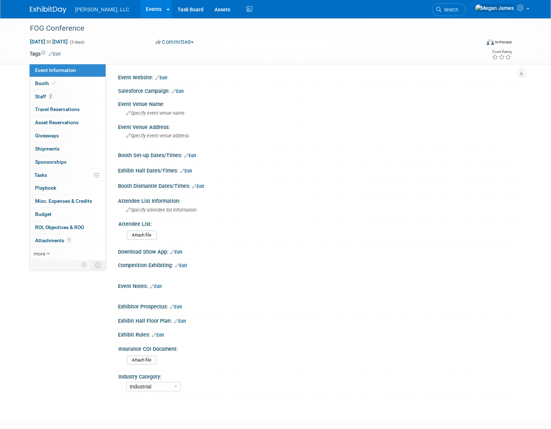
click at [90, 376] on div "Event Information Event Info Booth Booth 2 Staff 2 Staff 0 Travel Reservations …" at bounding box center [275, 206] width 503 height 376
click at [165, 75] on link "Edit" at bounding box center [162, 77] width 12 height 5
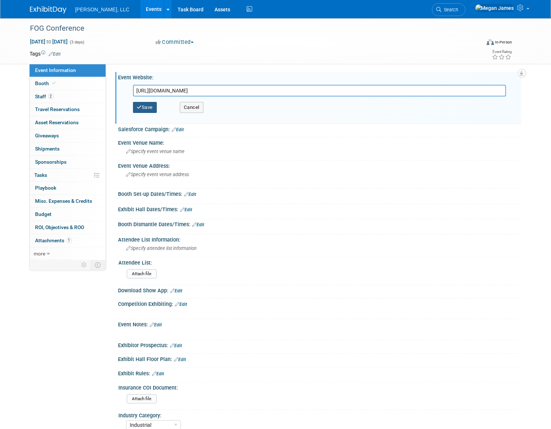
type input "https://www.southeasternfogalliance.org/"
click at [156, 103] on button "Save" at bounding box center [145, 107] width 24 height 11
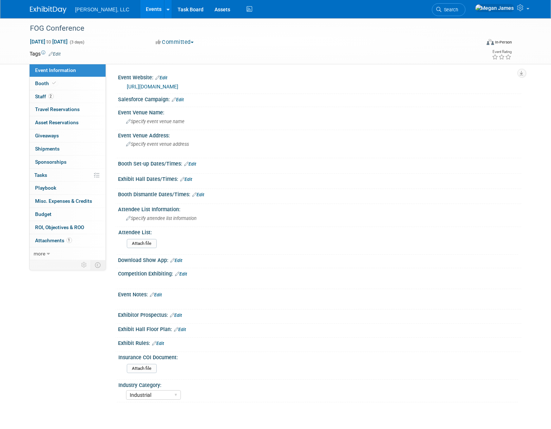
drag, startPoint x: 124, startPoint y: 12, endPoint x: 135, endPoint y: 11, distance: 11.0
click at [140, 12] on link "Events" at bounding box center [153, 9] width 27 height 18
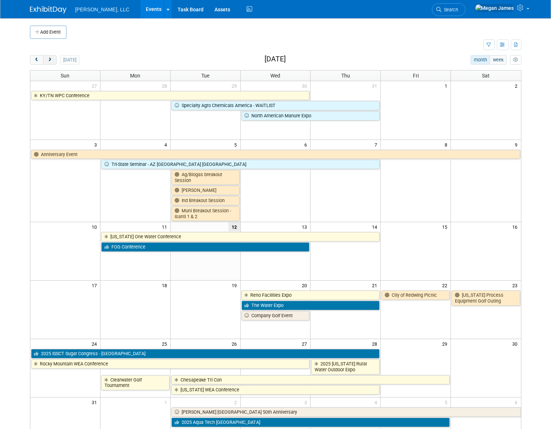
click at [52, 61] on span "next" at bounding box center [49, 60] width 5 height 5
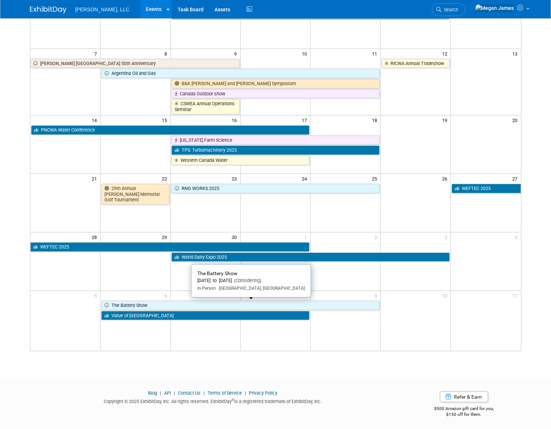
scroll to position [91, 0]
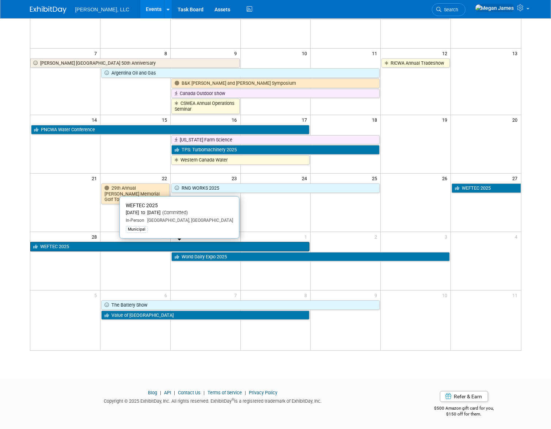
click at [102, 245] on link "WEFTEC 2025" at bounding box center [170, 247] width 280 height 10
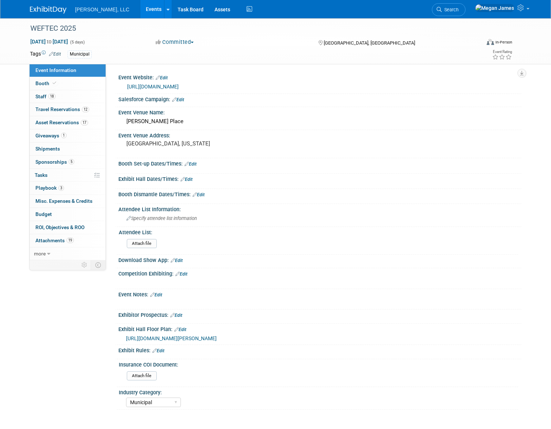
select select "Municipal"
click at [68, 97] on link "18 Staff 18" at bounding box center [68, 96] width 76 height 13
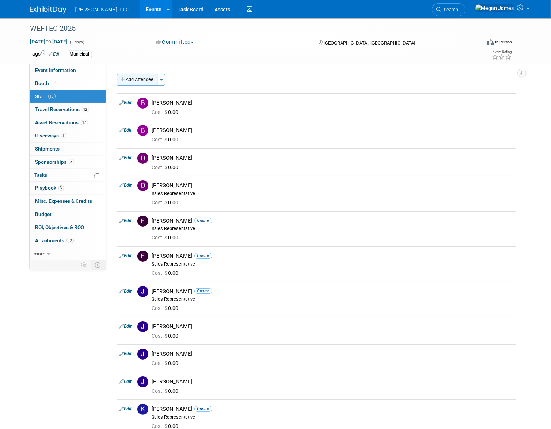
click at [141, 83] on button "Add Attendee" at bounding box center [137, 80] width 41 height 12
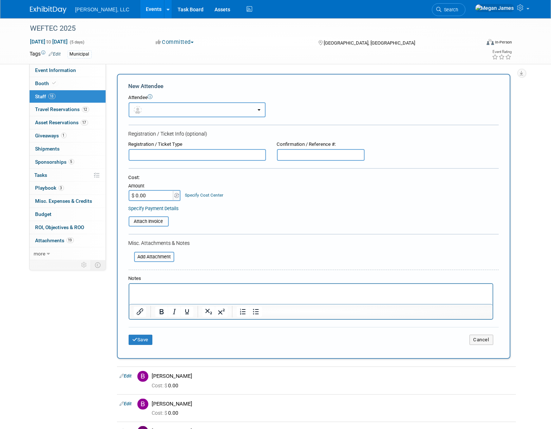
click at [154, 109] on button "button" at bounding box center [197, 109] width 137 height 15
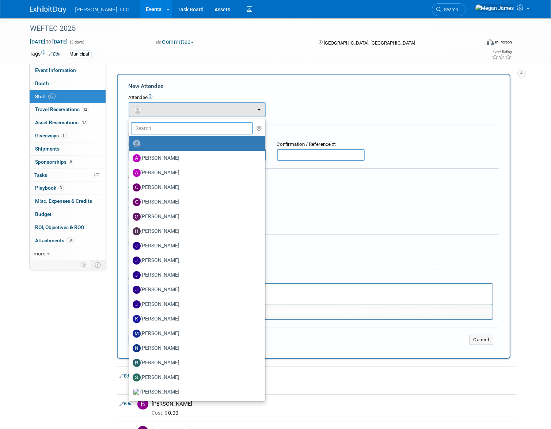
click at [158, 128] on input "text" at bounding box center [192, 128] width 122 height 12
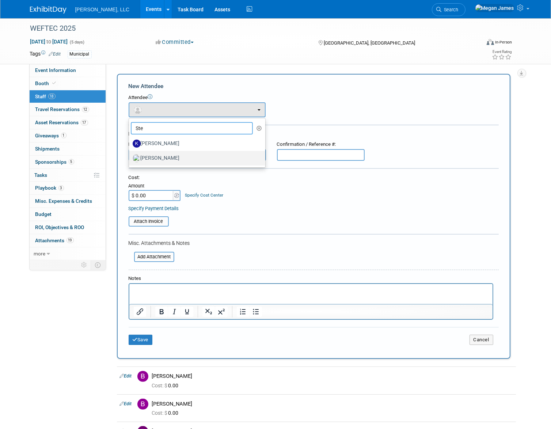
type input "Ste"
click at [161, 159] on label "Stephanie Fish" at bounding box center [195, 158] width 125 height 12
click at [130, 159] on input "Stephanie Fish" at bounding box center [127, 157] width 5 height 5
select select "90c26245-e7c1-4205-8cdd-02e7ee5d94c3"
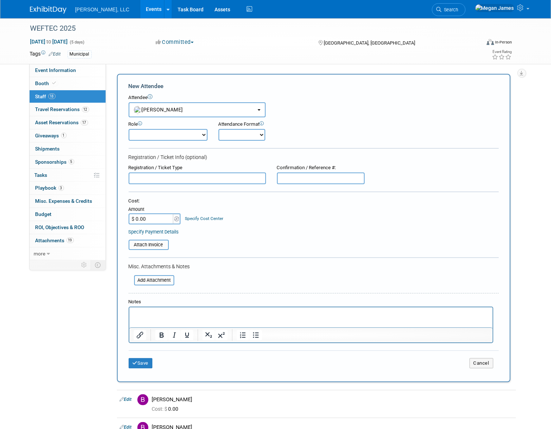
drag, startPoint x: 172, startPoint y: 133, endPoint x: 182, endPoint y: 141, distance: 13.2
click at [172, 133] on select "Conference Attendee Demonstrator Host Planner Presenter Sales Representative" at bounding box center [168, 135] width 79 height 12
select select "4"
click at [129, 129] on select "Conference Attendee Demonstrator Host Planner Presenter Sales Representative" at bounding box center [168, 135] width 79 height 12
drag, startPoint x: 234, startPoint y: 135, endPoint x: 251, endPoint y: 141, distance: 18.4
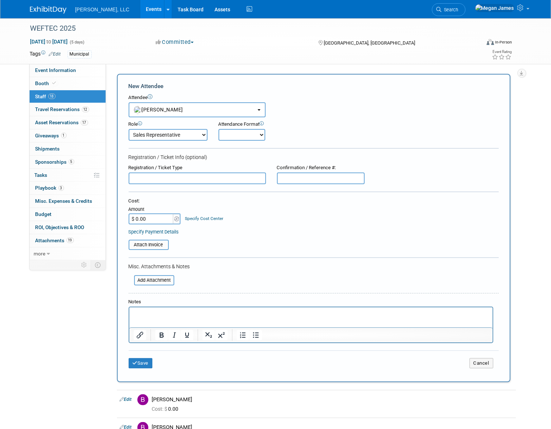
click at [234, 135] on select "Onsite Remote" at bounding box center [242, 135] width 47 height 12
select select "1"
click at [219, 129] on select "Onsite Remote" at bounding box center [242, 135] width 47 height 12
click at [148, 365] on button "Save" at bounding box center [141, 363] width 24 height 10
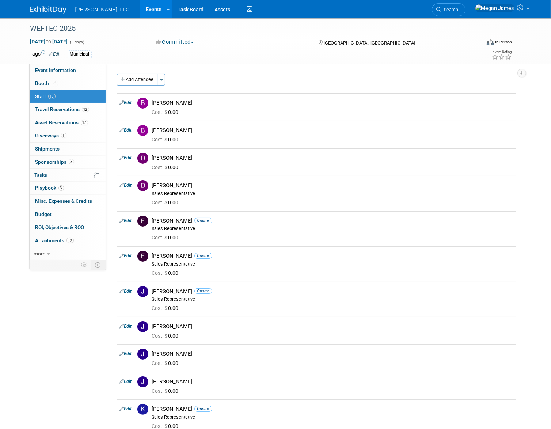
click at [140, 8] on link "Events" at bounding box center [153, 9] width 27 height 18
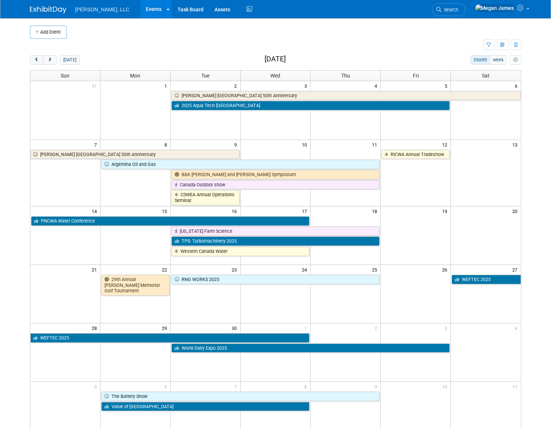
drag, startPoint x: 36, startPoint y: 58, endPoint x: 90, endPoint y: 51, distance: 53.8
click at [36, 58] on span "prev" at bounding box center [36, 60] width 5 height 5
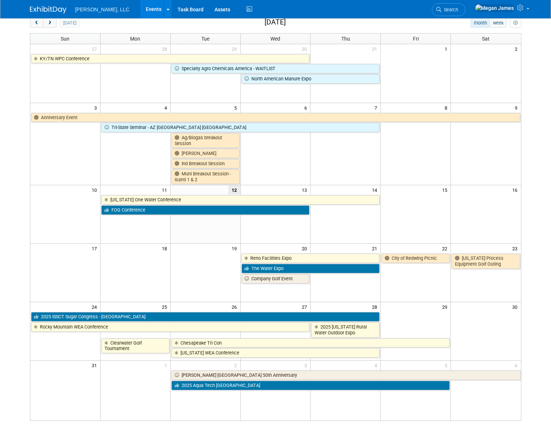
scroll to position [99, 0]
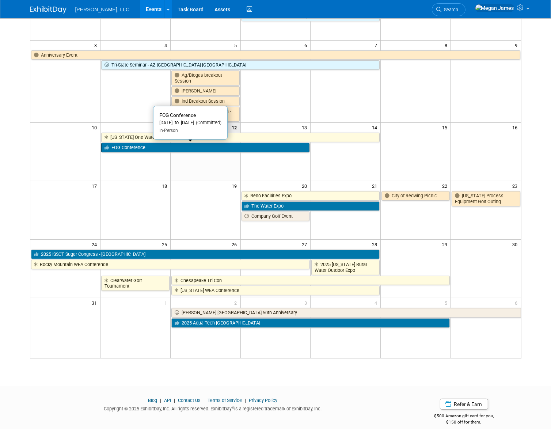
click at [155, 148] on link "FOG Conference" at bounding box center [205, 148] width 209 height 10
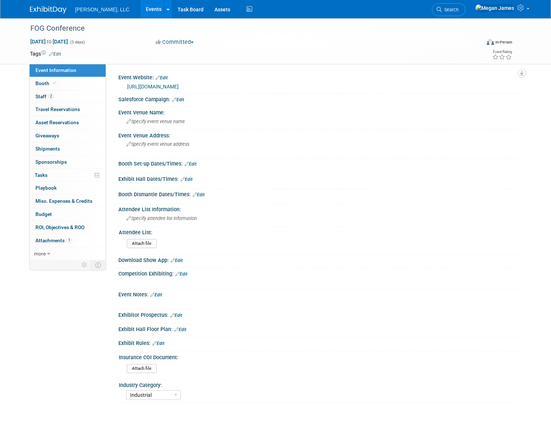
select select "Industrial"
click at [167, 149] on div "Specify event venue address" at bounding box center [202, 147] width 157 height 17
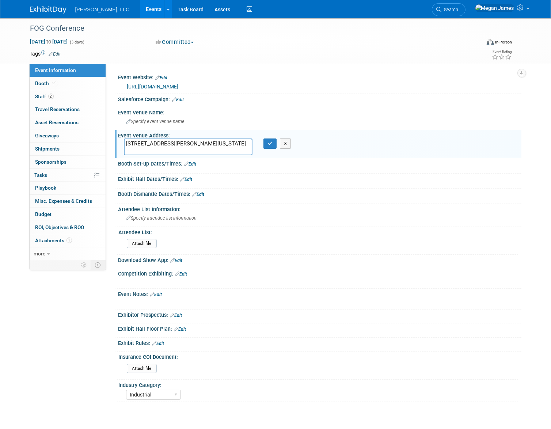
click at [166, 143] on textarea "111 Davis Road Stockbridge, Georgia 30281" at bounding box center [188, 147] width 129 height 17
type textarea "111 Davis Road Stockbridge, Georgia 30281"
click at [272, 142] on icon "button" at bounding box center [270, 143] width 5 height 5
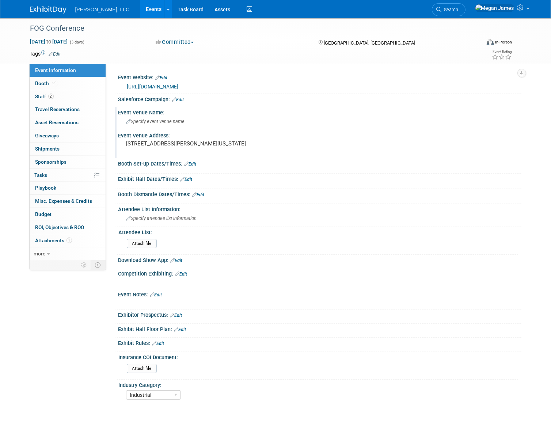
click at [163, 121] on span "Specify event venue name" at bounding box center [155, 121] width 58 height 5
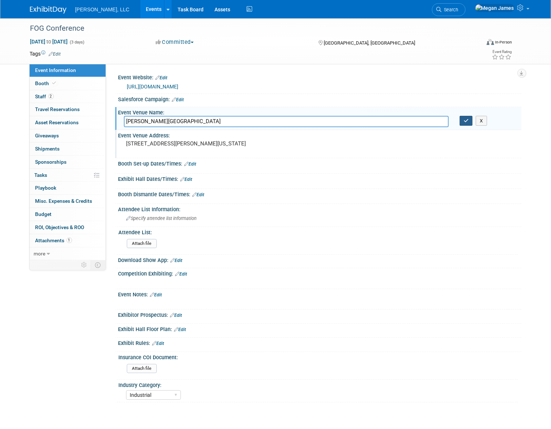
type input "[PERSON_NAME][GEOGRAPHIC_DATA]"
click at [468, 121] on icon "button" at bounding box center [466, 120] width 5 height 5
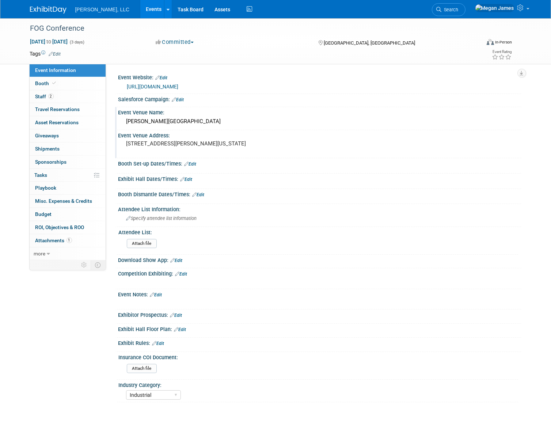
drag, startPoint x: 194, startPoint y: 162, endPoint x: 201, endPoint y: 170, distance: 11.1
click at [194, 162] on link "Edit" at bounding box center [191, 164] width 12 height 5
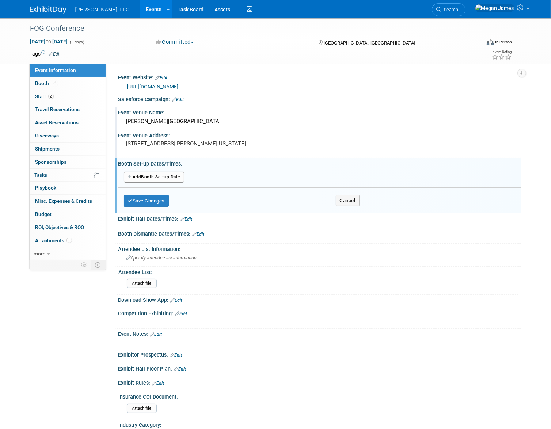
click at [165, 179] on button "Add Another Booth Set-up Date" at bounding box center [154, 177] width 61 height 11
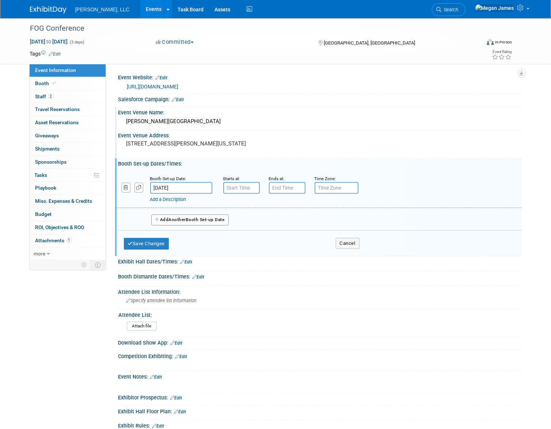
click at [169, 188] on input "[DATE]" at bounding box center [181, 188] width 62 height 12
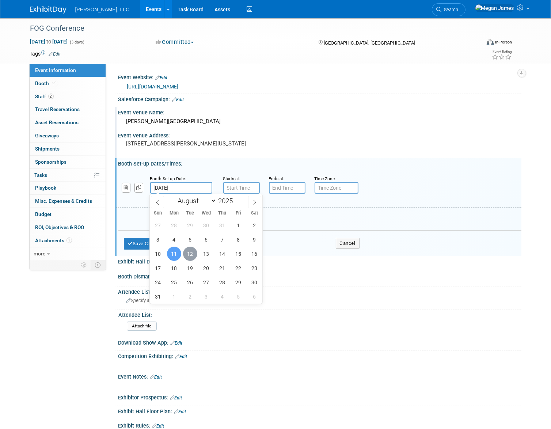
click at [192, 253] on span "12" at bounding box center [190, 254] width 14 height 14
type input "[DATE]"
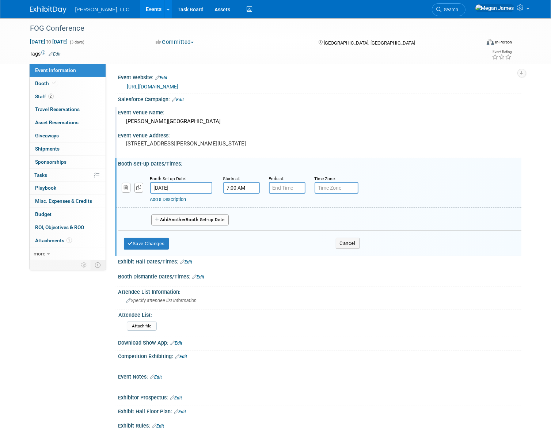
click at [241, 188] on input "7:00 AM" at bounding box center [241, 188] width 37 height 12
drag, startPoint x: 248, startPoint y: 185, endPoint x: 201, endPoint y: 189, distance: 46.6
click at [201, 189] on div "Booth Set-up Date: Aug 12, 2025 Starts at: 7:00 AM 07 : 00 AM 12 01 02 03 04 05…" at bounding box center [318, 189] width 405 height 37
type input "9:00 AM"
type input "7"
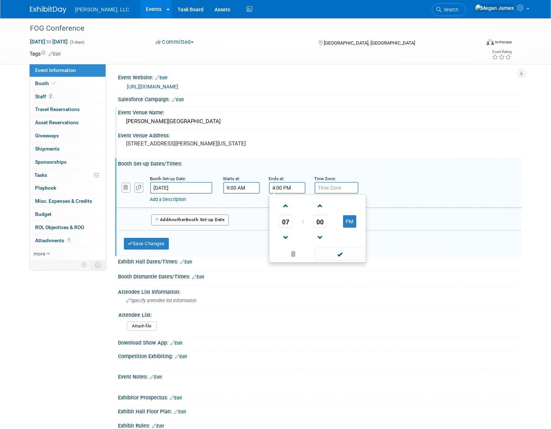
type input "4:00 PM"
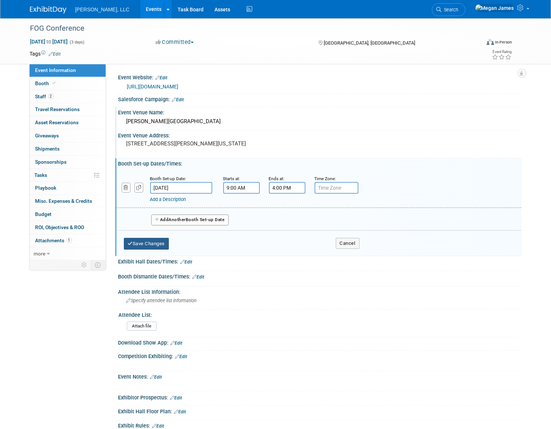
click at [164, 245] on button "Save Changes" at bounding box center [146, 244] width 45 height 12
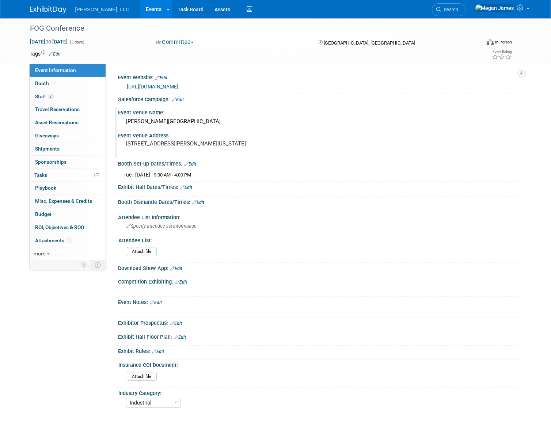
click at [187, 185] on link "Edit" at bounding box center [187, 187] width 12 height 5
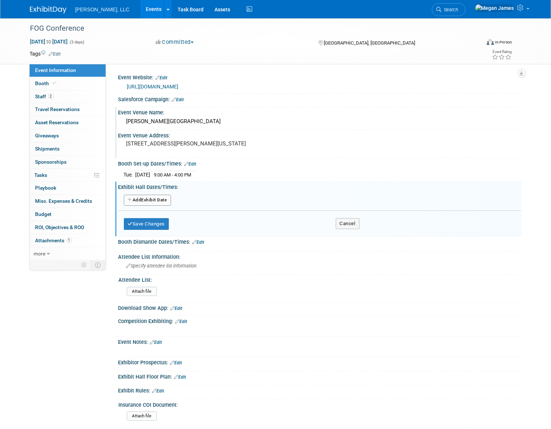
click at [156, 203] on button "Add Another Exhibit Date" at bounding box center [147, 200] width 47 height 11
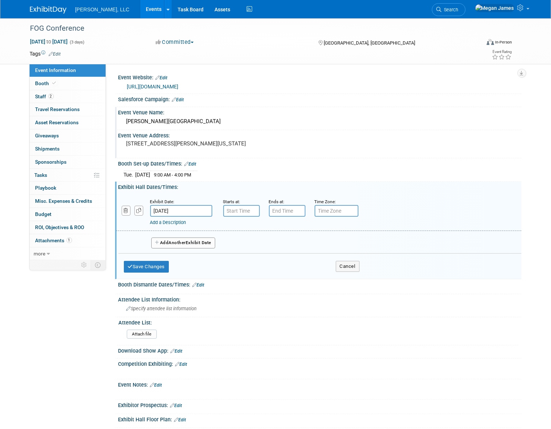
click at [178, 207] on input "[DATE]" at bounding box center [181, 211] width 62 height 12
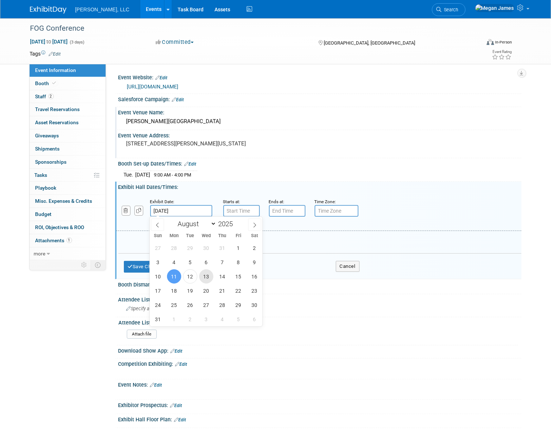
click at [205, 278] on span "13" at bounding box center [206, 276] width 14 height 14
type input "Aug 13, 2025"
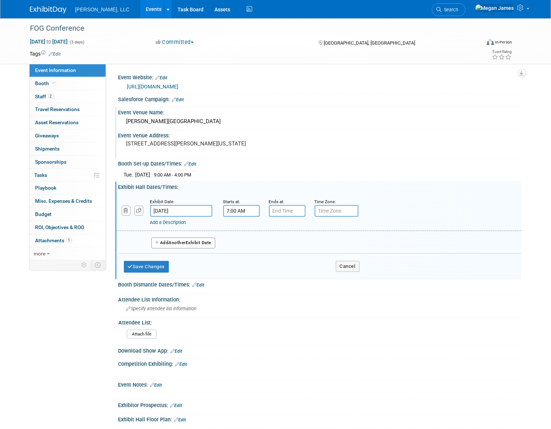
click at [235, 210] on input "7:00 AM" at bounding box center [241, 211] width 37 height 12
drag, startPoint x: 248, startPoint y: 209, endPoint x: 222, endPoint y: 209, distance: 26.0
click at [222, 209] on div "Starts at: 7:00 AM 07 : 00 AM 12 01 02 03 04 05 06 07 08 09 10 11 00 05 10 15 2…" at bounding box center [241, 207] width 46 height 19
type input "8:00 AM"
type input "7"
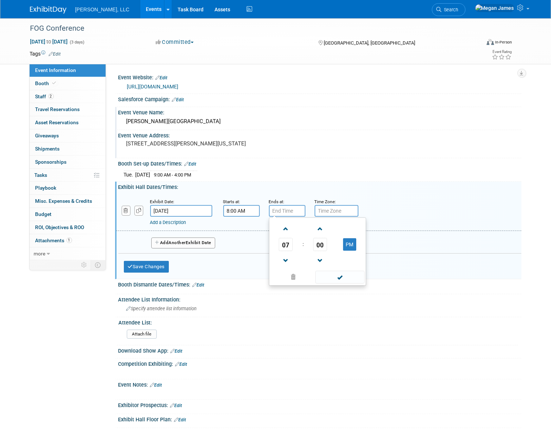
click at [176, 223] on link "Add a Description" at bounding box center [168, 222] width 36 height 5
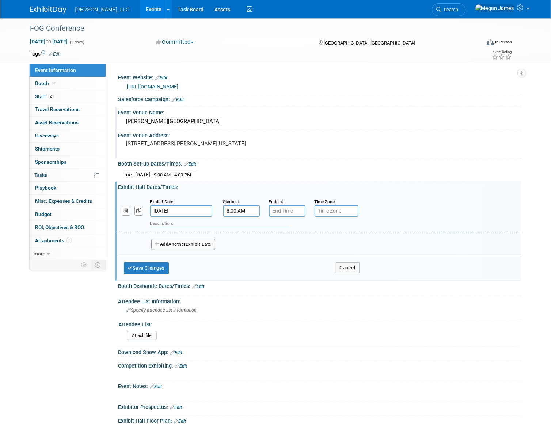
paste input "Registration/Exhibit Hall Open/ Meet and Greet"
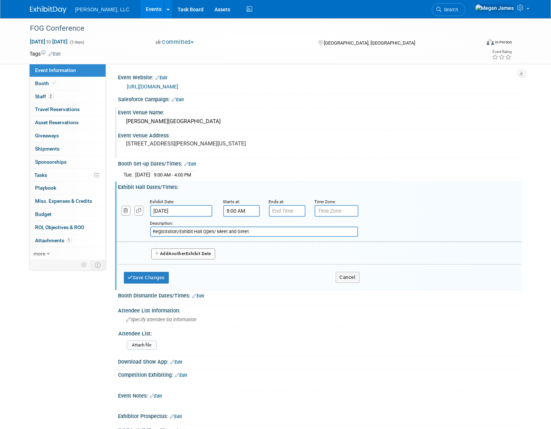
type input "Registration/Exhibit Hall Open/ Meet and Greet"
click at [244, 210] on input "8:00 AM" at bounding box center [241, 211] width 37 height 12
click at [248, 209] on input "8:00 AM" at bounding box center [241, 211] width 37 height 12
click at [278, 209] on input "7:00 PM" at bounding box center [287, 211] width 37 height 12
drag, startPoint x: 303, startPoint y: 209, endPoint x: 267, endPoint y: 208, distance: 35.8
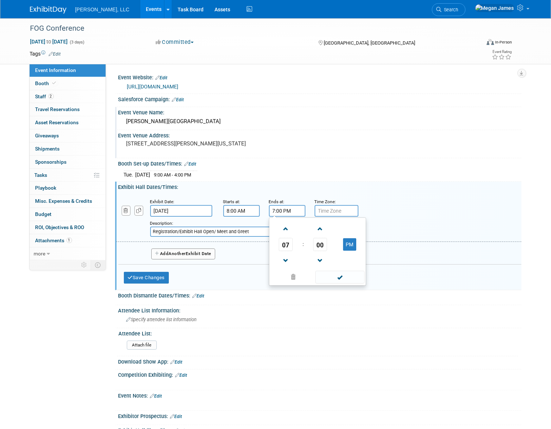
click at [267, 208] on div "Ends at: 7:00 PM 07 : 00 PM 12 01 02 03 04 05 06 07 08 09 10 11 00 05 10 15 20 …" at bounding box center [287, 207] width 46 height 19
type input "9:30 AM"
click at [167, 250] on button "Add Another Exhibit Date" at bounding box center [183, 254] width 64 height 11
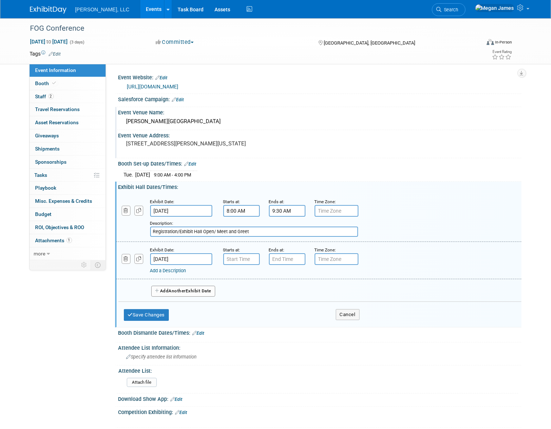
click at [203, 260] on input "Aug 14, 2025" at bounding box center [181, 259] width 62 height 12
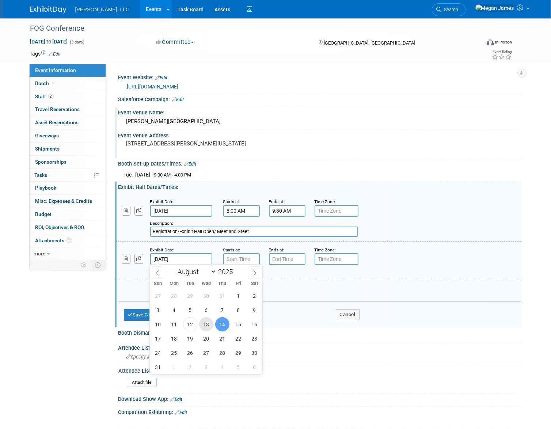
click at [206, 324] on span "13" at bounding box center [206, 324] width 14 height 14
type input "Aug 13, 2025"
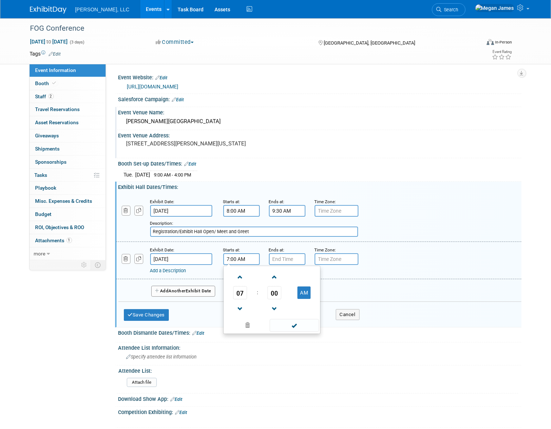
click at [256, 254] on input "7:00 AM" at bounding box center [241, 259] width 37 height 12
drag, startPoint x: 252, startPoint y: 258, endPoint x: 212, endPoint y: 257, distance: 39.8
click at [212, 257] on div "Exhibit Date: Aug 13, 2025 Starts at: 7:00 AM 07 : 00 AM 12 01 02 03 04 05 06 0…" at bounding box center [318, 260] width 405 height 37
type input "12:00 PM"
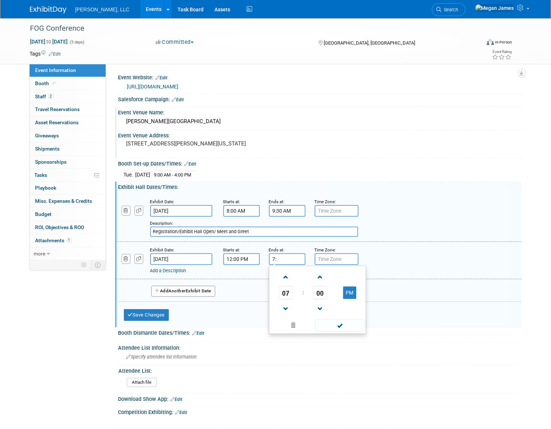
type input "7"
type input "1:30 PM"
click at [184, 270] on link "Add a Description" at bounding box center [168, 270] width 36 height 5
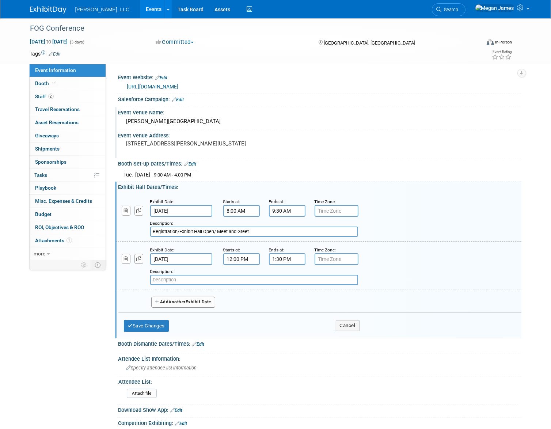
paste input "Lunch/Exhibit Hall"
type input "Lunch/Exhibit Hall"
click at [191, 299] on button "Add Another Exhibit Date" at bounding box center [183, 302] width 64 height 11
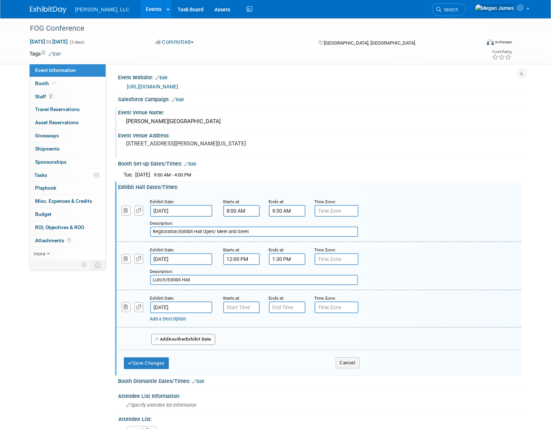
click at [199, 309] on body "Boerger, LLC Events Add Event Bulk Upload Events Shareable Event Boards Recentl…" at bounding box center [275, 214] width 551 height 429
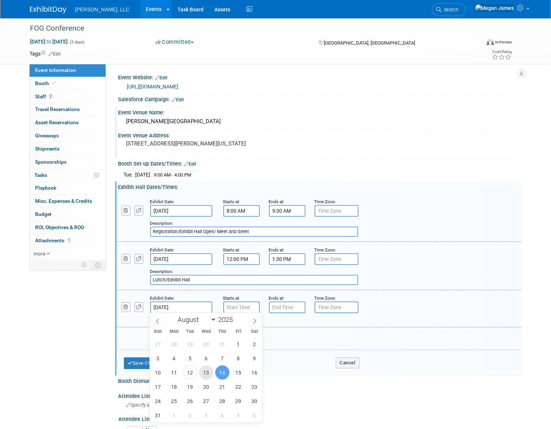
click at [208, 370] on span "13" at bounding box center [206, 373] width 14 height 14
type input "Aug 13, 2025"
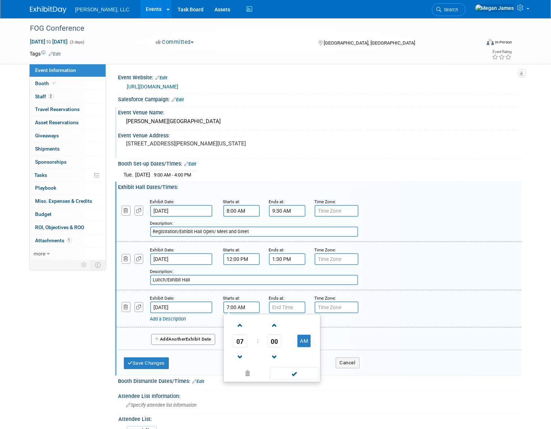
click at [243, 306] on input "7:00 AM" at bounding box center [241, 308] width 37 height 12
click at [222, 306] on div "Starts at: 7:00 AM 07 : 00 AM 12 01 02 03 04 05 06 07 08 09 10 11 00 05 10 15 2…" at bounding box center [241, 303] width 46 height 19
type input "4:30 PM"
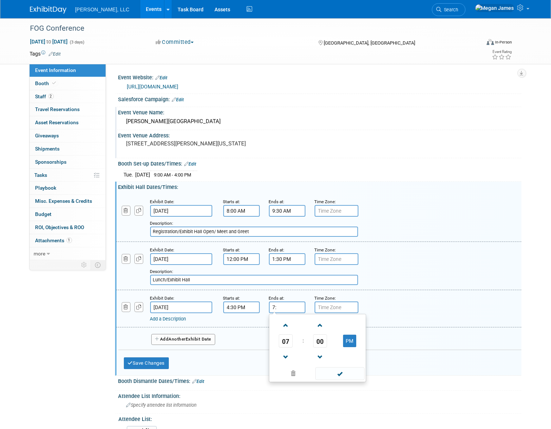
type input "7"
type input "5:00 PM"
click at [178, 320] on div "Add a Description" at bounding box center [301, 319] width 302 height 7
click at [179, 318] on link "Add a Description" at bounding box center [168, 318] width 36 height 5
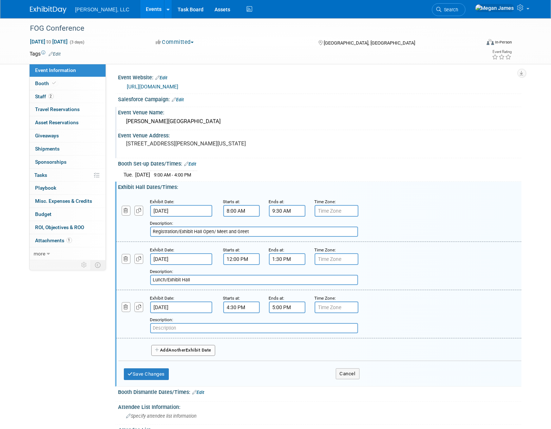
click at [188, 329] on input "text" at bounding box center [254, 328] width 208 height 10
paste input "Exhibit Hall"
type input "Exhibit Hall"
drag, startPoint x: 129, startPoint y: 343, endPoint x: 100, endPoint y: 342, distance: 28.5
click at [128, 343] on div "Add Another Exhibit Date" at bounding box center [319, 348] width 403 height 19
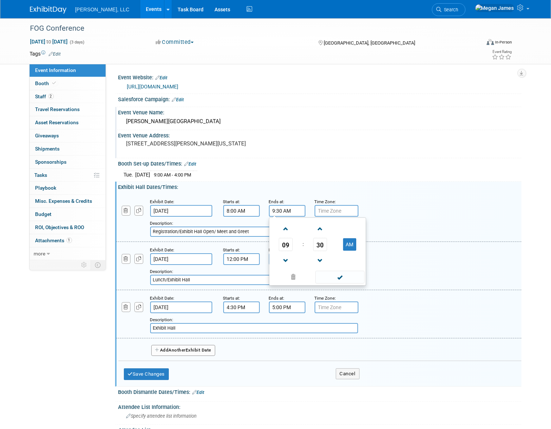
drag, startPoint x: 292, startPoint y: 211, endPoint x: 268, endPoint y: 212, distance: 24.9
click at [268, 212] on div "Ends at: 9:30 AM 09 : 30 AM 12 01 02 03 04 05 06 07 08 09 10 11 00 05 10 15 20 …" at bounding box center [287, 207] width 46 height 19
type input "6"
type input "5:00 PM"
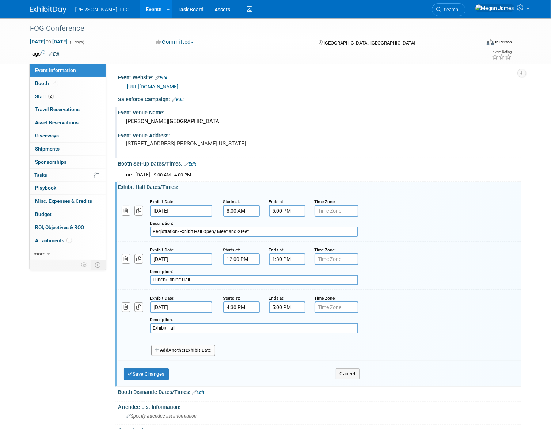
drag, startPoint x: 259, startPoint y: 231, endPoint x: 118, endPoint y: 231, distance: 140.7
click at [118, 231] on div "Add a Description Description: Registration/Exhibit Hall Open/ Meet and Greet" at bounding box center [284, 227] width 347 height 20
click at [127, 308] on icon "button" at bounding box center [126, 307] width 5 height 5
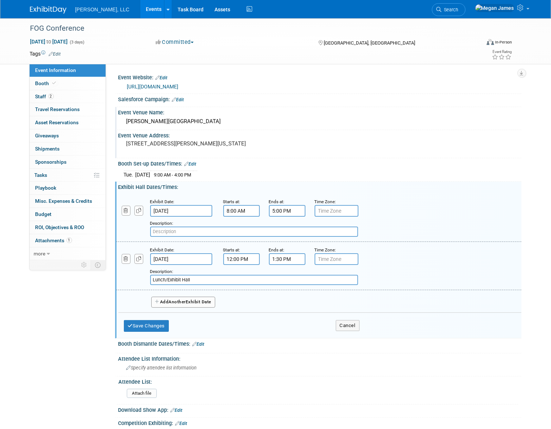
click at [191, 257] on input "Aug 13, 2025" at bounding box center [181, 259] width 62 height 12
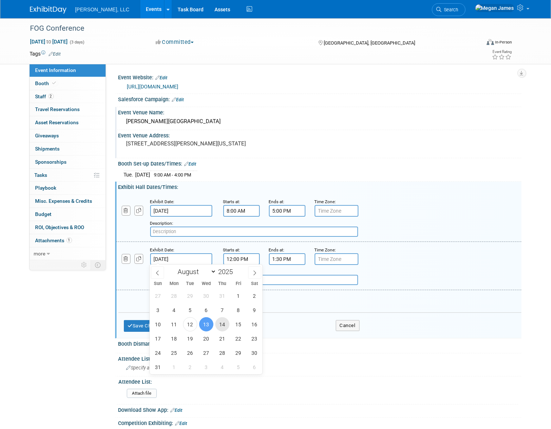
click at [220, 325] on span "14" at bounding box center [222, 324] width 14 height 14
type input "Aug 14, 2025"
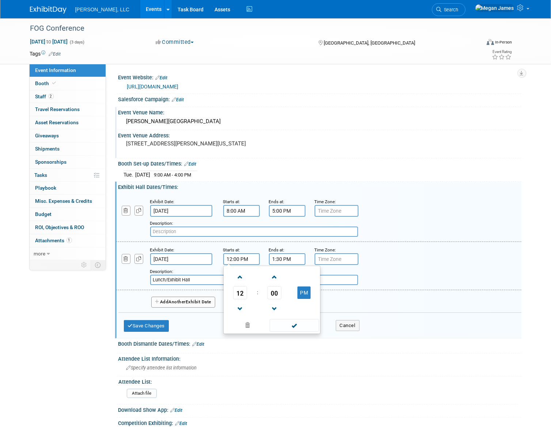
click at [234, 255] on input "12:00 PM" at bounding box center [241, 259] width 37 height 12
drag, startPoint x: 246, startPoint y: 260, endPoint x: 223, endPoint y: 260, distance: 23.0
click at [223, 260] on input "12:00 PM" at bounding box center [241, 259] width 37 height 12
type input "7:30 AM"
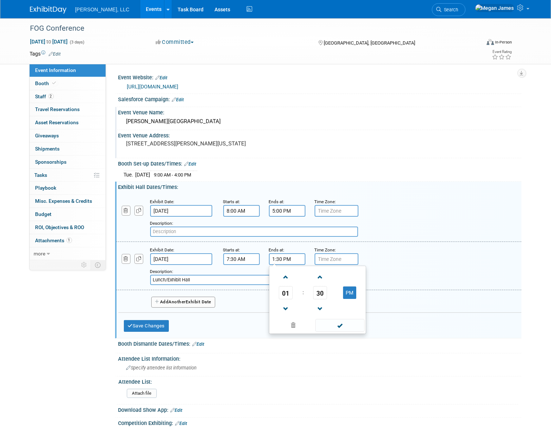
click at [290, 257] on input "1:30 PM" at bounding box center [287, 259] width 37 height 12
drag, startPoint x: 294, startPoint y: 260, endPoint x: 261, endPoint y: 260, distance: 32.2
click at [261, 260] on div "Exhibit Date: Aug 14, 2025 Starts at: 7:30 AM Ends at: 1:30 PM 01 : 30 PM 12 01…" at bounding box center [318, 266] width 405 height 48
type input "5:00 PM"
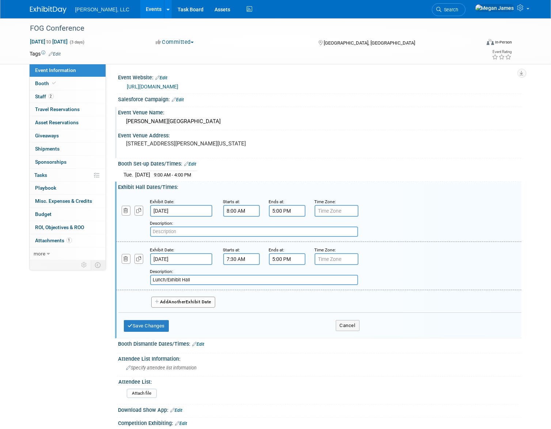
drag, startPoint x: 192, startPoint y: 277, endPoint x: 136, endPoint y: 279, distance: 55.9
click at [136, 279] on div "Add a Description Description: Lunch/Exhibit Hall" at bounding box center [284, 275] width 347 height 20
click at [150, 322] on button "Save Changes" at bounding box center [146, 326] width 45 height 12
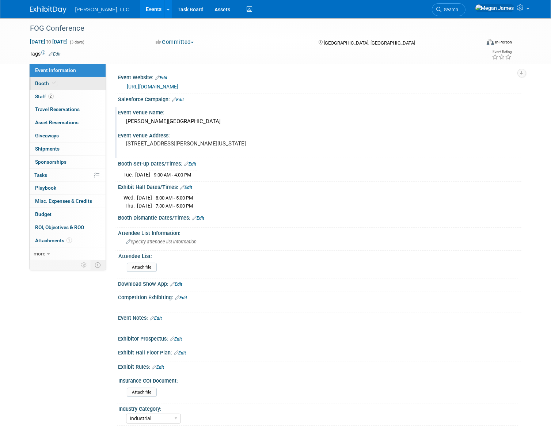
click at [44, 87] on link "Booth" at bounding box center [68, 83] width 76 height 13
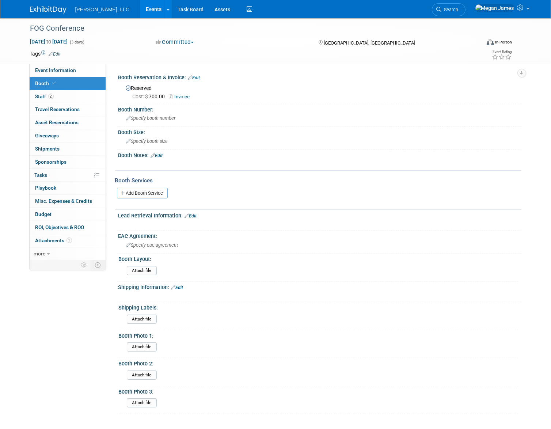
click at [159, 153] on link "Edit" at bounding box center [157, 155] width 12 height 5
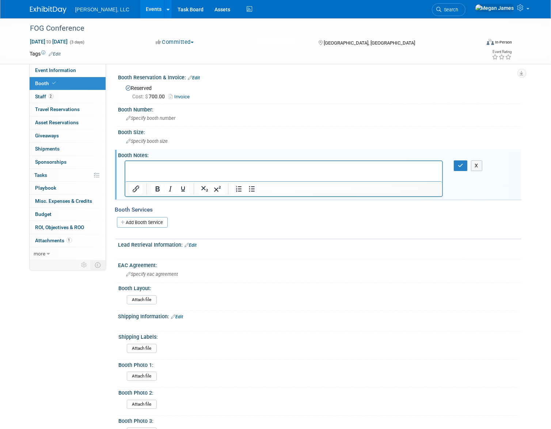
click at [158, 164] on p "Rich Text Area. Press ALT-0 for help." at bounding box center [283, 167] width 309 height 7
click at [460, 167] on icon "button" at bounding box center [460, 165] width 5 height 5
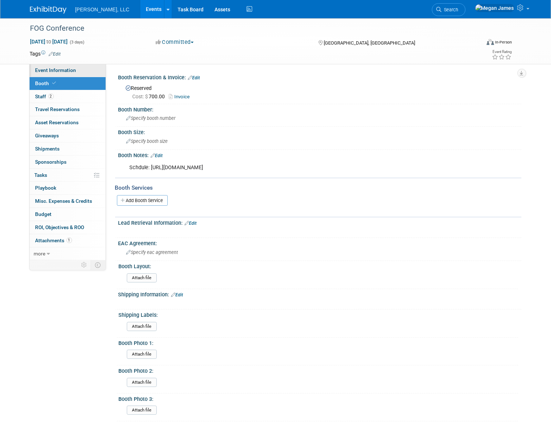
click at [80, 69] on link "Event Information" at bounding box center [68, 70] width 76 height 13
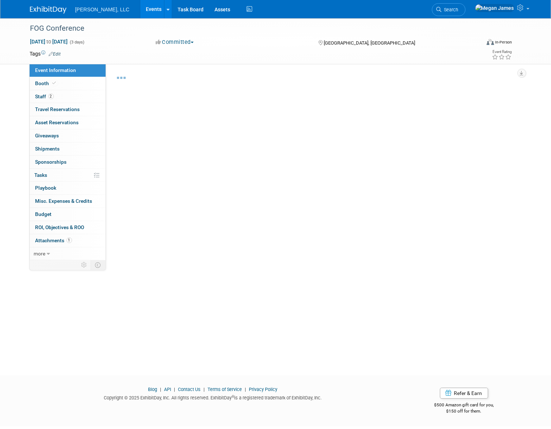
select select "Industrial"
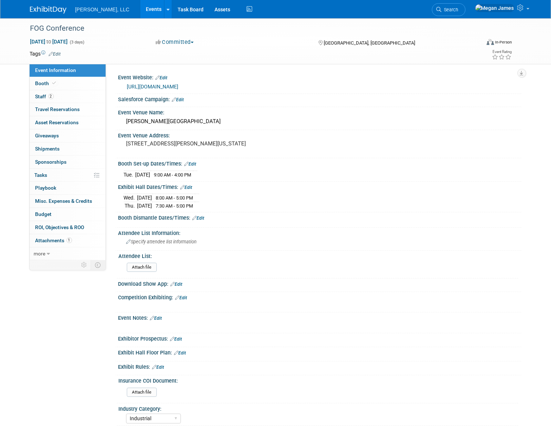
click at [84, 353] on div "Event Information Event Info Booth Booth 2 Staff 2 Staff 0 Travel Reservations …" at bounding box center [275, 222] width 503 height 408
click at [91, 321] on div "Event Information Event Info Booth Booth 2 Staff 2 Staff 0 Travel Reservations …" at bounding box center [275, 222] width 503 height 408
click at [60, 100] on link "2 Staff 2" at bounding box center [68, 96] width 76 height 13
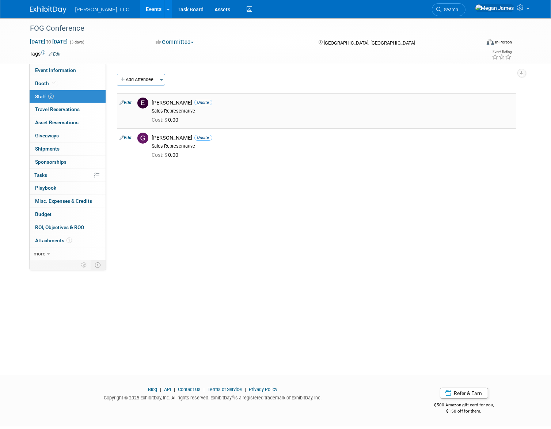
click at [126, 103] on link "Edit" at bounding box center [126, 102] width 12 height 5
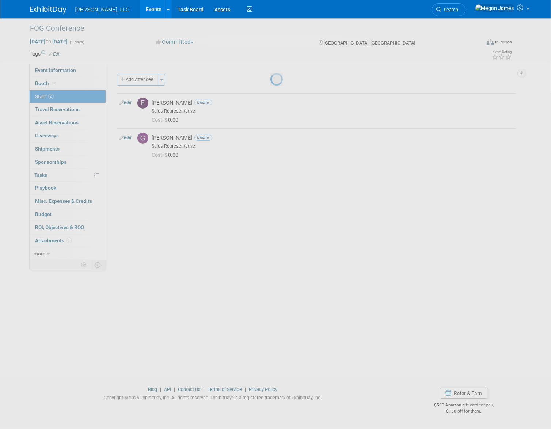
select select "ff91b159-016c-4f0b-99b3-891f8357f05b"
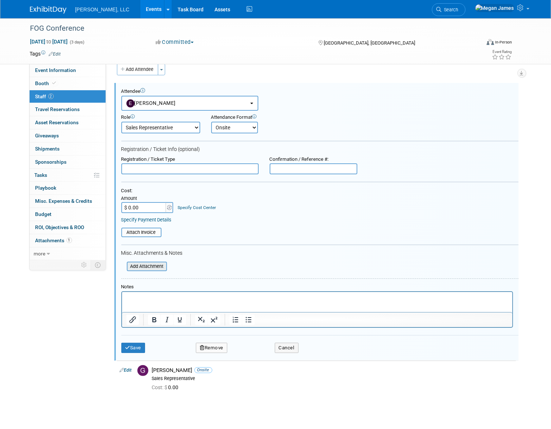
click at [146, 264] on input "file" at bounding box center [122, 266] width 87 height 8
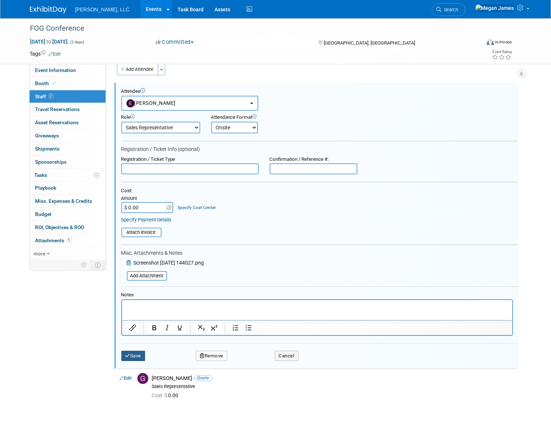
click at [137, 359] on button "Save" at bounding box center [133, 356] width 24 height 10
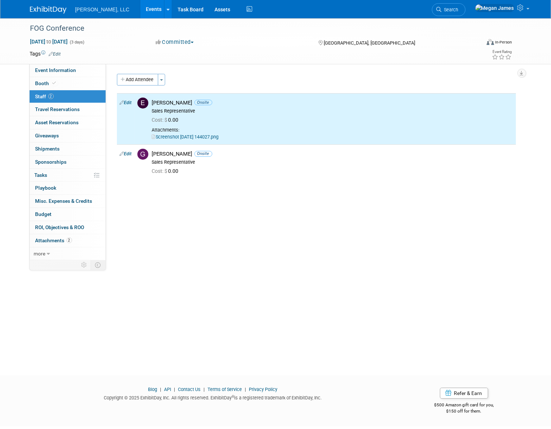
click at [179, 298] on div "FOG Conference Aug 11, 2025 to Aug 13, 2025 (3 days) Aug 11, 2025 to Aug 13, 20…" at bounding box center [275, 190] width 551 height 344
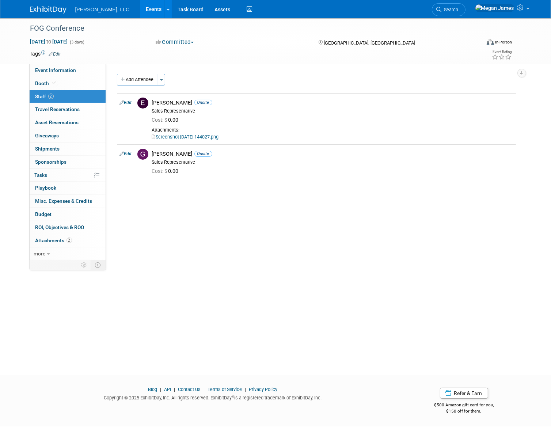
click at [140, 11] on link "Events" at bounding box center [153, 9] width 27 height 18
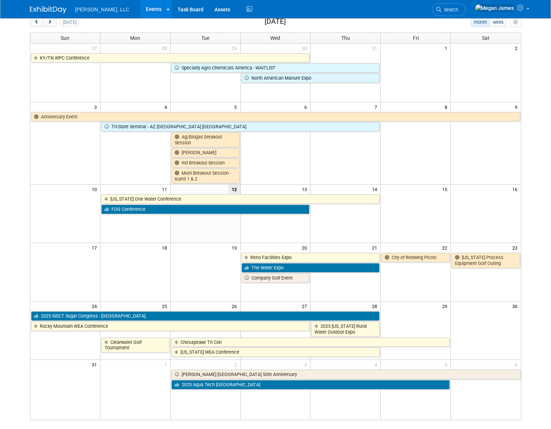
scroll to position [107, 0]
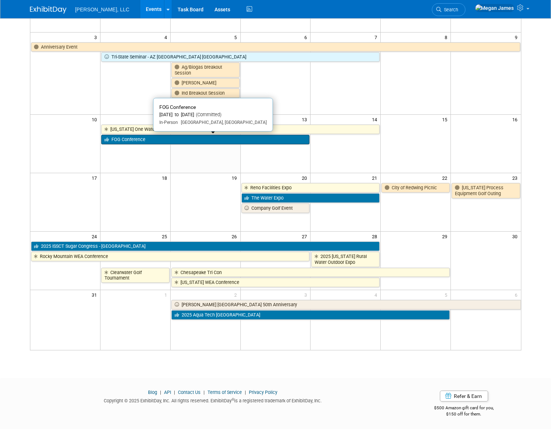
click at [171, 140] on link "FOG Conference" at bounding box center [205, 140] width 209 height 10
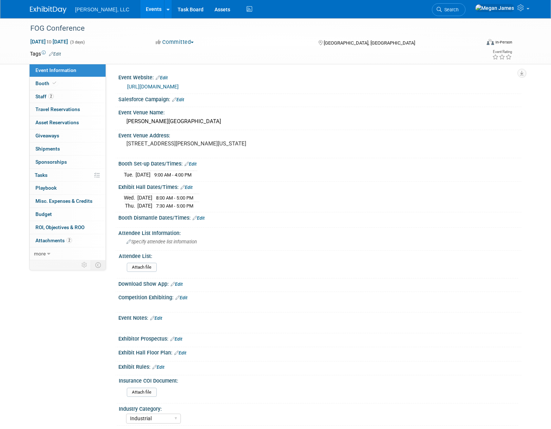
select select "Industrial"
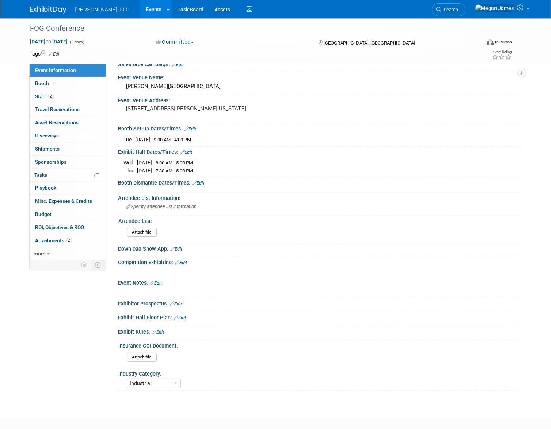
scroll to position [73, 0]
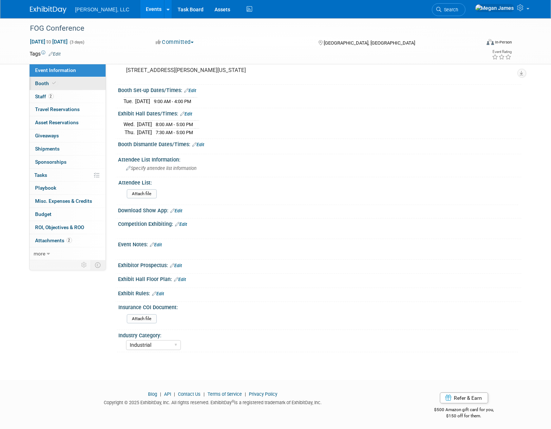
click at [74, 83] on link "Booth" at bounding box center [68, 83] width 76 height 13
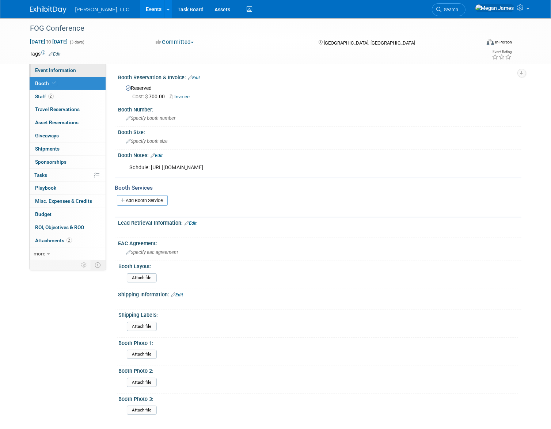
click at [86, 73] on link "Event Information" at bounding box center [68, 70] width 76 height 13
select select "Industrial"
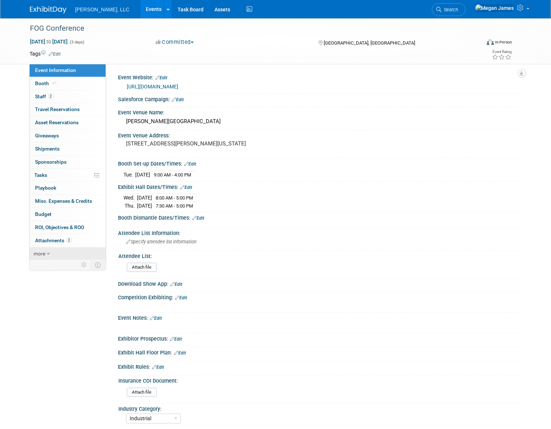
click at [52, 255] on link "more" at bounding box center [68, 253] width 76 height 13
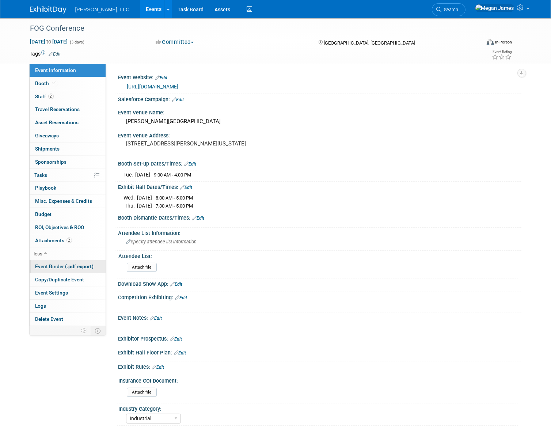
click at [54, 265] on span "Event Binder (.pdf export)" at bounding box center [64, 267] width 58 height 6
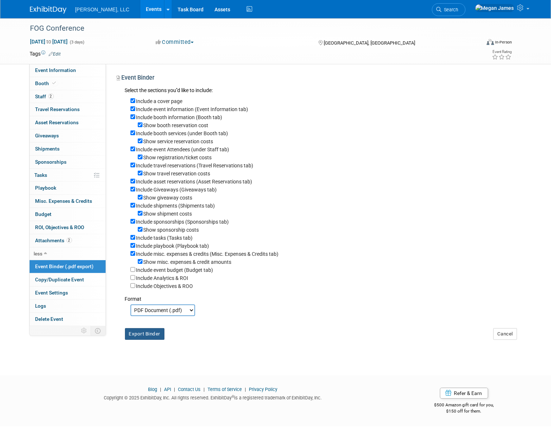
click at [157, 337] on button "Export Binder" at bounding box center [145, 334] width 40 height 12
click at [140, 10] on link "Events" at bounding box center [153, 9] width 27 height 18
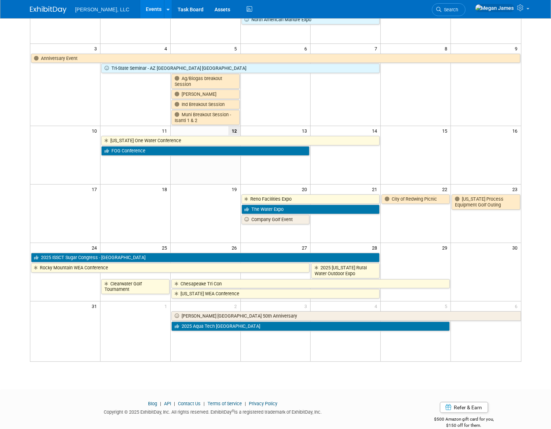
scroll to position [99, 0]
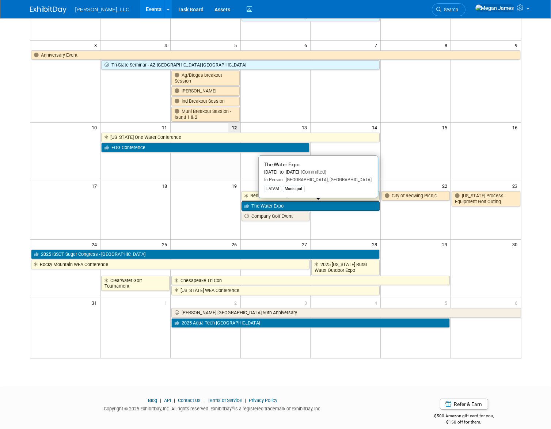
click at [292, 205] on link "The Water Expo" at bounding box center [311, 206] width 139 height 10
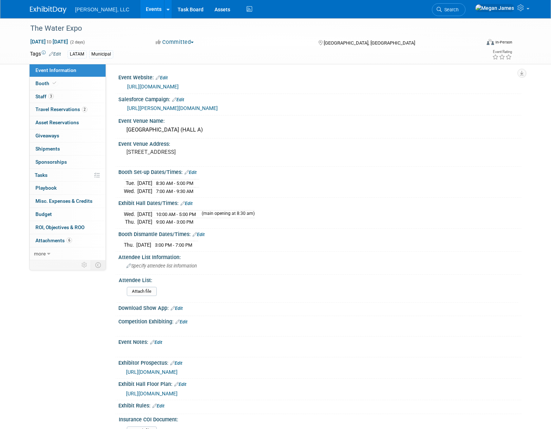
select select "Municipal"
click at [79, 82] on link "Booth" at bounding box center [68, 83] width 76 height 13
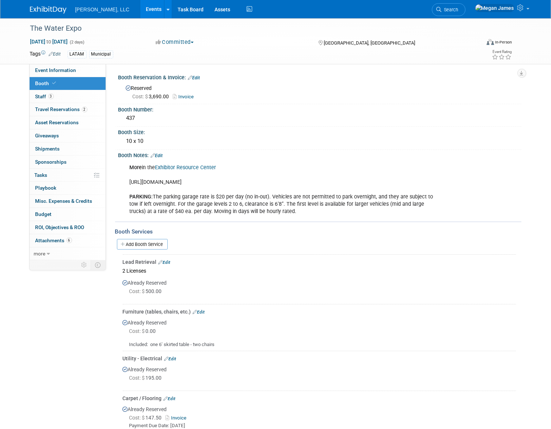
click at [161, 154] on link "Edit" at bounding box center [157, 155] width 12 height 5
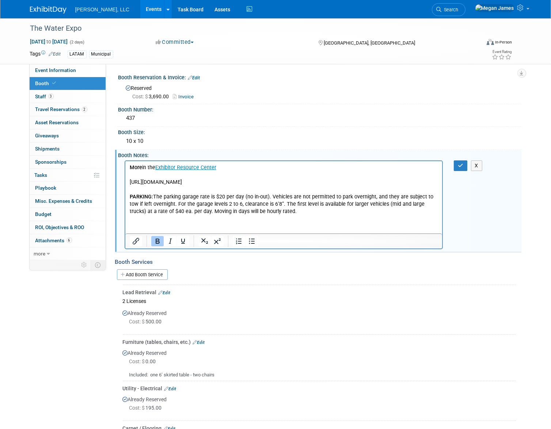
click at [275, 208] on p "More in the Exhibitor Resource Center https://www.thewaterexpo.com/resourcecent…" at bounding box center [283, 190] width 309 height 52
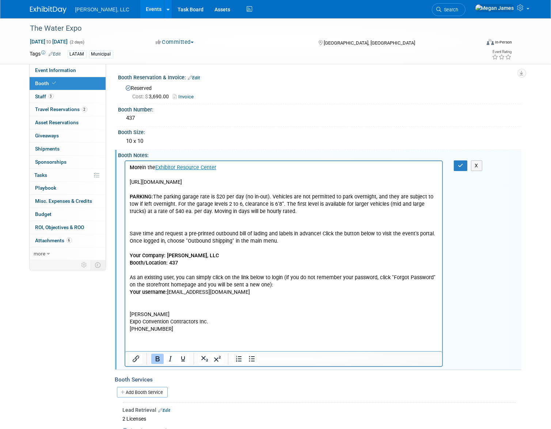
click at [217, 286] on p "As an existing user, you can simply click on the link below to login (if you do…" at bounding box center [283, 281] width 309 height 15
click at [222, 295] on p "Your username: mja@boergerllc.com" at bounding box center [283, 291] width 309 height 7
click at [215, 303] on p "Rich Text Area. Press ALT-0 for help." at bounding box center [283, 306] width 309 height 7
click at [296, 240] on p "Save time and request a pre-printed outbound bill of lading and labels in advan…" at bounding box center [283, 237] width 309 height 15
paste body "Rich Text Area. Press ALT-0 for help."
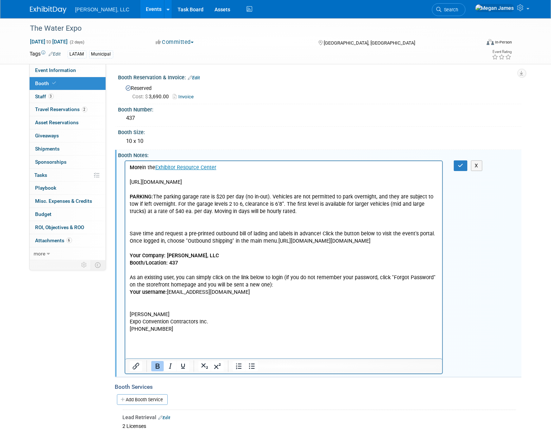
click at [276, 240] on p "Save time and request a pre-printed outbound bill of lading and labels in advan…" at bounding box center [283, 237] width 309 height 15
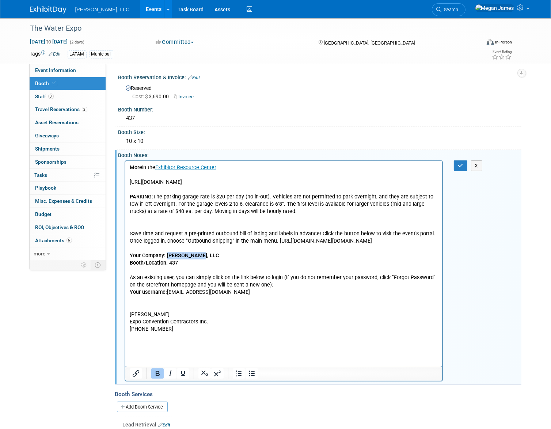
drag, startPoint x: 176, startPoint y: 267, endPoint x: 167, endPoint y: 266, distance: 9.2
click at [167, 259] on p "Your Company: BOERGER, LLC" at bounding box center [283, 255] width 309 height 7
copy b "BOERGER, LLC"
click at [431, 3] on div "Boerger, LLC Events Add Event Bulk Upload Events Shareable Event Boards Recentl…" at bounding box center [276, 9] width 492 height 18
click at [461, 167] on icon "button" at bounding box center [460, 165] width 5 height 5
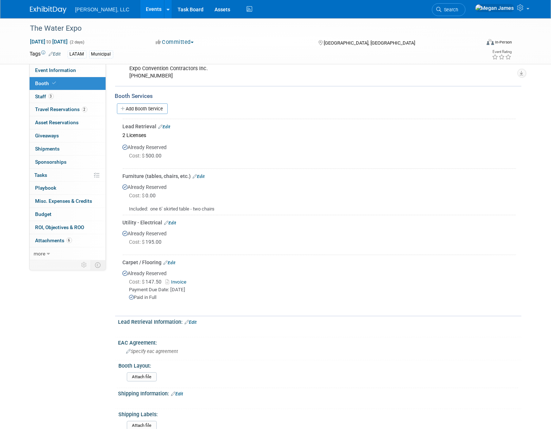
scroll to position [266, 0]
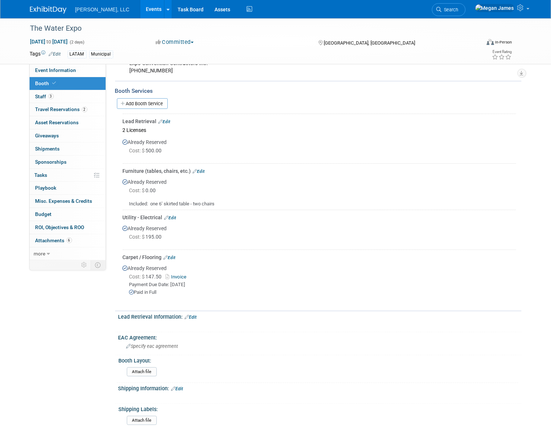
click at [181, 280] on link "Invoice" at bounding box center [178, 276] width 24 height 5
click at [212, 296] on div "Paid in Full" at bounding box center [322, 292] width 387 height 7
click at [182, 280] on link "Invoice" at bounding box center [178, 276] width 24 height 5
click at [174, 260] on link "Edit" at bounding box center [170, 257] width 12 height 5
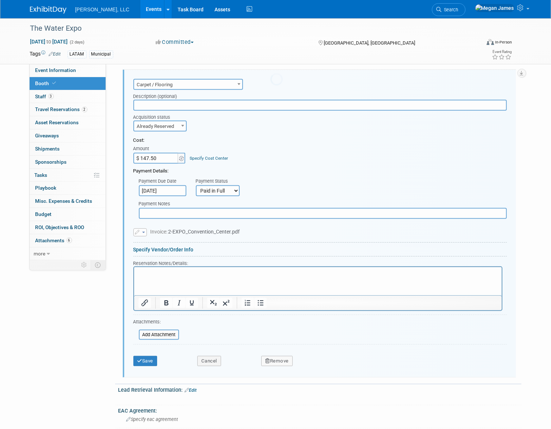
scroll to position [0, 0]
click at [144, 237] on button "button" at bounding box center [140, 232] width 14 height 8
click at [149, 259] on link "Remove attachment" at bounding box center [170, 254] width 73 height 10
click at [153, 236] on input "file" at bounding box center [129, 231] width 87 height 9
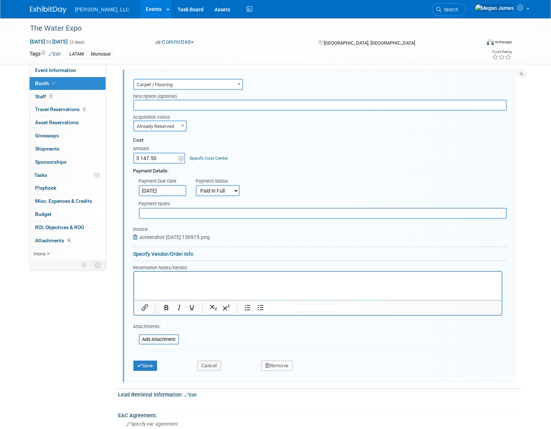
click at [204, 282] on html at bounding box center [318, 277] width 368 height 10
click at [185, 257] on link "Specify Vendor/Order Info" at bounding box center [163, 254] width 60 height 6
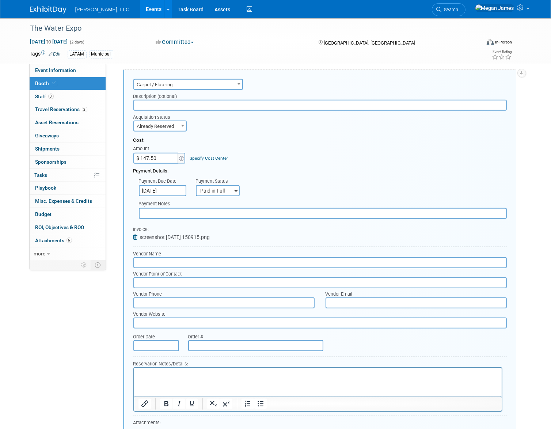
click at [182, 268] on input "text" at bounding box center [320, 262] width 374 height 11
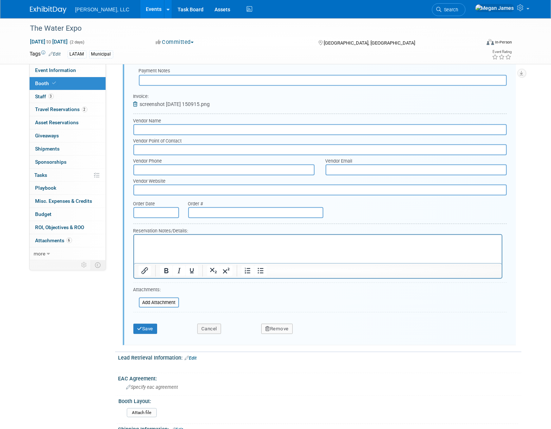
click at [213, 312] on form "Audio / Video Carpet / Flooring Catering / Food / Beverage Floral / Decorative …" at bounding box center [320, 141] width 374 height 394
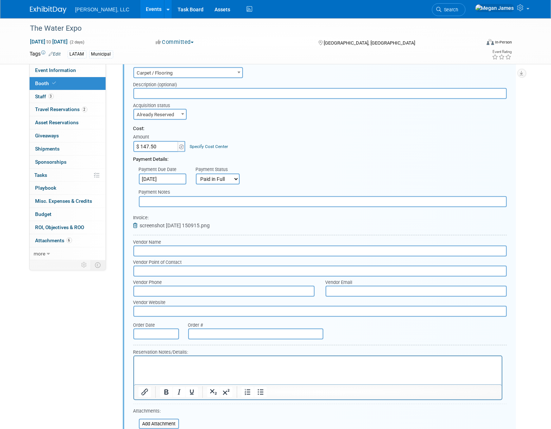
scroll to position [446, 0]
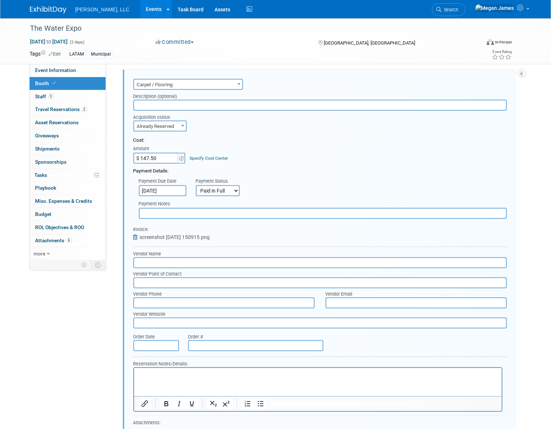
click at [148, 111] on input "text" at bounding box center [320, 105] width 374 height 11
paste input "10' x 10' Carpet Color: Grey"
type input "10' x 10' Carpet Color: Grey"
click at [292, 144] on div "Cost:" at bounding box center [320, 140] width 374 height 7
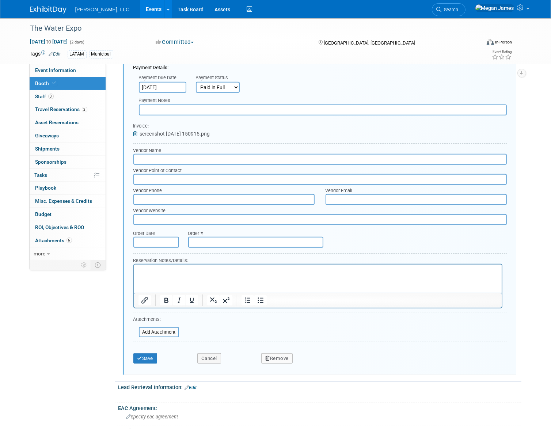
scroll to position [646, 0]
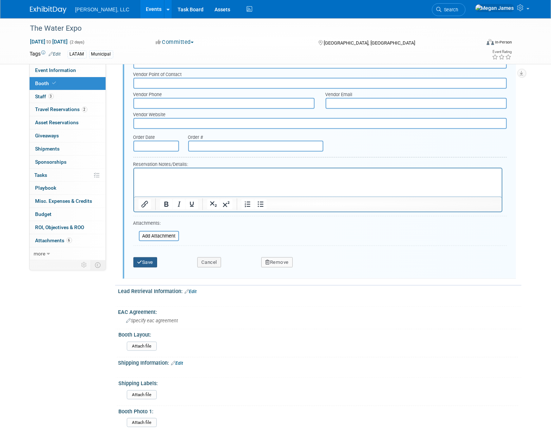
click at [154, 268] on button "Save" at bounding box center [145, 262] width 24 height 10
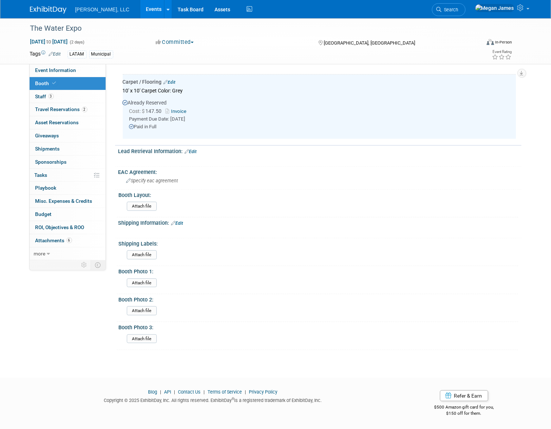
scroll to position [313, 0]
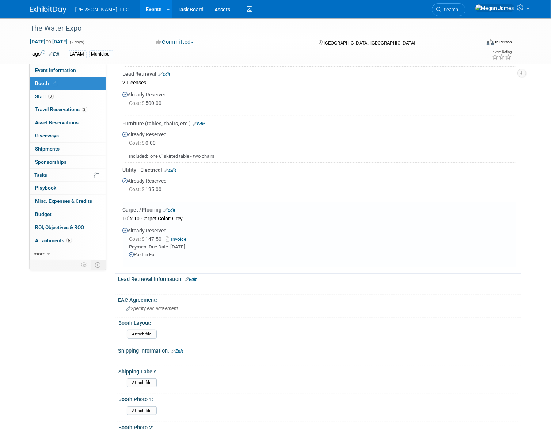
click at [173, 213] on link "Edit" at bounding box center [170, 210] width 12 height 5
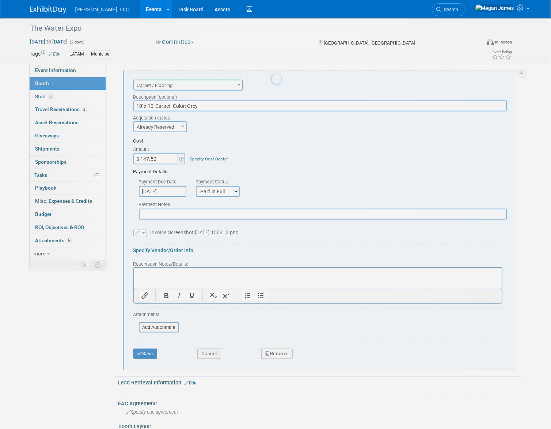
scroll to position [0, 0]
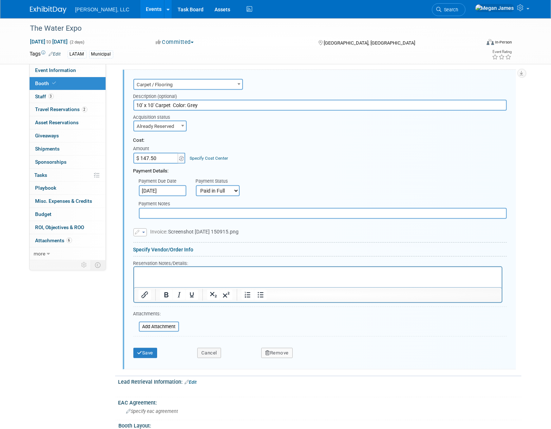
click at [160, 164] on input "$ 147.50" at bounding box center [156, 158] width 46 height 11
type input "$ 167.57"
click at [156, 358] on button "Save" at bounding box center [145, 353] width 24 height 10
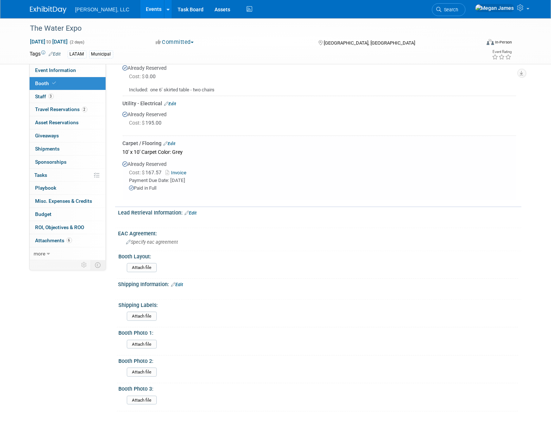
scroll to position [247, 0]
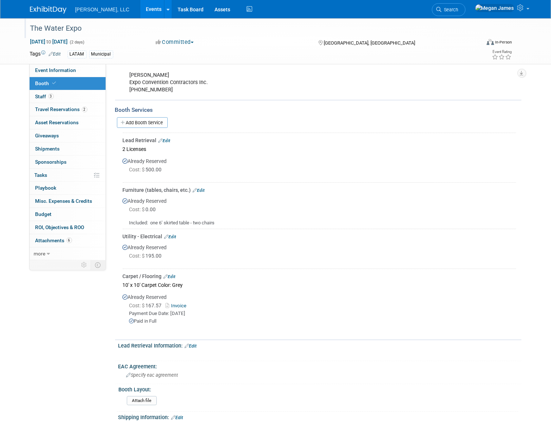
click at [80, 26] on div "The Water Expo" at bounding box center [250, 28] width 444 height 13
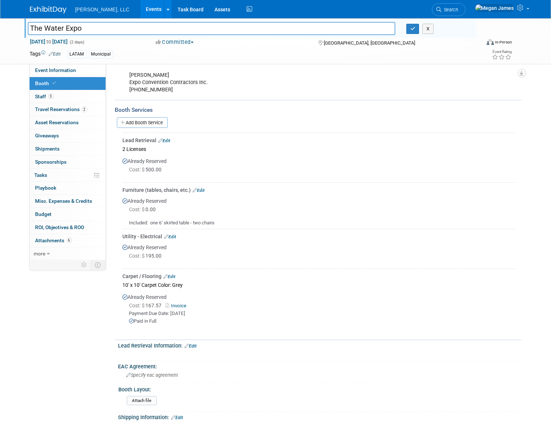
click at [80, 26] on input "The Water Expo" at bounding box center [212, 28] width 368 height 13
type input "The Water Expo / The Energy Expo 2025"
click at [413, 28] on icon "button" at bounding box center [413, 28] width 5 height 5
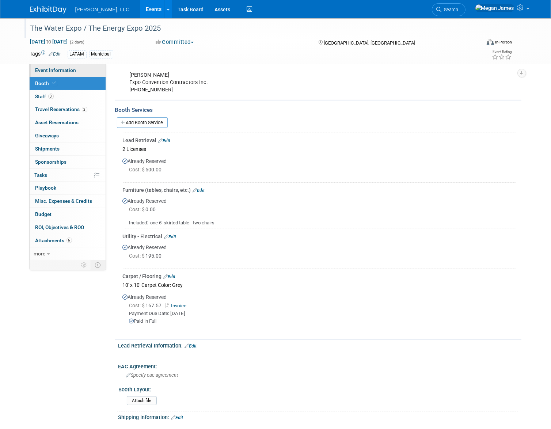
click at [76, 71] on link "Event Information" at bounding box center [68, 70] width 76 height 13
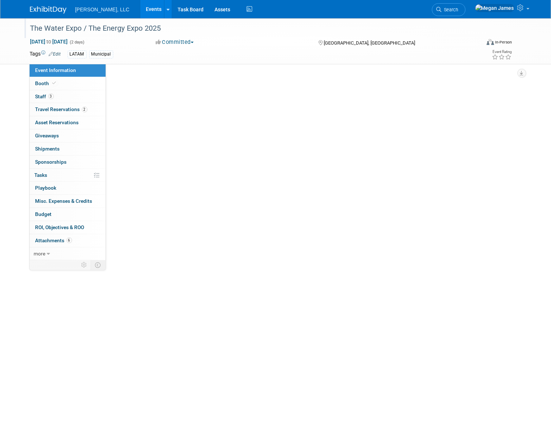
scroll to position [0, 0]
select select "Municipal"
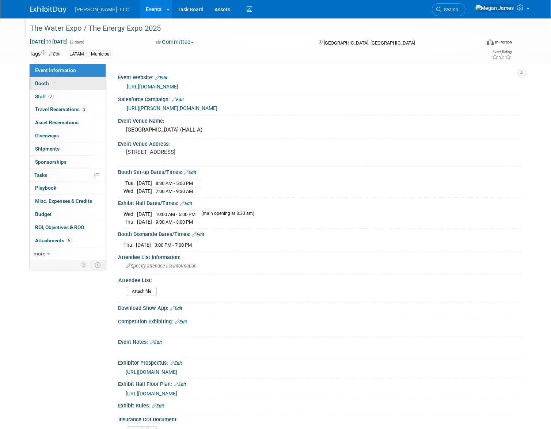
click at [75, 82] on link "Booth" at bounding box center [68, 83] width 76 height 13
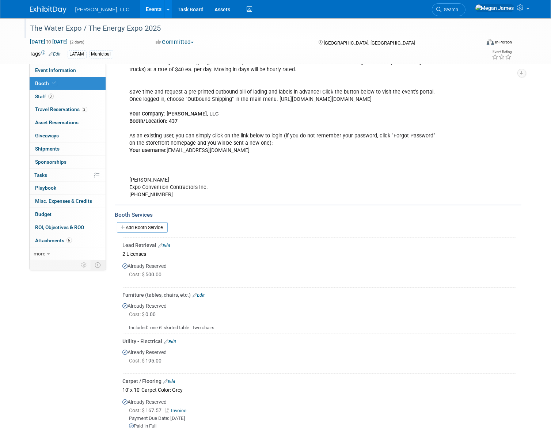
scroll to position [233, 0]
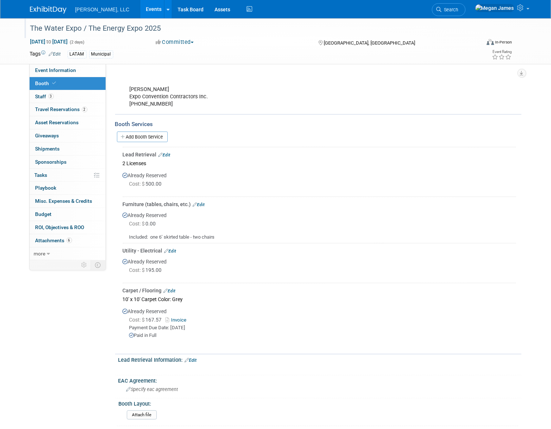
drag, startPoint x: 125, startPoint y: 248, endPoint x: 243, endPoint y: 249, distance: 117.7
click at [243, 241] on div "Included: one 6’ skirted table - two chairs" at bounding box center [319, 234] width 393 height 13
drag, startPoint x: 243, startPoint y: 249, endPoint x: 80, endPoint y: 233, distance: 163.8
click at [244, 241] on div "Included: one 6’ skirted table - two chairs" at bounding box center [319, 234] width 393 height 13
click at [71, 93] on link "3 Staff 3" at bounding box center [68, 96] width 76 height 13
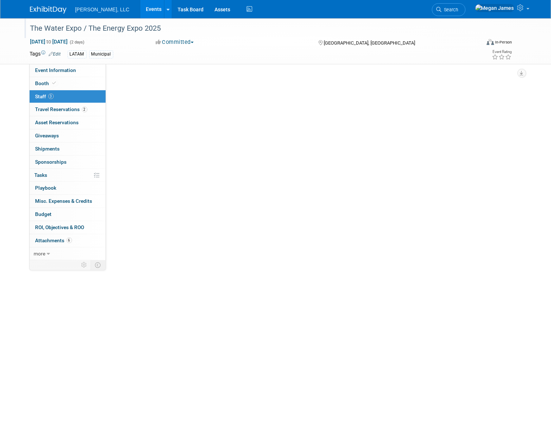
scroll to position [0, 0]
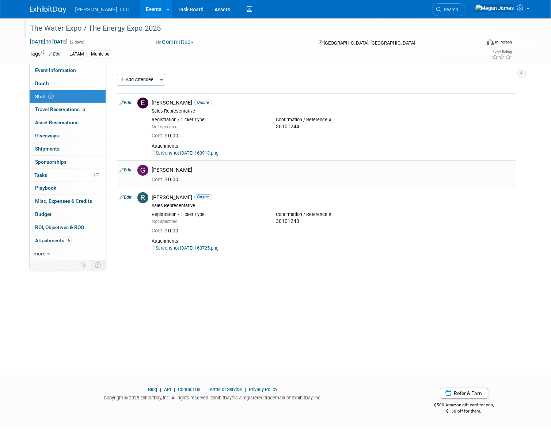
click at [130, 171] on link "Edit" at bounding box center [126, 169] width 12 height 5
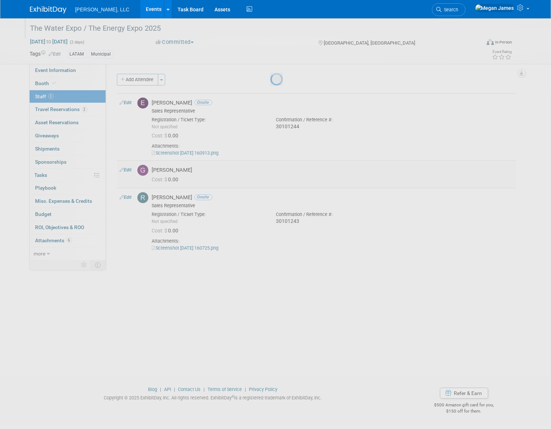
select select "50185ce4-bb51-4775-bc73-a019a0efb72d"
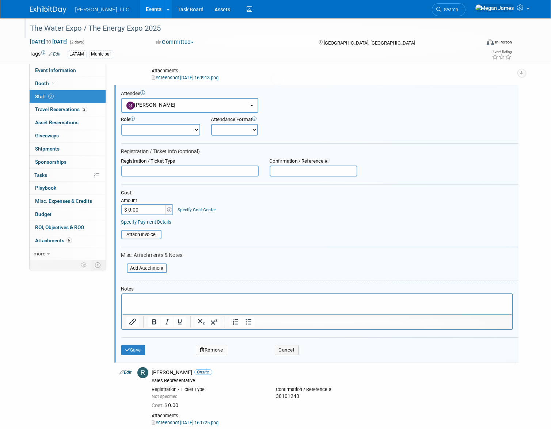
scroll to position [77, 0]
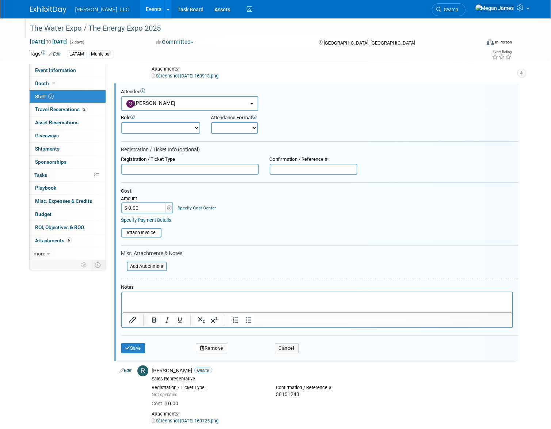
click at [173, 132] on select "Conference Attendee Demonstrator Host Planner Presenter Sales Representative" at bounding box center [160, 128] width 79 height 12
select select "4"
click at [121, 122] on select "Conference Attendee Demonstrator Host Planner Presenter Sales Representative" at bounding box center [160, 128] width 79 height 12
click at [231, 129] on select "Onsite Remote" at bounding box center [234, 128] width 47 height 12
select select "1"
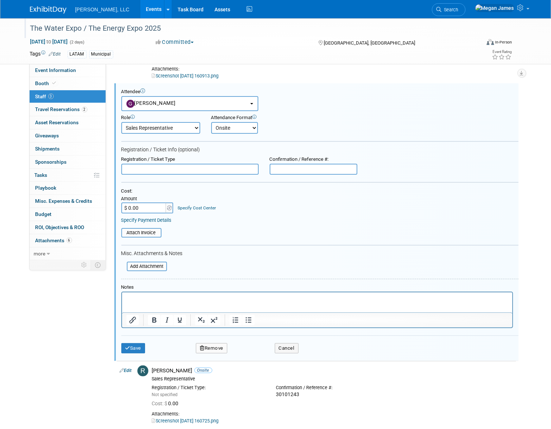
click at [211, 122] on select "Onsite Remote" at bounding box center [234, 128] width 47 height 12
click at [154, 265] on input "file" at bounding box center [122, 266] width 87 height 8
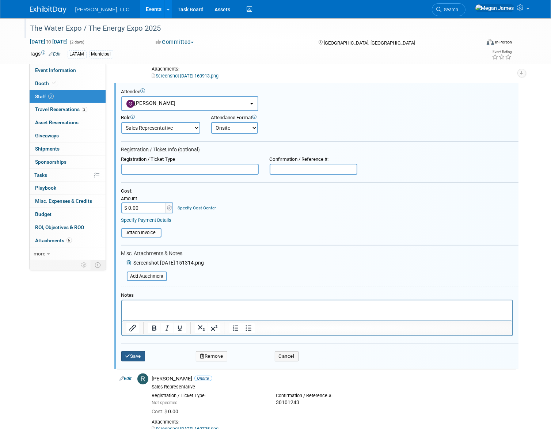
click at [140, 356] on button "Save" at bounding box center [133, 356] width 24 height 10
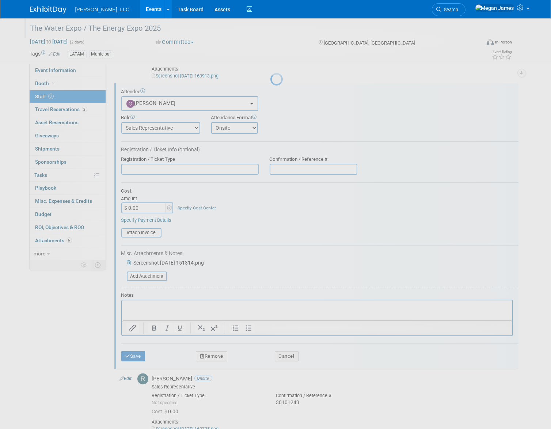
scroll to position [0, 0]
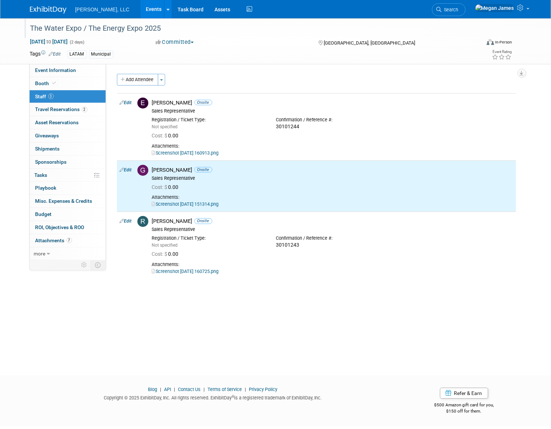
click at [224, 337] on div "The Water Expo / The Energy Expo 2025 Aug 20, 2025 to Aug 21, 2025 (2 days) Aug…" at bounding box center [275, 190] width 551 height 344
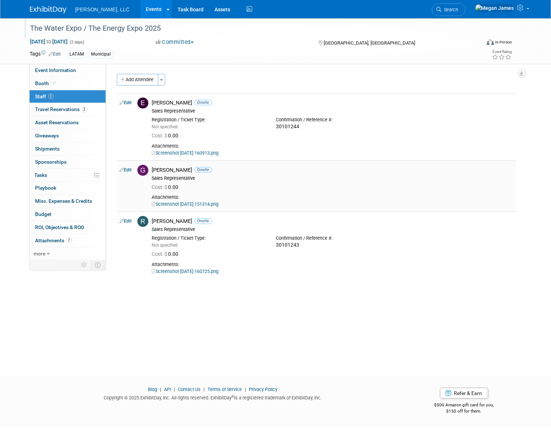
click at [128, 169] on link "Edit" at bounding box center [126, 169] width 12 height 5
select select "50185ce4-bb51-4775-bc73-a019a0efb72d"
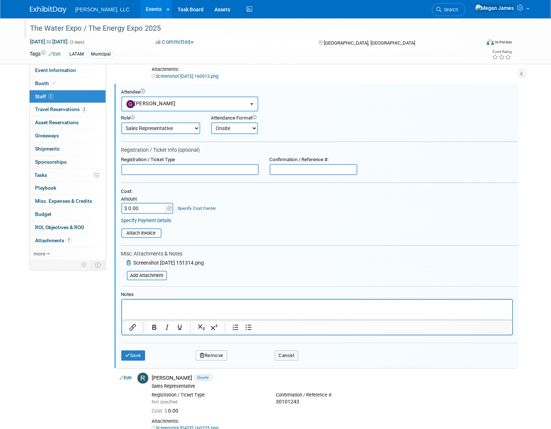
scroll to position [77, 0]
click at [302, 175] on form "Attendee <img src="https://www.exhibitday.com/Images/Unassigned-User-Icon.png" …" at bounding box center [319, 227] width 397 height 277
click at [301, 171] on input "text" at bounding box center [314, 169] width 88 height 11
type input "30101720"
click at [141, 356] on button "Save" at bounding box center [133, 355] width 24 height 10
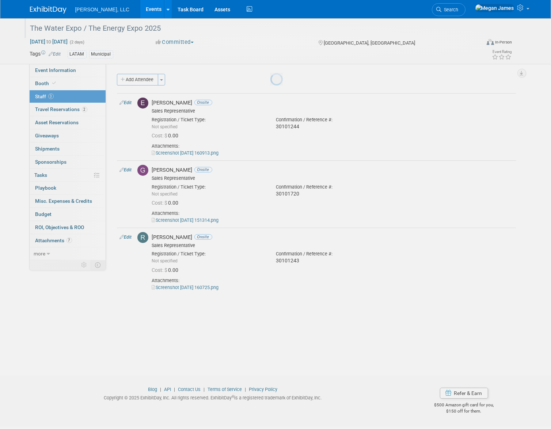
scroll to position [0, 0]
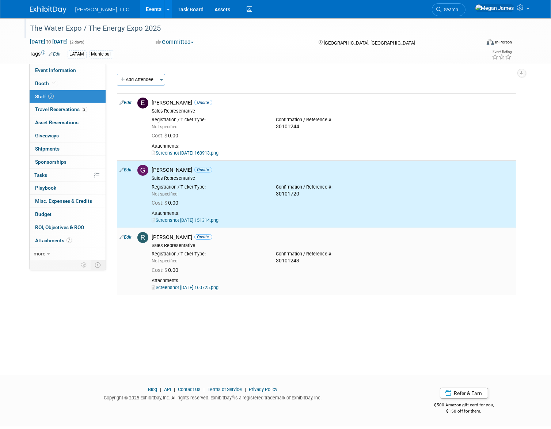
click at [354, 290] on div "Screenshot 2025-07-18 160725.png" at bounding box center [332, 287] width 361 height 7
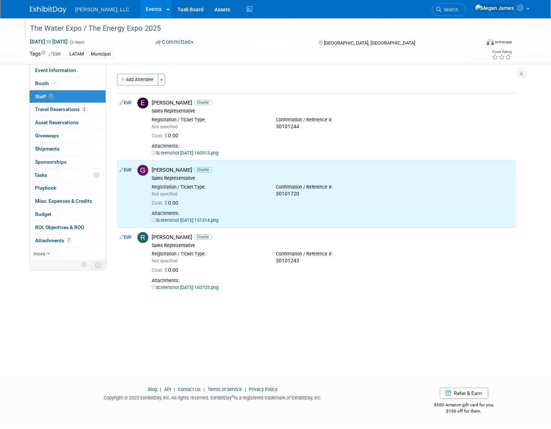
click at [343, 316] on div "The Water Expo / The Energy Expo 2025 Aug 20, 2025 to Aug 21, 2025 (2 days) Aug…" at bounding box center [275, 190] width 551 height 344
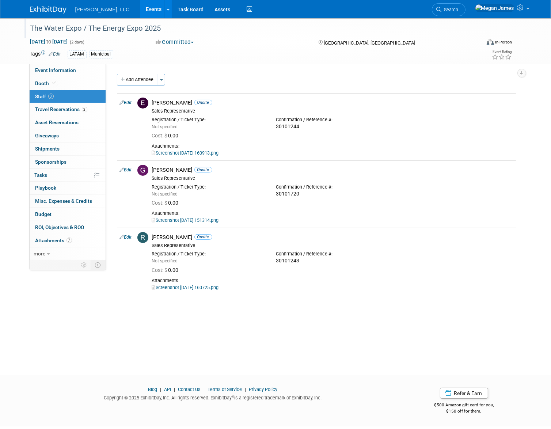
click at [140, 9] on link "Events" at bounding box center [153, 9] width 27 height 18
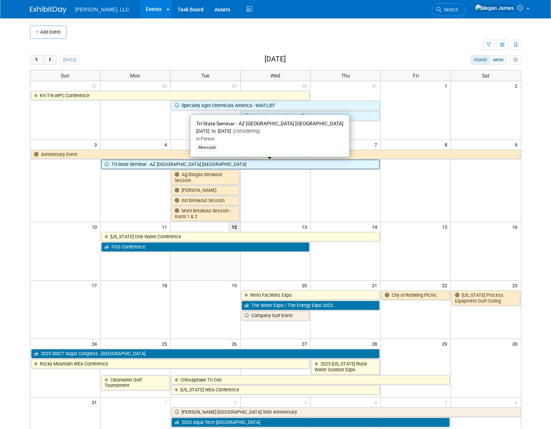
click at [158, 162] on link "Tri-State Seminar - AZ [GEOGRAPHIC_DATA] [GEOGRAPHIC_DATA]" at bounding box center [240, 165] width 279 height 10
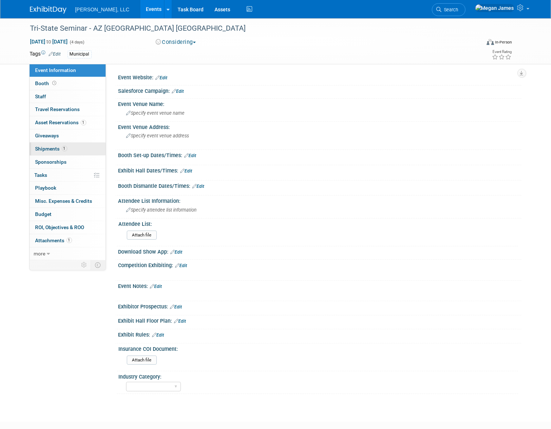
click at [57, 148] on span "Shipments 1" at bounding box center [51, 149] width 32 height 6
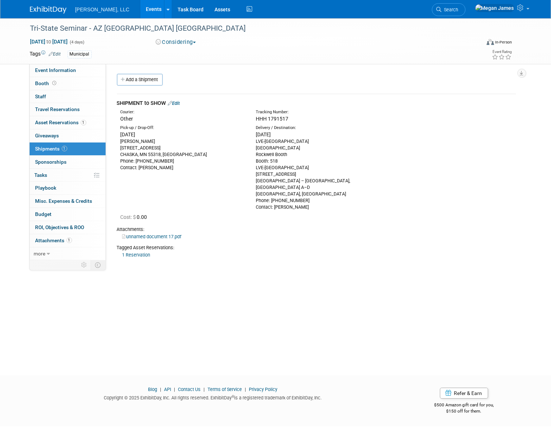
click at [177, 102] on link "Edit" at bounding box center [174, 103] width 12 height 5
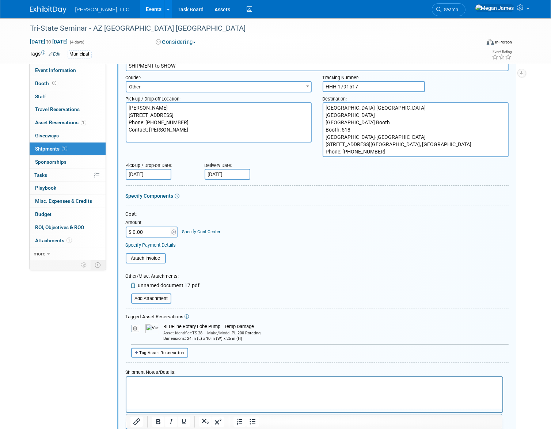
scroll to position [110, 0]
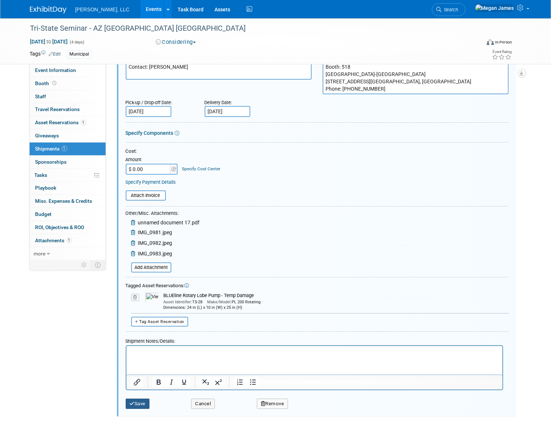
click at [139, 404] on button "Save" at bounding box center [138, 404] width 24 height 10
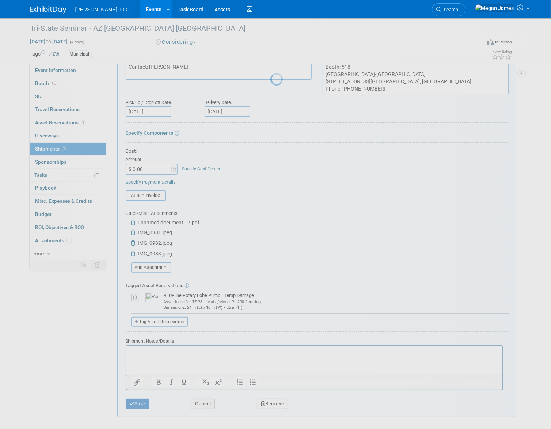
scroll to position [0, 0]
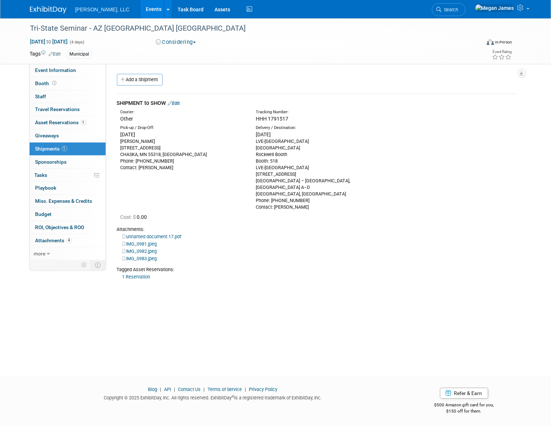
click at [140, 10] on link "Events" at bounding box center [153, 9] width 27 height 18
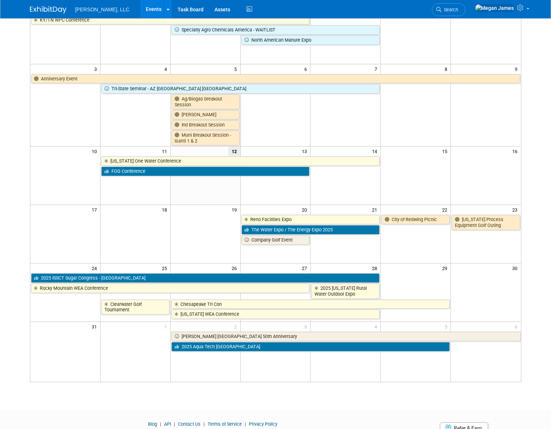
scroll to position [107, 0]
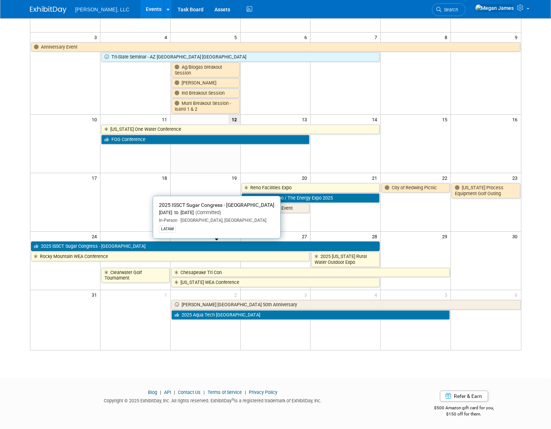
click at [79, 244] on link "2025 ISSCT Sugar Congress - [GEOGRAPHIC_DATA]" at bounding box center [205, 247] width 349 height 10
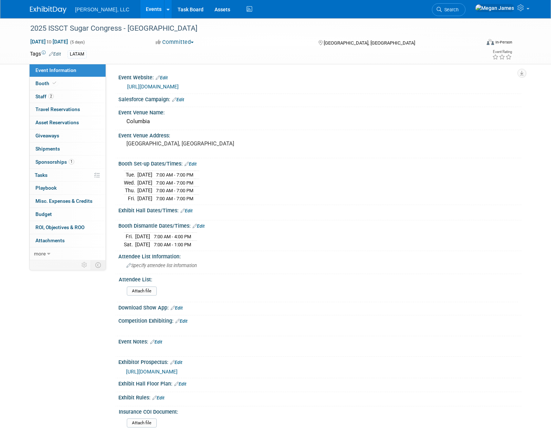
select select "Industrial"
click at [50, 256] on link "more" at bounding box center [68, 253] width 76 height 13
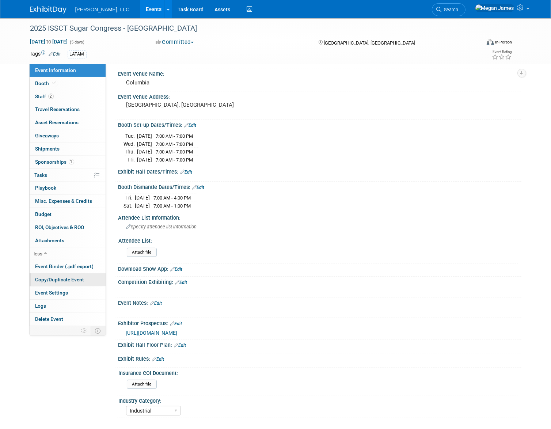
scroll to position [104, 0]
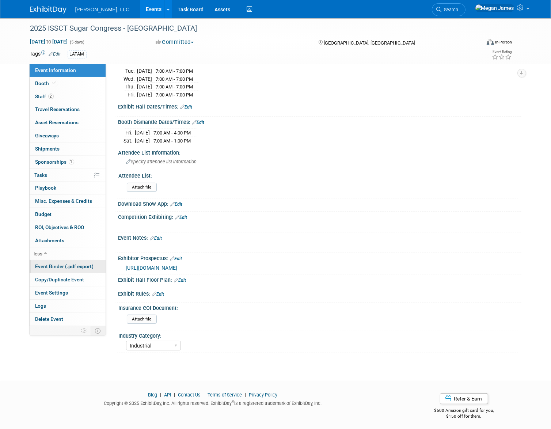
click at [65, 265] on span "Event Binder (.pdf export)" at bounding box center [64, 267] width 58 height 6
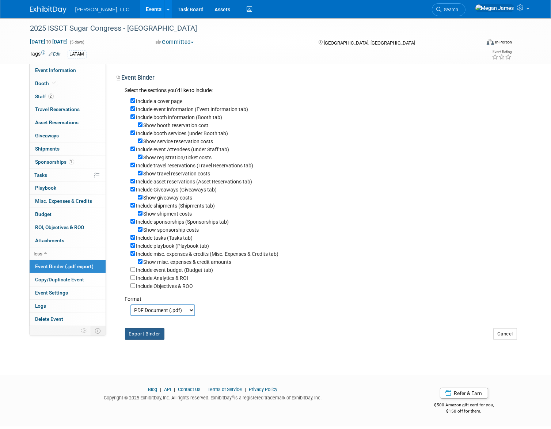
drag, startPoint x: 154, startPoint y: 336, endPoint x: 258, endPoint y: 325, distance: 104.8
click at [155, 336] on button "Export Binder" at bounding box center [145, 334] width 40 height 12
click at [140, 6] on link "Events" at bounding box center [153, 9] width 27 height 18
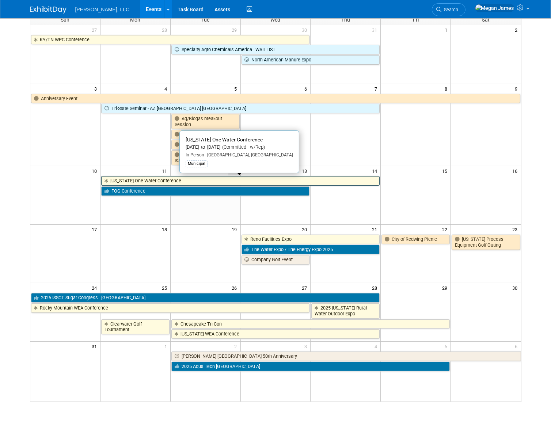
scroll to position [107, 0]
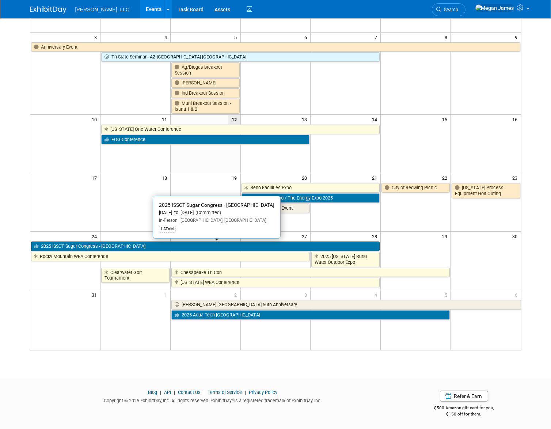
click at [111, 246] on link "2025 ISSCT Sugar Congress - [GEOGRAPHIC_DATA]" at bounding box center [205, 247] width 349 height 10
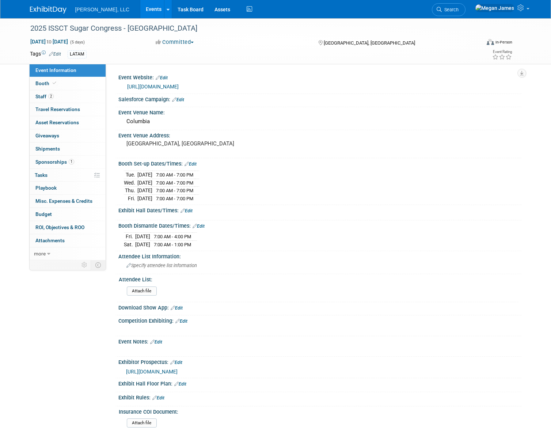
select select "Industrial"
click at [84, 89] on link "Booth" at bounding box center [68, 83] width 76 height 13
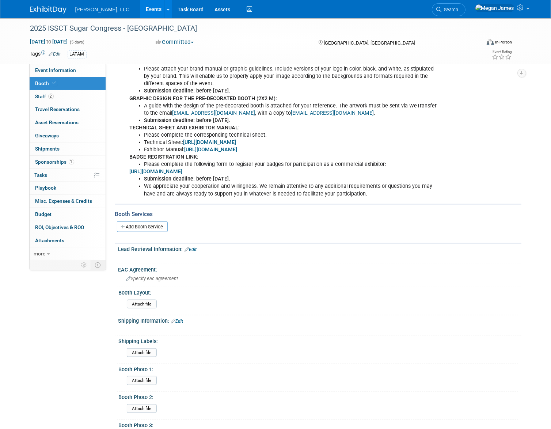
scroll to position [796, 0]
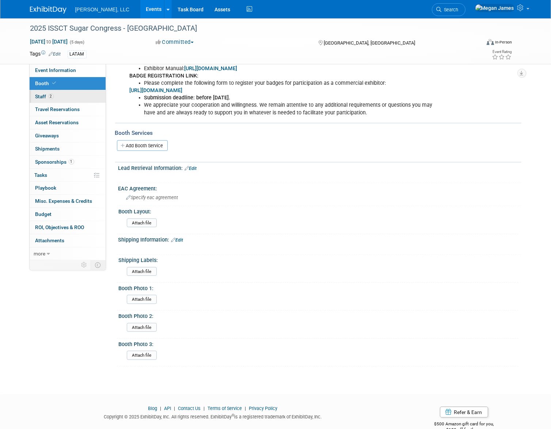
click at [80, 97] on link "2 Staff 2" at bounding box center [68, 96] width 76 height 13
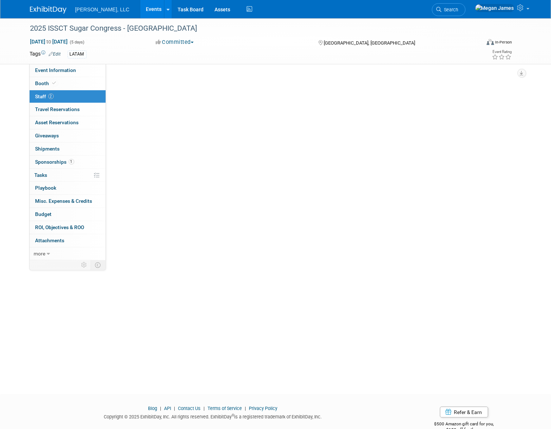
scroll to position [0, 0]
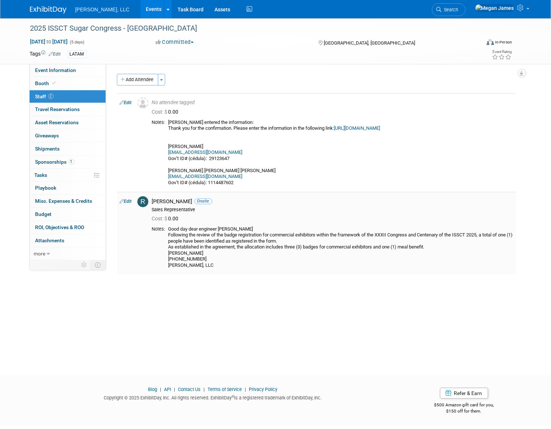
click at [277, 199] on div "Rodolfo Querales Onsite" at bounding box center [332, 201] width 361 height 7
drag, startPoint x: 238, startPoint y: 146, endPoint x: 170, endPoint y: 145, distance: 67.6
click at [170, 145] on div "Rodolfo entered the information: Thank you for the confirmation. Please enter t…" at bounding box center [341, 153] width 345 height 67
copy div "Carolina Portocarrero Victoria"
drag, startPoint x: 230, startPoint y: 170, endPoint x: 166, endPoint y: 171, distance: 64.0
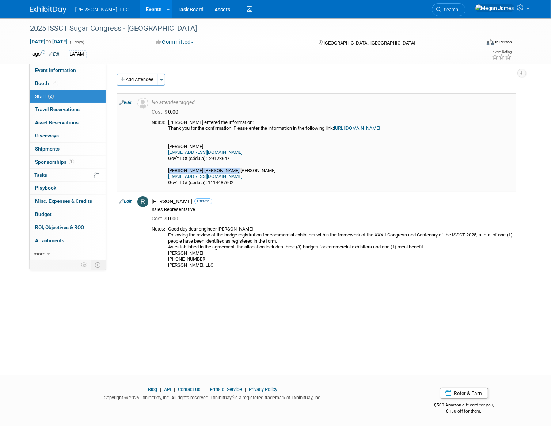
click at [166, 171] on td "Rodolfo entered the information: Thank you for the confirmation. Please enter t…" at bounding box center [340, 153] width 348 height 67
copy div "Michell José Montilla Prado"
click at [305, 283] on div "2025 ISSCT Sugar Congress - Colombia Aug 24, 2025 to Aug 28, 2025 (5 days) Aug …" at bounding box center [275, 190] width 551 height 344
click at [80, 75] on link "Event Information" at bounding box center [68, 70] width 76 height 13
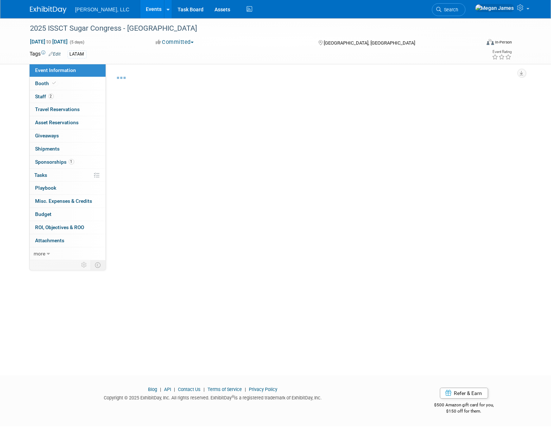
select select "Industrial"
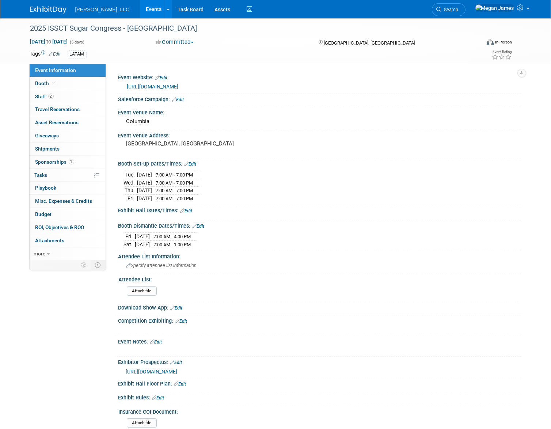
click at [179, 87] on link "https://issctcennial.com/exhibition/" at bounding box center [153, 87] width 52 height 6
drag, startPoint x: 267, startPoint y: 232, endPoint x: 237, endPoint y: 195, distance: 46.8
click at [267, 232] on div "Fri. Aug 29, 2025 7:00 AM - 4:00 PM Sat. Aug 30, 2025 7:00 AM - 1:00 PM" at bounding box center [320, 240] width 392 height 18
click at [69, 89] on link "Booth" at bounding box center [68, 83] width 76 height 13
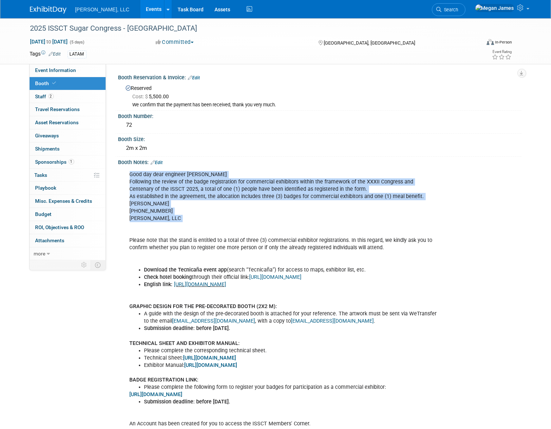
drag, startPoint x: 129, startPoint y: 171, endPoint x: 237, endPoint y: 225, distance: 121.1
drag, startPoint x: 237, startPoint y: 225, endPoint x: 235, endPoint y: 215, distance: 9.8
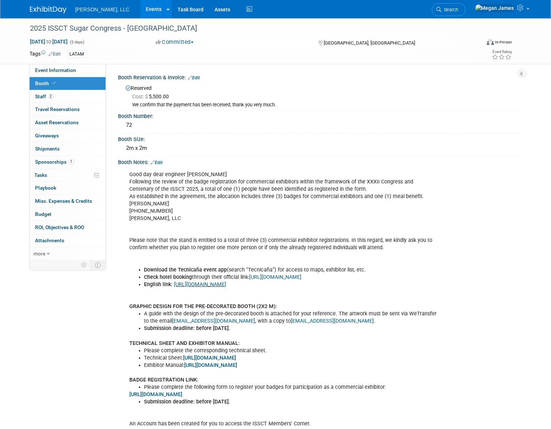
drag, startPoint x: 363, startPoint y: 196, endPoint x: 277, endPoint y: 215, distance: 88.1
drag, startPoint x: 165, startPoint y: 220, endPoint x: 302, endPoint y: 225, distance: 136.4
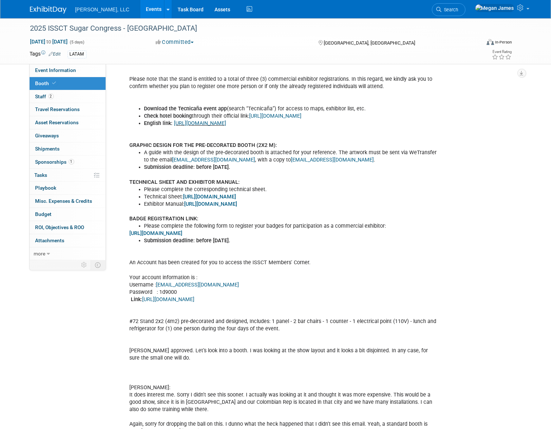
scroll to position [166, 0]
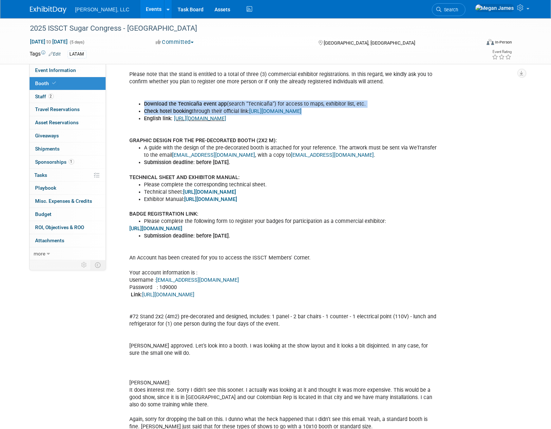
drag, startPoint x: 144, startPoint y: 102, endPoint x: 398, endPoint y: 128, distance: 255.4
click at [398, 128] on div "Good day dear engineer Rodolfo Querales Following the review of the badge regis…" at bounding box center [284, 375] width 319 height 749
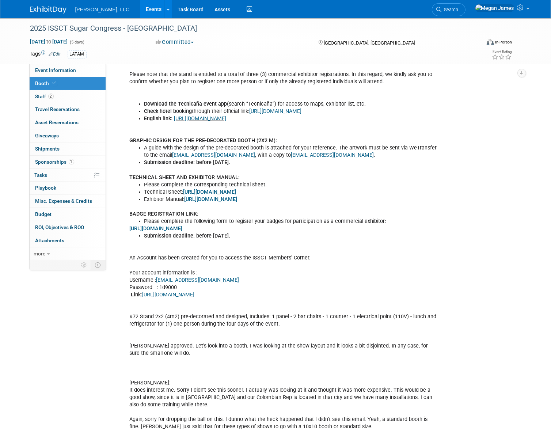
drag, startPoint x: 398, startPoint y: 128, endPoint x: 402, endPoint y: 140, distance: 13.0
click at [402, 140] on div "Good day dear engineer Rodolfo Querales Following the review of the badge regis…" at bounding box center [284, 375] width 319 height 749
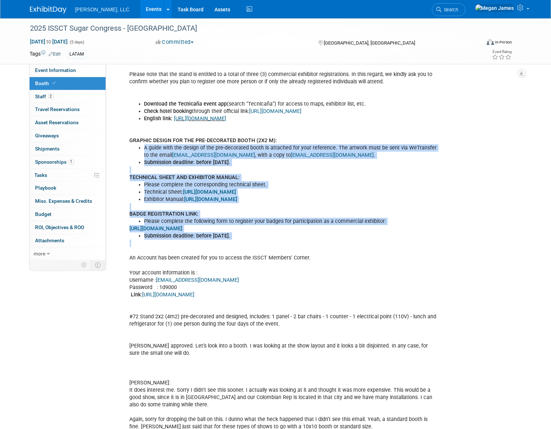
drag, startPoint x: 166, startPoint y: 143, endPoint x: 328, endPoint y: 254, distance: 196.5
click at [328, 254] on div "Good day dear engineer Rodolfo Querales Following the review of the badge regis…" at bounding box center [284, 375] width 319 height 749
click at [328, 256] on div "Good day dear engineer Rodolfo Querales Following the review of the badge regis…" at bounding box center [284, 375] width 319 height 749
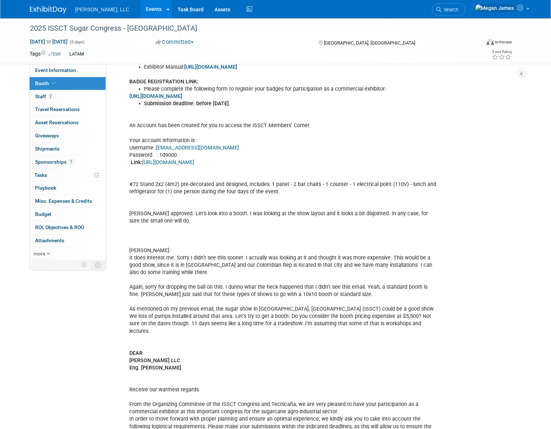
scroll to position [299, 0]
drag, startPoint x: 319, startPoint y: 168, endPoint x: 310, endPoint y: 157, distance: 14.0
click at [312, 160] on div "Good day dear engineer Rodolfo Querales Following the review of the badge regis…" at bounding box center [284, 242] width 319 height 749
click at [160, 136] on div "Good day dear engineer Rodolfo Querales Following the review of the badge regis…" at bounding box center [284, 242] width 319 height 749
click at [261, 127] on div "Good day dear engineer Rodolfo Querales Following the review of the badge regis…" at bounding box center [284, 242] width 319 height 749
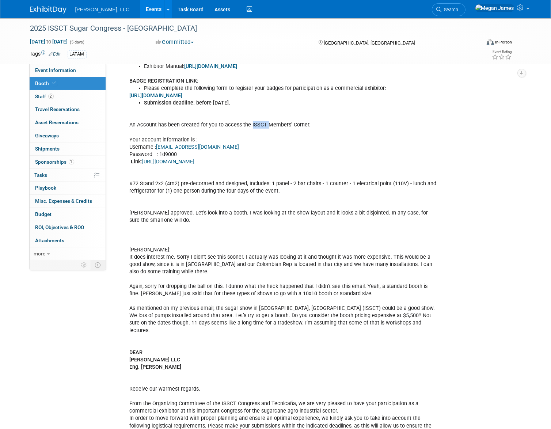
click at [261, 127] on div "Good day dear engineer Rodolfo Querales Following the review of the badge regis…" at bounding box center [284, 242] width 319 height 749
drag, startPoint x: 261, startPoint y: 127, endPoint x: 252, endPoint y: 158, distance: 32.4
click at [252, 158] on div "Good day dear engineer Rodolfo Querales Following the review of the badge regis…" at bounding box center [284, 242] width 319 height 749
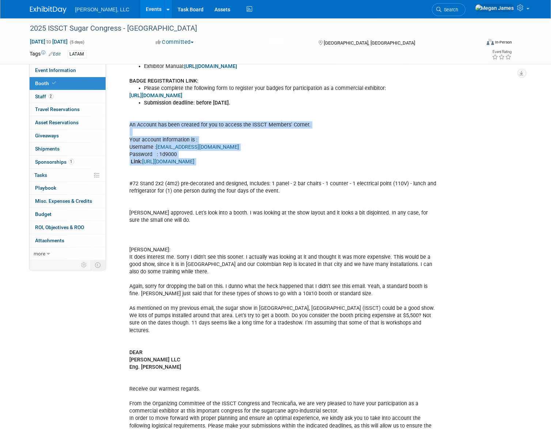
drag, startPoint x: 210, startPoint y: 165, endPoint x: 128, endPoint y: 123, distance: 92.2
click at [128, 123] on div "Good day dear engineer Rodolfo Querales Following the review of the badge regis…" at bounding box center [284, 242] width 319 height 749
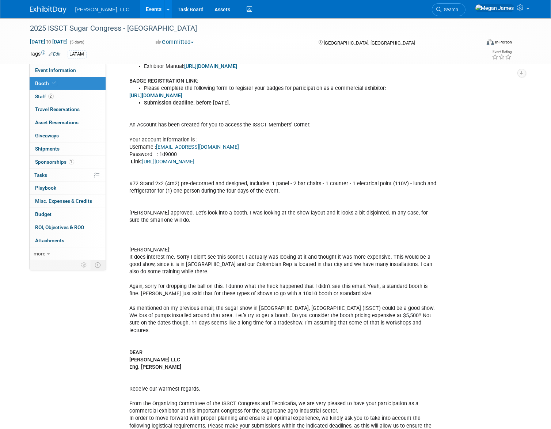
drag, startPoint x: 128, startPoint y: 123, endPoint x: 223, endPoint y: 173, distance: 106.9
click at [273, 174] on div "Good day dear engineer Rodolfo Querales Following the review of the badge regis…" at bounding box center [284, 242] width 319 height 749
click at [195, 162] on link "https://members.issct.org/" at bounding box center [169, 162] width 52 height 6
click at [226, 163] on div "Good day dear engineer Rodolfo Querales Following the review of the badge regis…" at bounding box center [284, 242] width 319 height 749
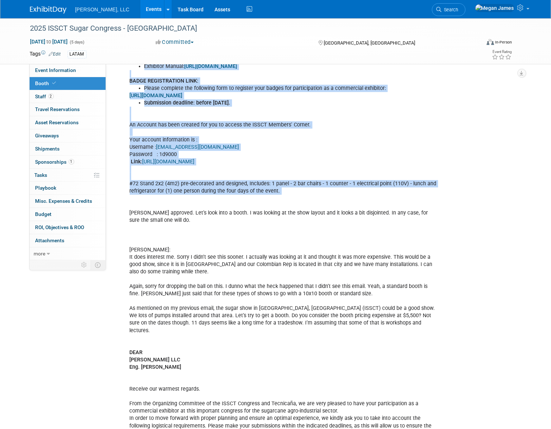
drag, startPoint x: 171, startPoint y: 181, endPoint x: 295, endPoint y: 196, distance: 124.7
click at [295, 196] on div "Good day dear engineer Rodolfo Querales Following the review of the badge regis…" at bounding box center [319, 242] width 403 height 751
click at [295, 196] on div "Good day dear engineer Rodolfo Querales Following the review of the badge regis…" at bounding box center [284, 242] width 319 height 749
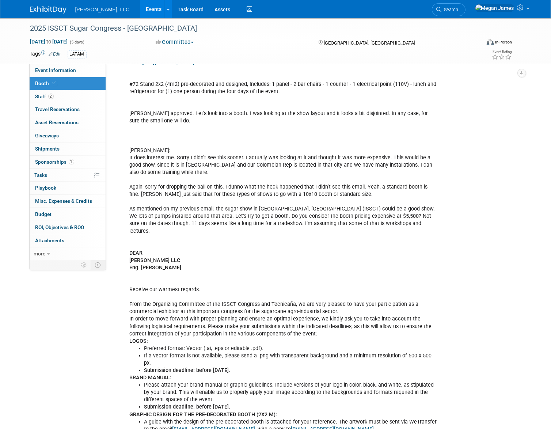
scroll to position [398, 0]
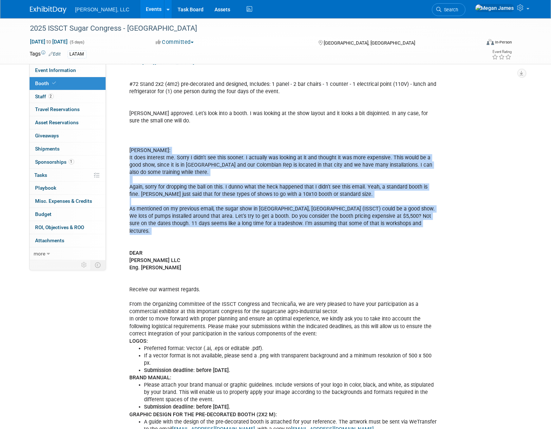
drag, startPoint x: 129, startPoint y: 147, endPoint x: 269, endPoint y: 231, distance: 163.3
click at [269, 231] on div "Good day dear engineer Rodolfo Querales Following the review of the badge regis…" at bounding box center [284, 143] width 319 height 749
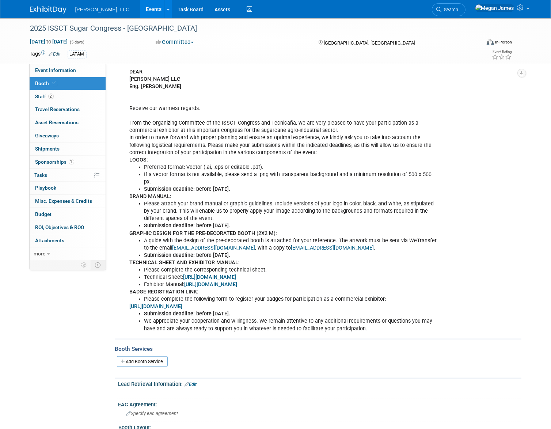
scroll to position [665, 0]
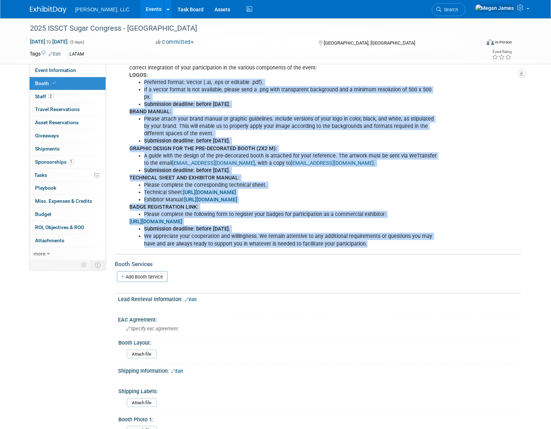
drag, startPoint x: 144, startPoint y: 75, endPoint x: 391, endPoint y: 235, distance: 294.3
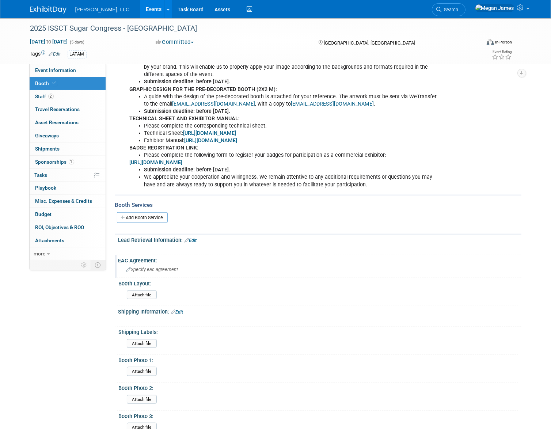
scroll to position [796, 0]
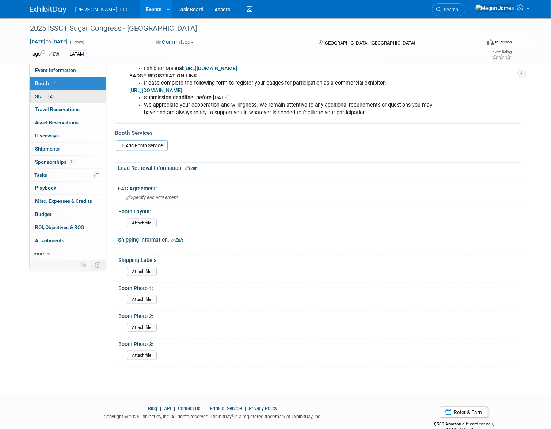
click at [91, 95] on link "2 Staff 2" at bounding box center [68, 96] width 76 height 13
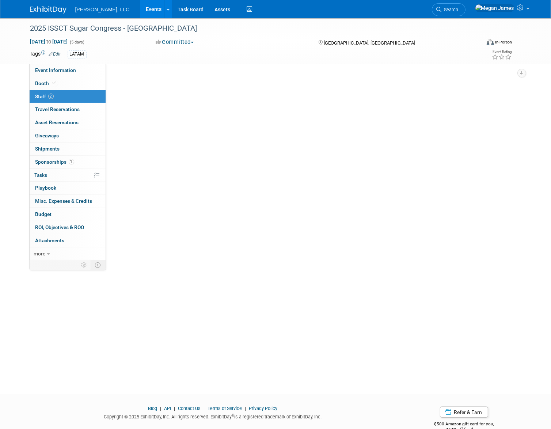
scroll to position [0, 0]
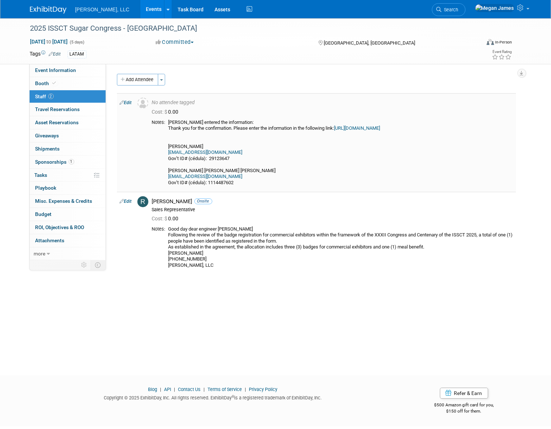
click at [212, 145] on div "Rodolfo entered the information: Thank you for the confirmation. Please enter t…" at bounding box center [341, 153] width 345 height 67
copy div "Carolina Portocarrero Victoria"
click at [188, 171] on div "Rodolfo entered the information: Thank you for the confirmation. Please enter t…" at bounding box center [341, 153] width 345 height 67
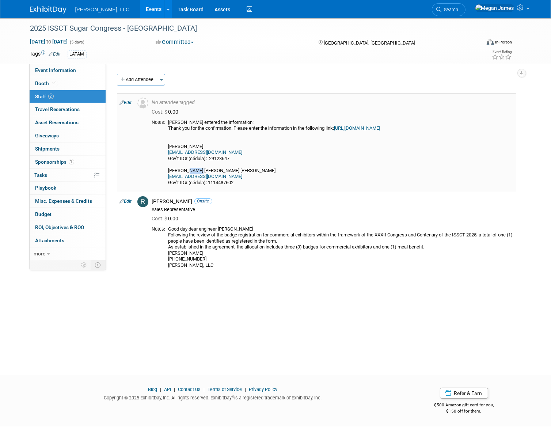
click at [188, 171] on div "Rodolfo entered the information: Thank you for the confirmation. Please enter t…" at bounding box center [341, 153] width 345 height 67
copy div "Michell José Montilla Prado"
click at [264, 245] on div "Good day dear engineer Rodolfo Querales Following the review of the badge regis…" at bounding box center [341, 247] width 345 height 42
click at [64, 83] on link "Booth" at bounding box center [68, 83] width 76 height 13
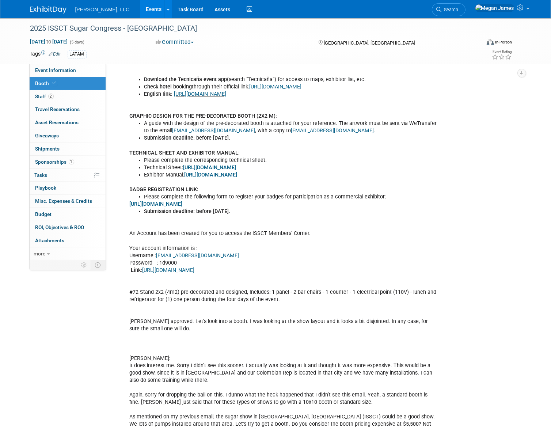
scroll to position [233, 0]
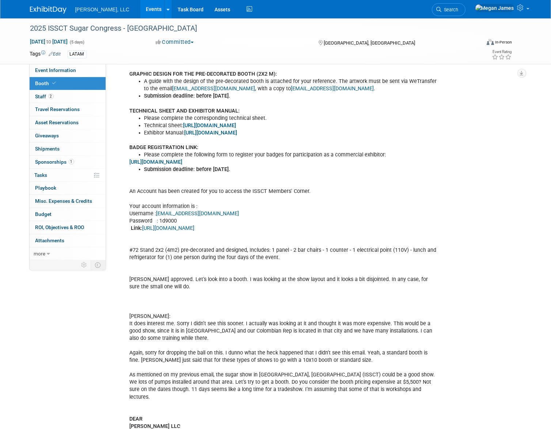
drag, startPoint x: 128, startPoint y: 190, endPoint x: 210, endPoint y: 230, distance: 91.2
click at [210, 230] on div "Good day dear engineer Rodolfo Querales Following the review of the badge regis…" at bounding box center [284, 309] width 319 height 749
copy div "An Account has been created for you to access the ISSCT Members' Corner. Your a…"
drag, startPoint x: 182, startPoint y: 301, endPoint x: 216, endPoint y: 297, distance: 33.8
click at [182, 301] on div "Good day dear engineer Rodolfo Querales Following the review of the badge regis…" at bounding box center [284, 309] width 319 height 749
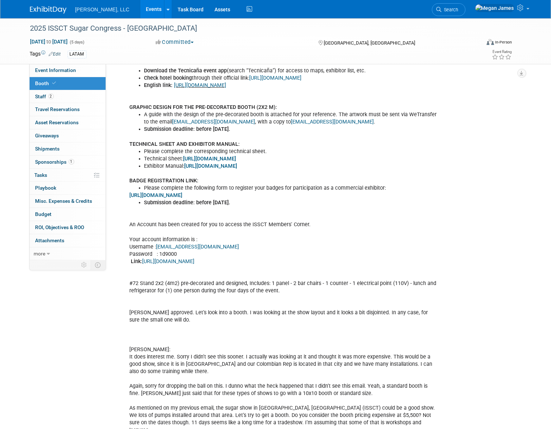
scroll to position [0, 0]
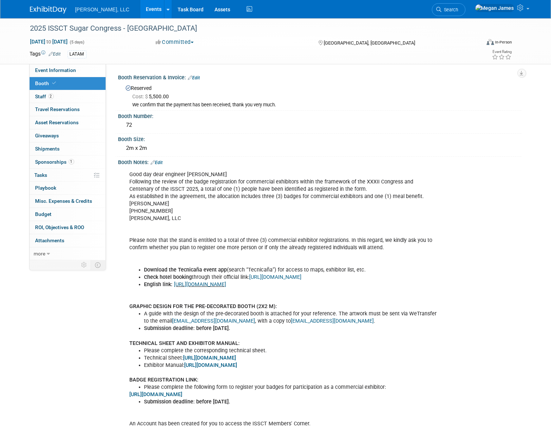
click at [87, 73] on link "Event Information" at bounding box center [68, 70] width 76 height 13
select select "Industrial"
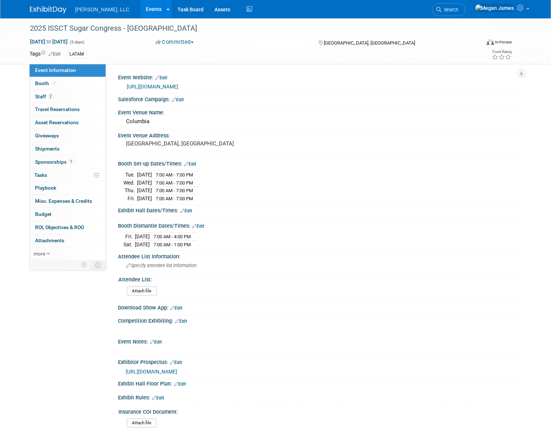
click at [140, 12] on link "Events" at bounding box center [153, 9] width 27 height 18
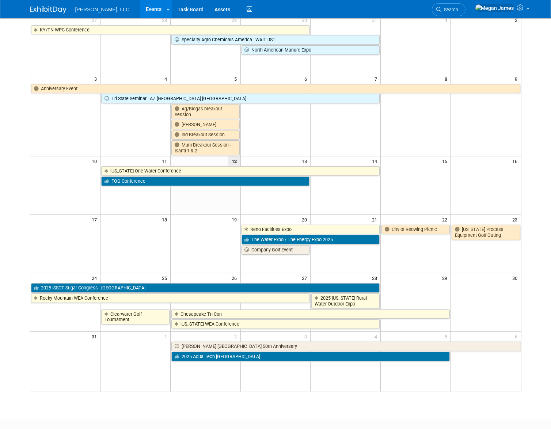
scroll to position [66, 0]
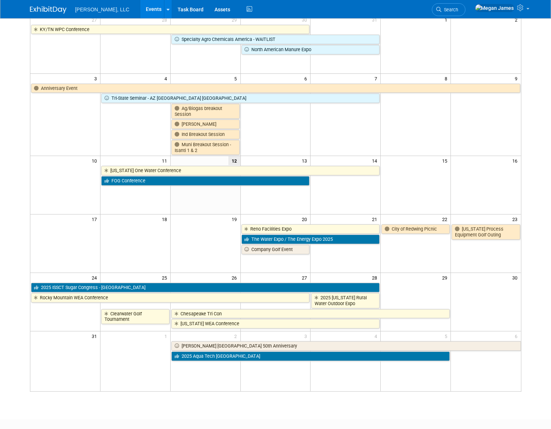
click at [23, 240] on body "[PERSON_NAME], LLC Events Add Event Bulk Upload Events Shareable Event Boards R…" at bounding box center [275, 148] width 551 height 429
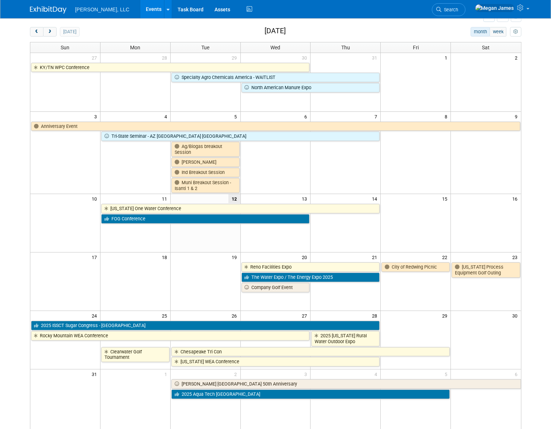
scroll to position [0, 0]
